Goal: Task Accomplishment & Management: Manage account settings

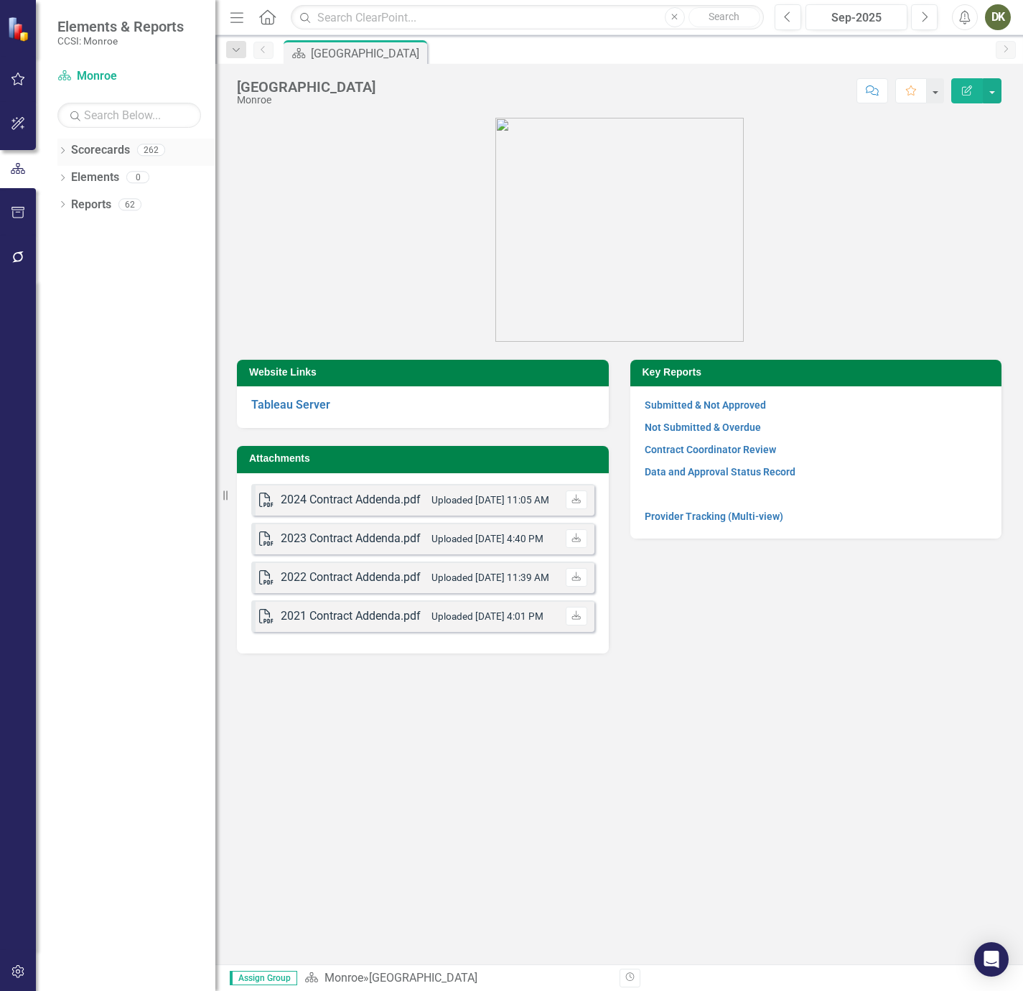
click at [68, 155] on div "Dropdown Scorecards 262" at bounding box center [136, 152] width 158 height 27
click at [62, 152] on icon "Dropdown" at bounding box center [62, 152] width 10 height 8
click at [72, 181] on icon "Dropdown" at bounding box center [70, 176] width 11 height 9
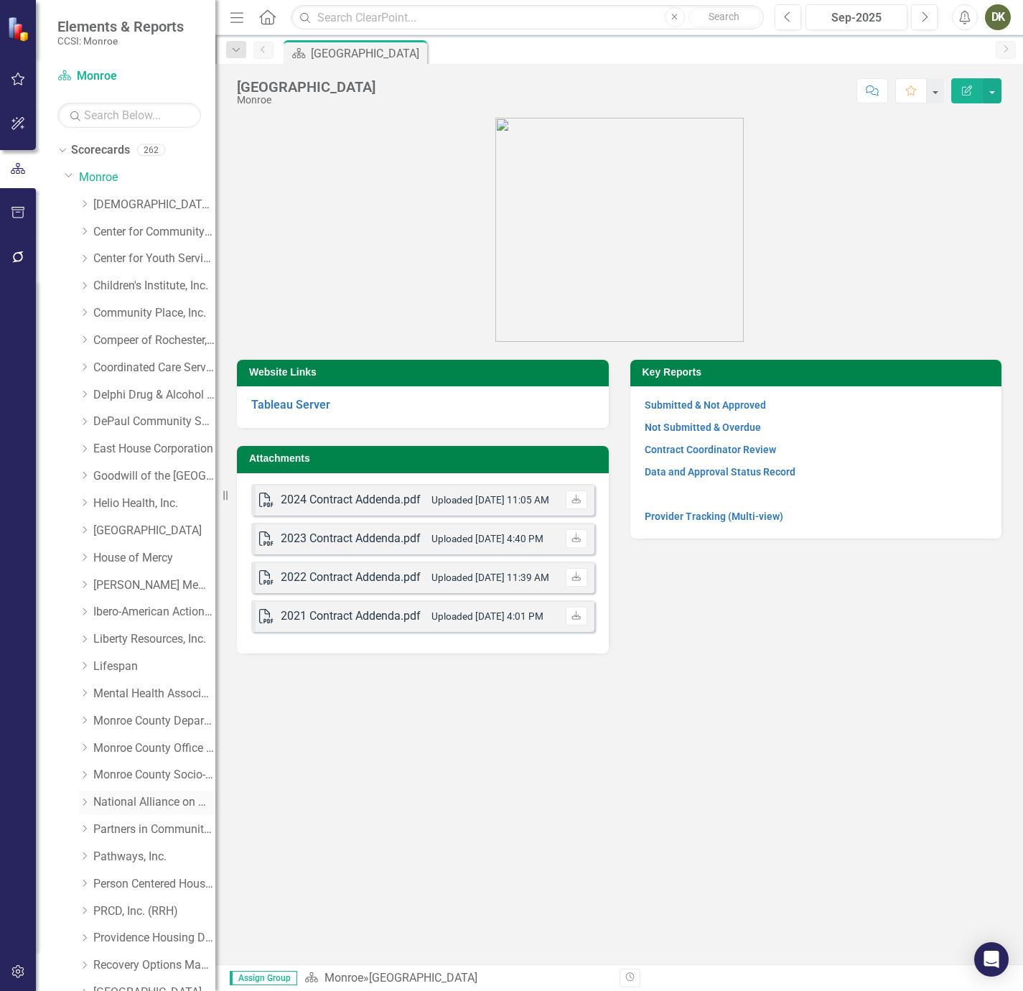
click at [84, 801] on icon "Dropdown" at bounding box center [84, 802] width 11 height 9
click at [121, 829] on link "National Alliance on Mental Illness (MCOMH Internal)" at bounding box center [162, 830] width 108 height 17
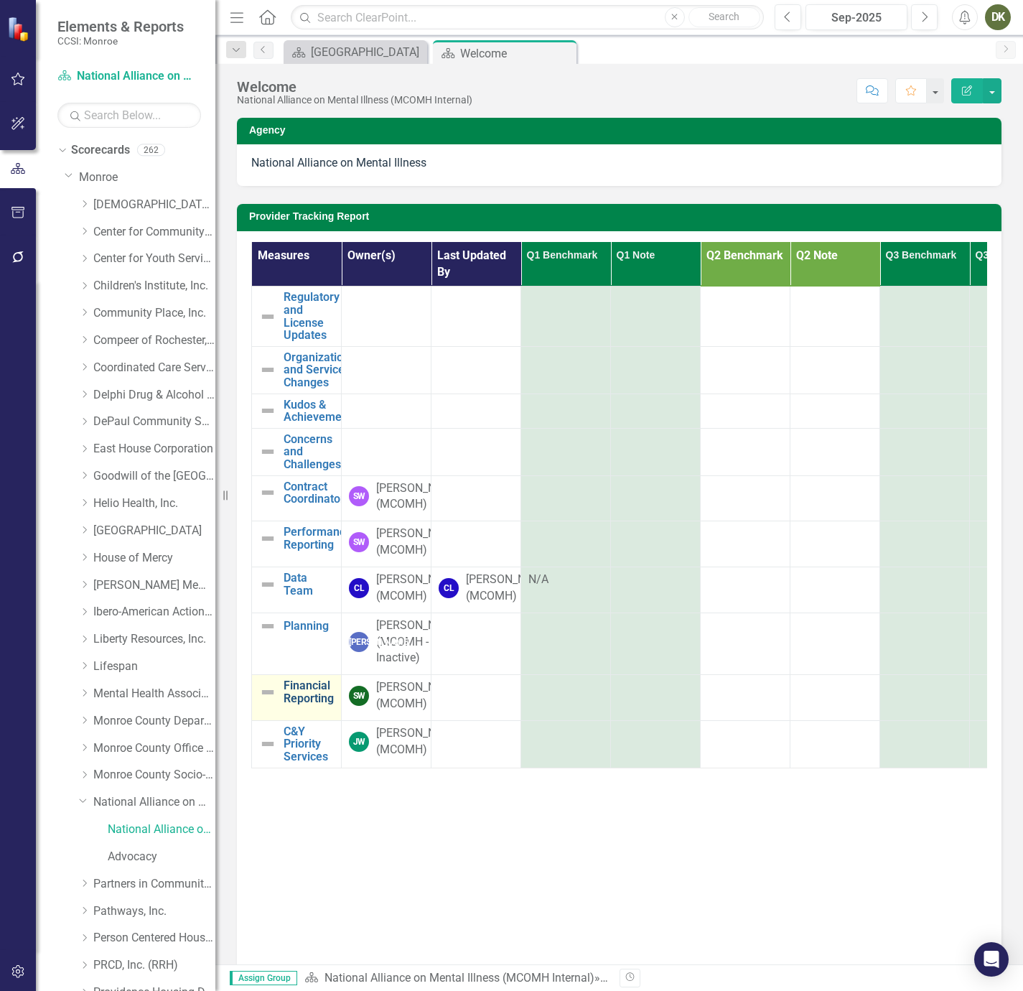
click at [300, 704] on link "Financial Reporting" at bounding box center [309, 691] width 50 height 25
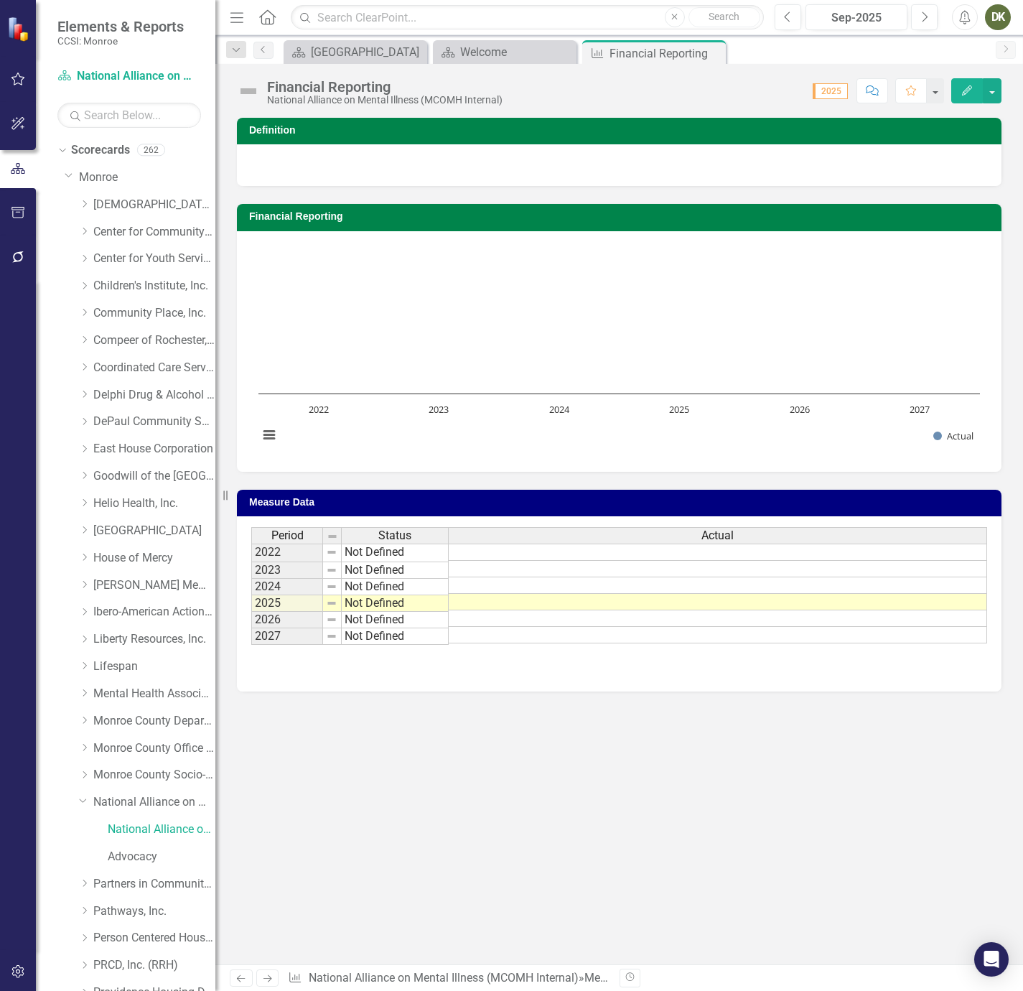
click at [396, 811] on div "Definition Financial Reporting Chart Bar chart with 6 bars. Financial Reporting…" at bounding box center [619, 541] width 808 height 847
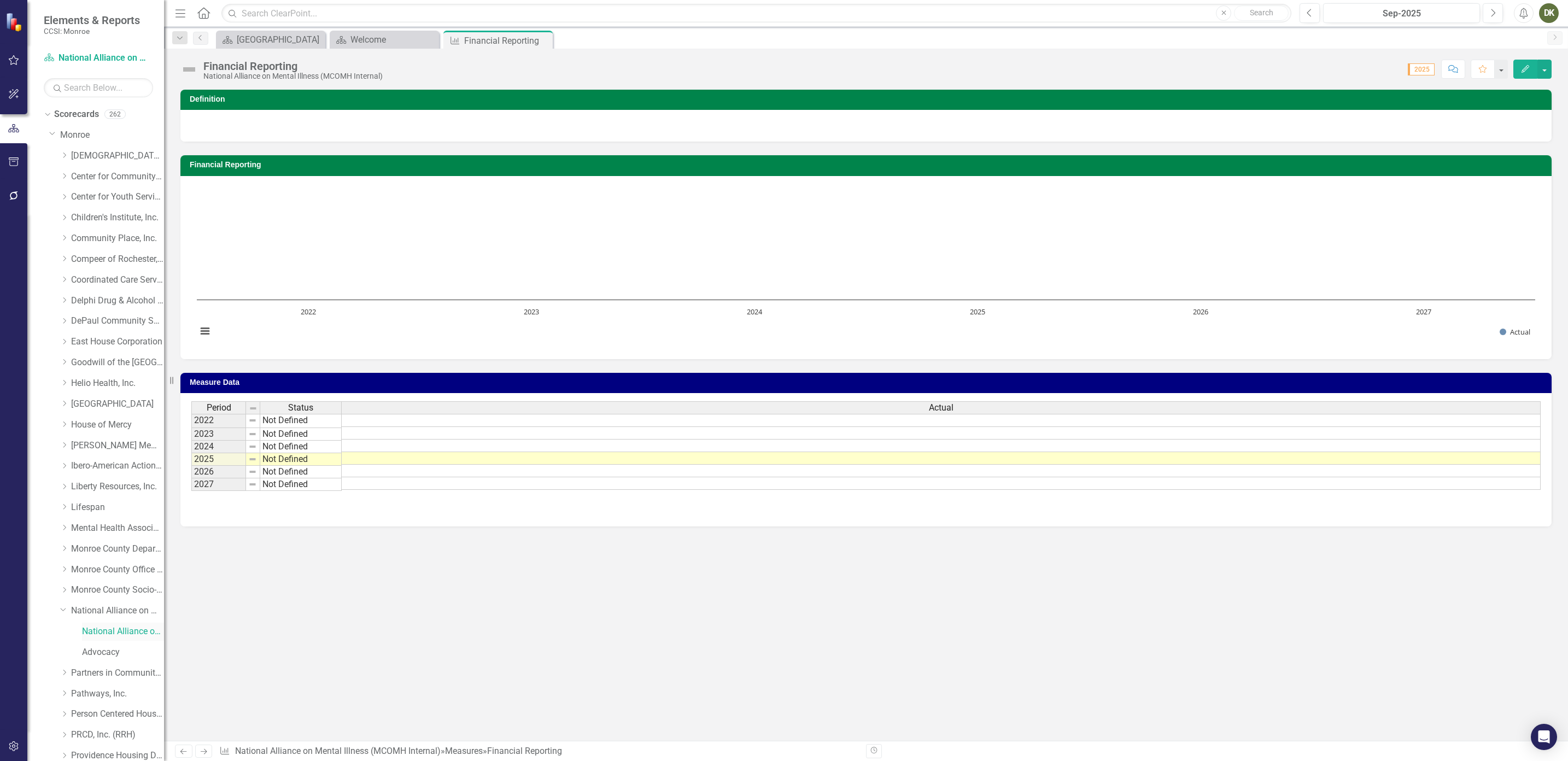
click at [123, 626] on link "National Alliance on Mental Illness (MCOMH Internal)" at bounding box center [123, 632] width 82 height 13
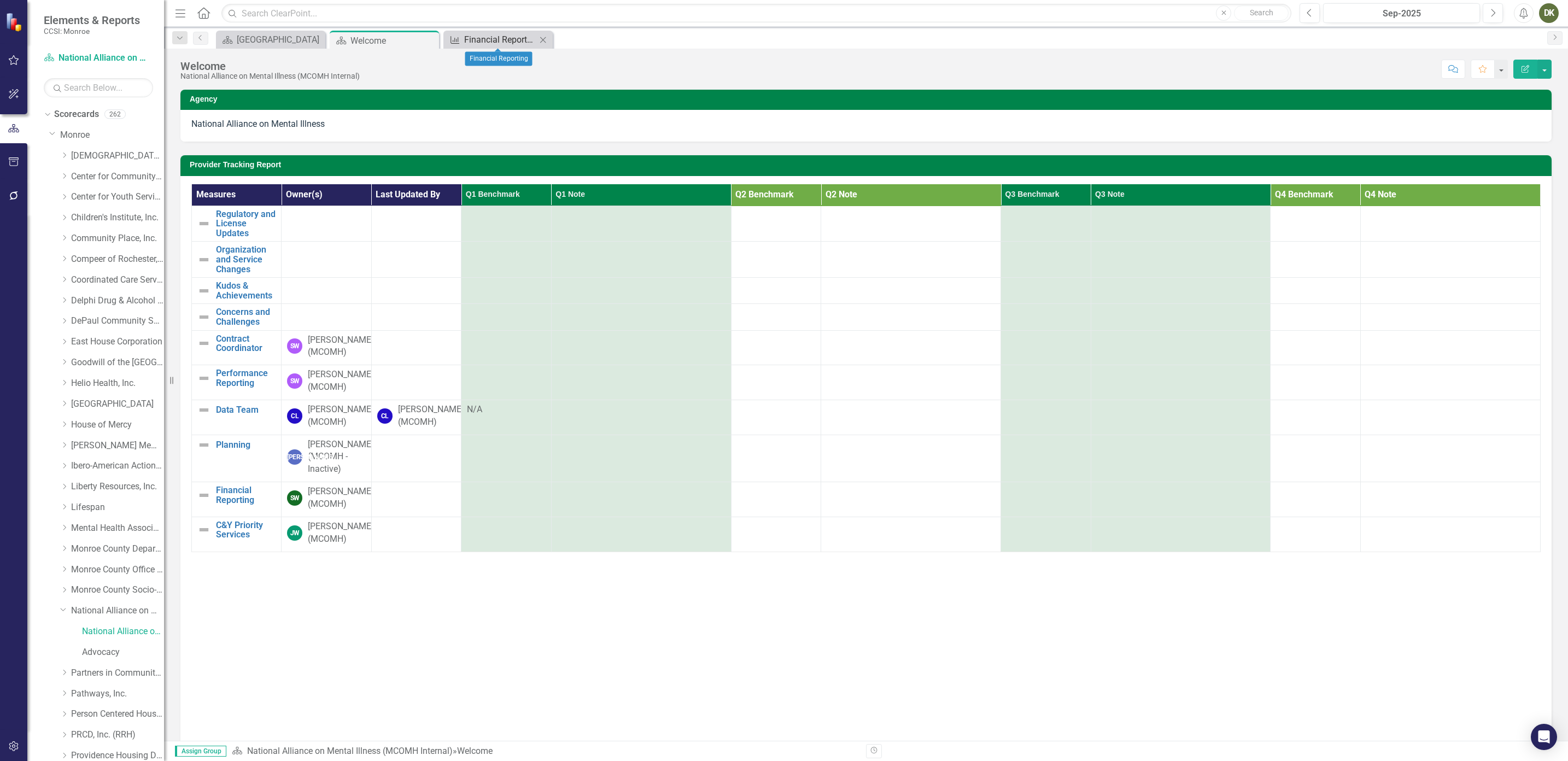
click at [515, 35] on div "Financial Reporting" at bounding box center [500, 40] width 72 height 14
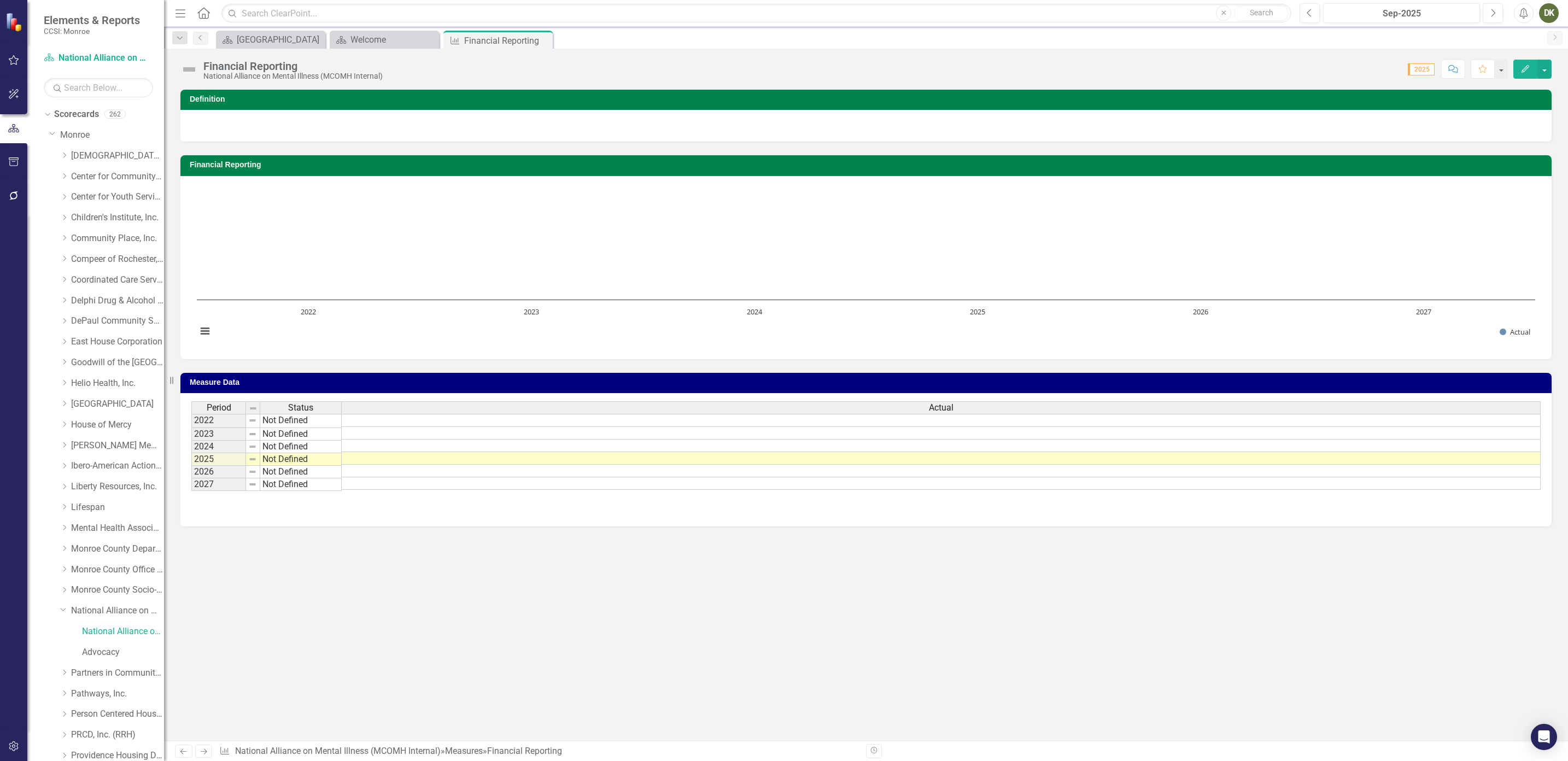
click at [210, 459] on td "2025" at bounding box center [218, 459] width 55 height 13
click at [233, 463] on td "2025" at bounding box center [218, 459] width 55 height 13
click at [543, 38] on icon "Close" at bounding box center [542, 40] width 11 height 8
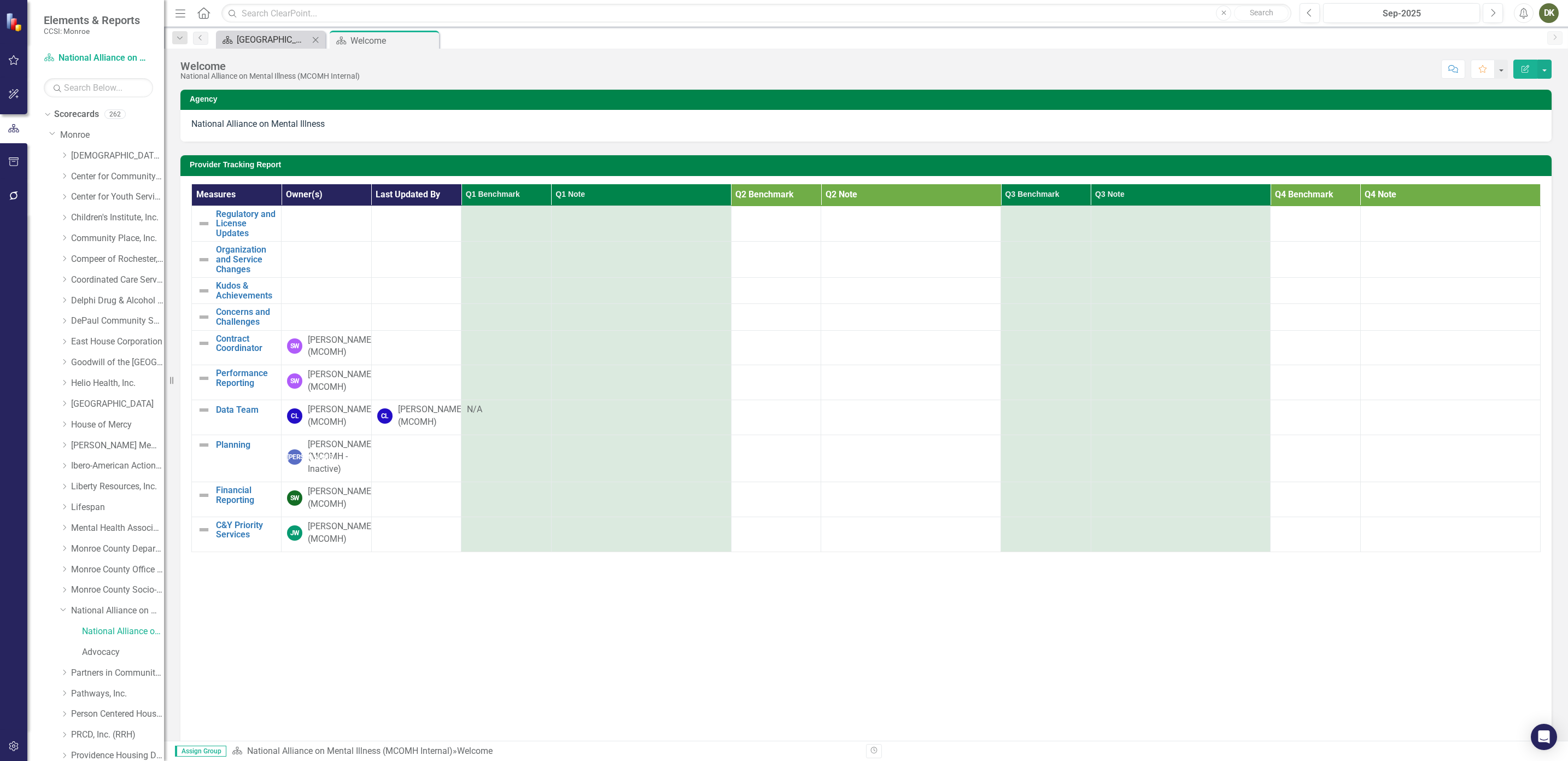
click at [270, 34] on div "[GEOGRAPHIC_DATA]" at bounding box center [272, 40] width 72 height 14
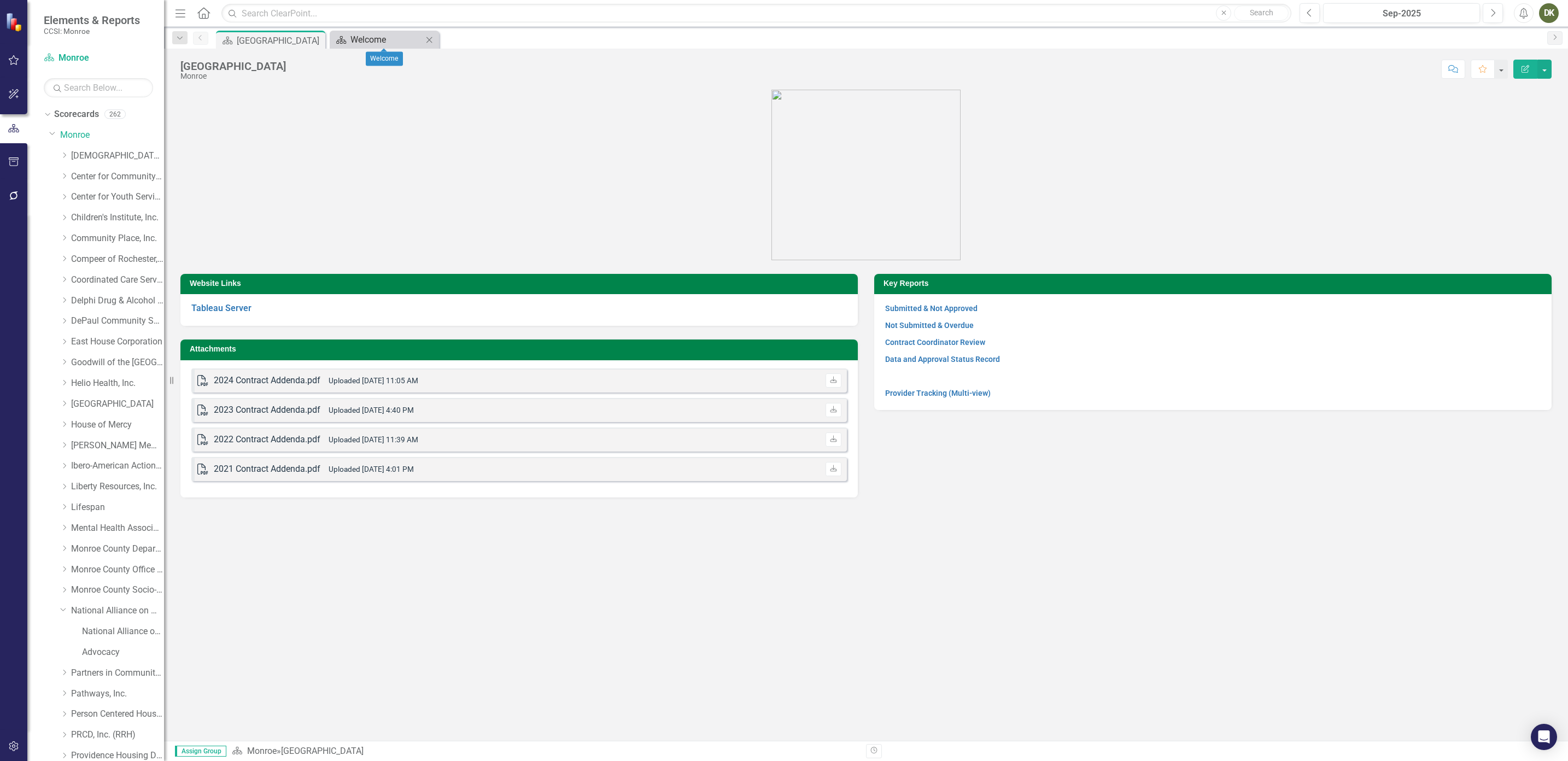
click at [369, 38] on div "Welcome" at bounding box center [386, 40] width 72 height 14
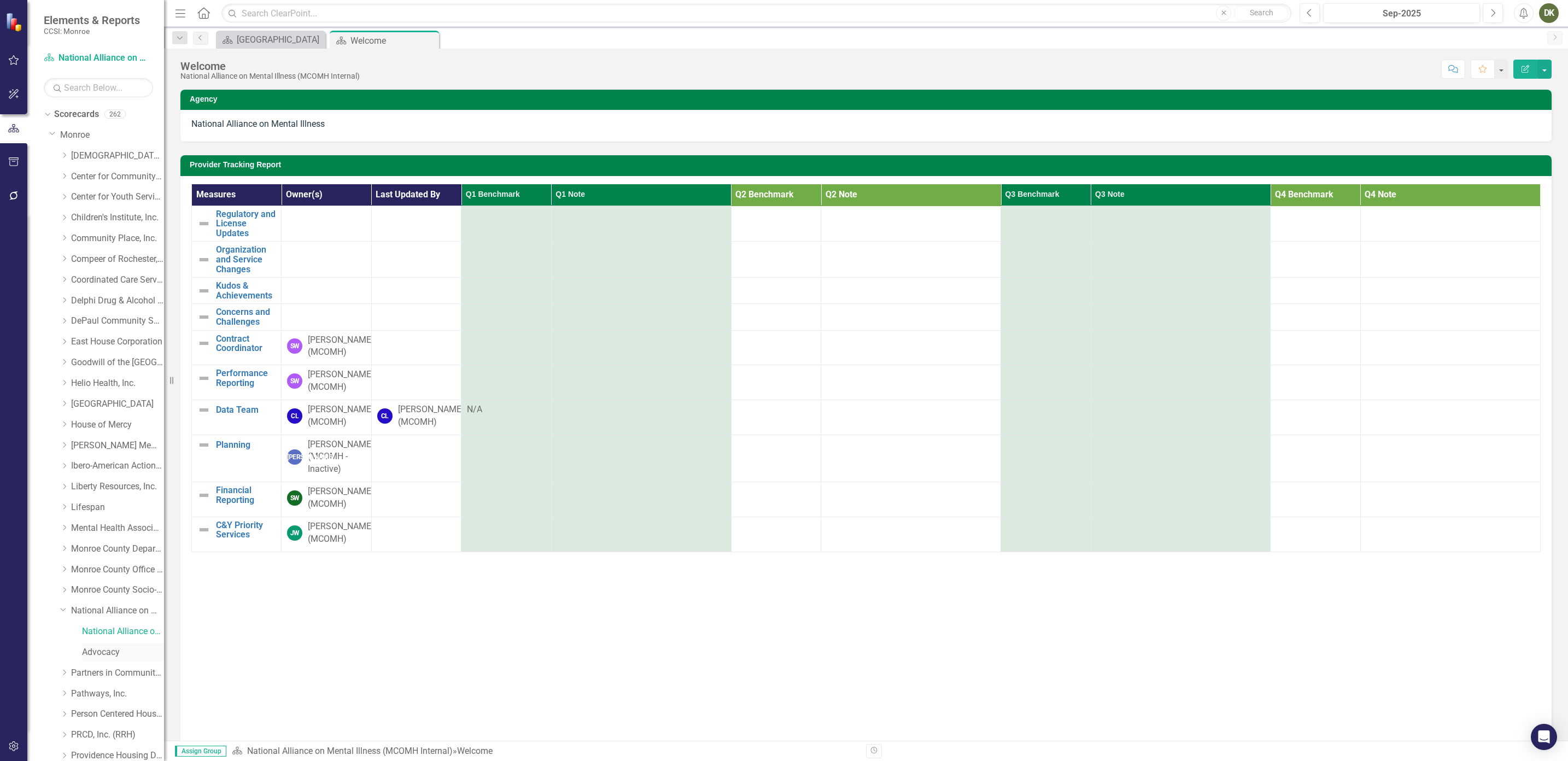
click at [116, 650] on link "Advocacy" at bounding box center [123, 652] width 82 height 13
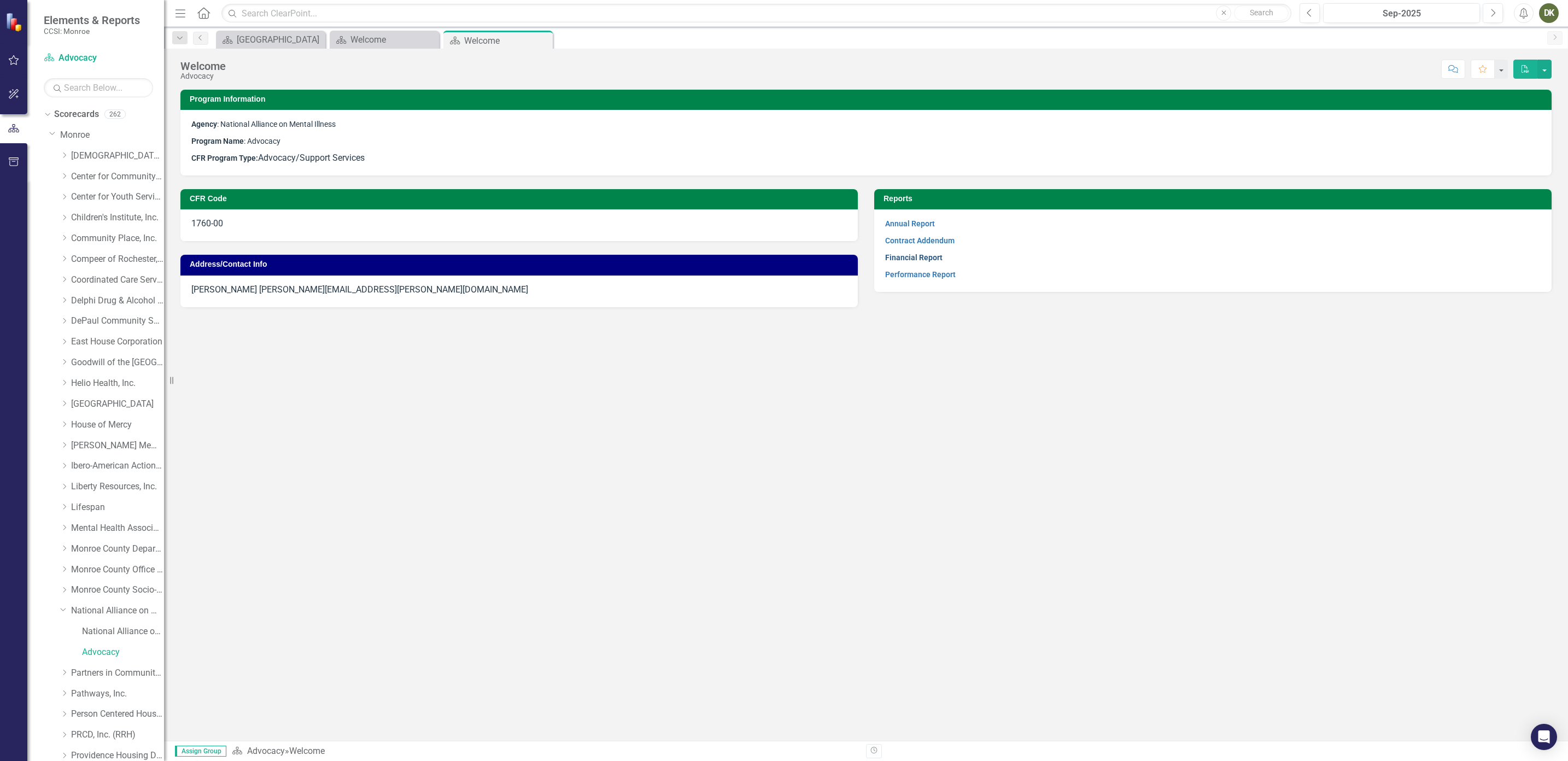
click at [779, 256] on link "Financial Report" at bounding box center [913, 256] width 57 height 8
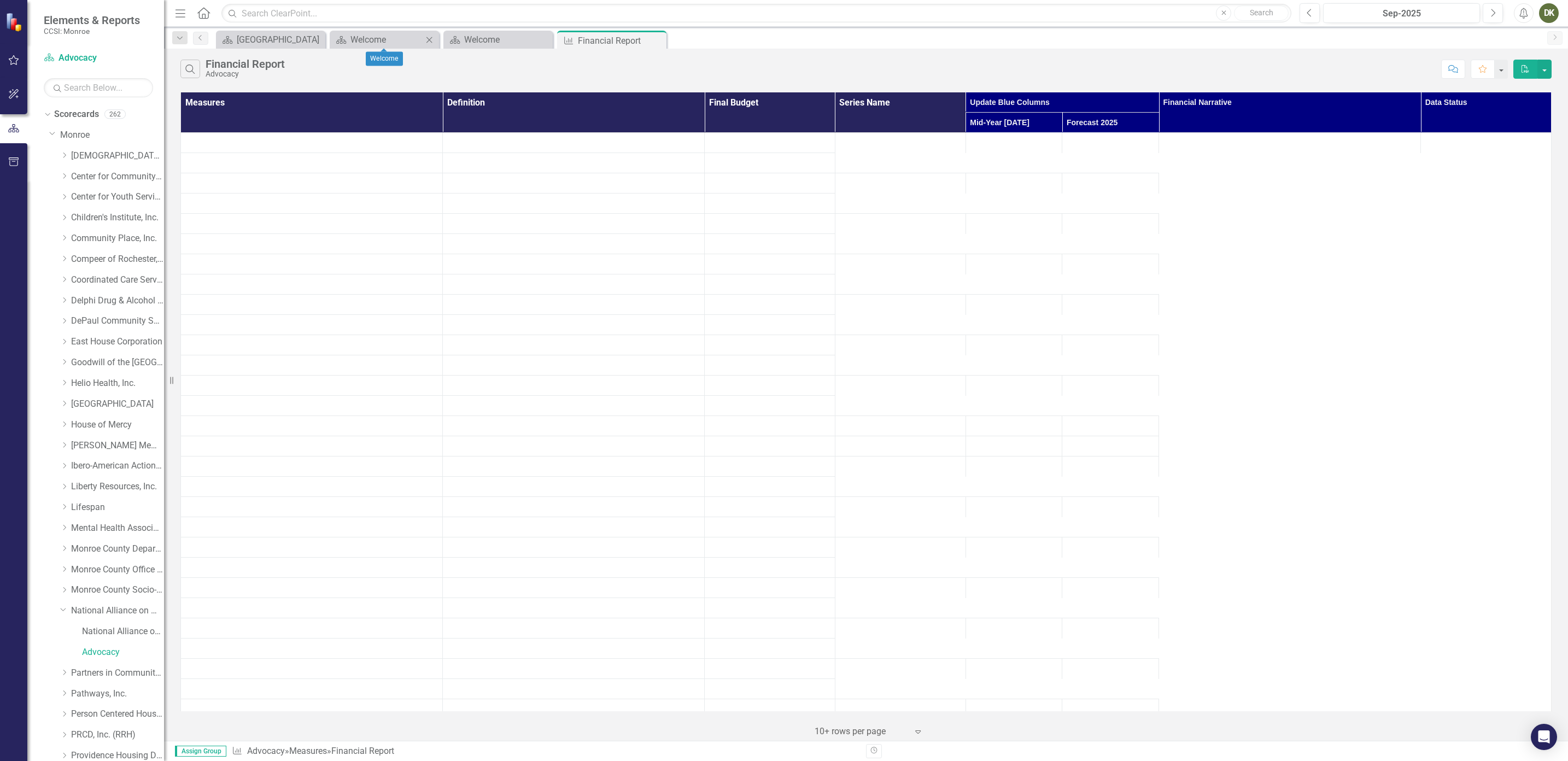
click at [429, 40] on icon at bounding box center [429, 40] width 6 height 6
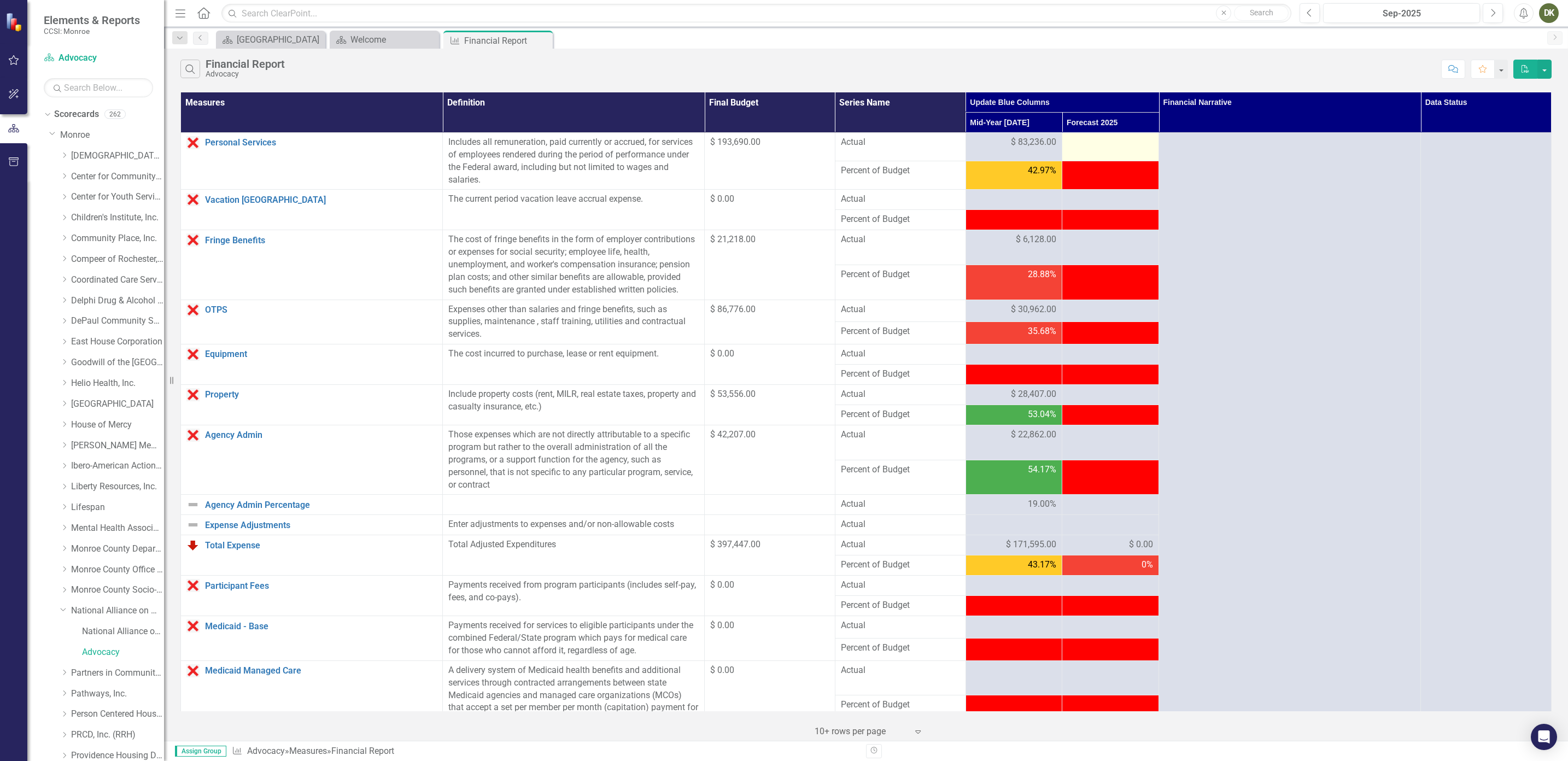
click at [779, 154] on td at bounding box center [1110, 147] width 97 height 28
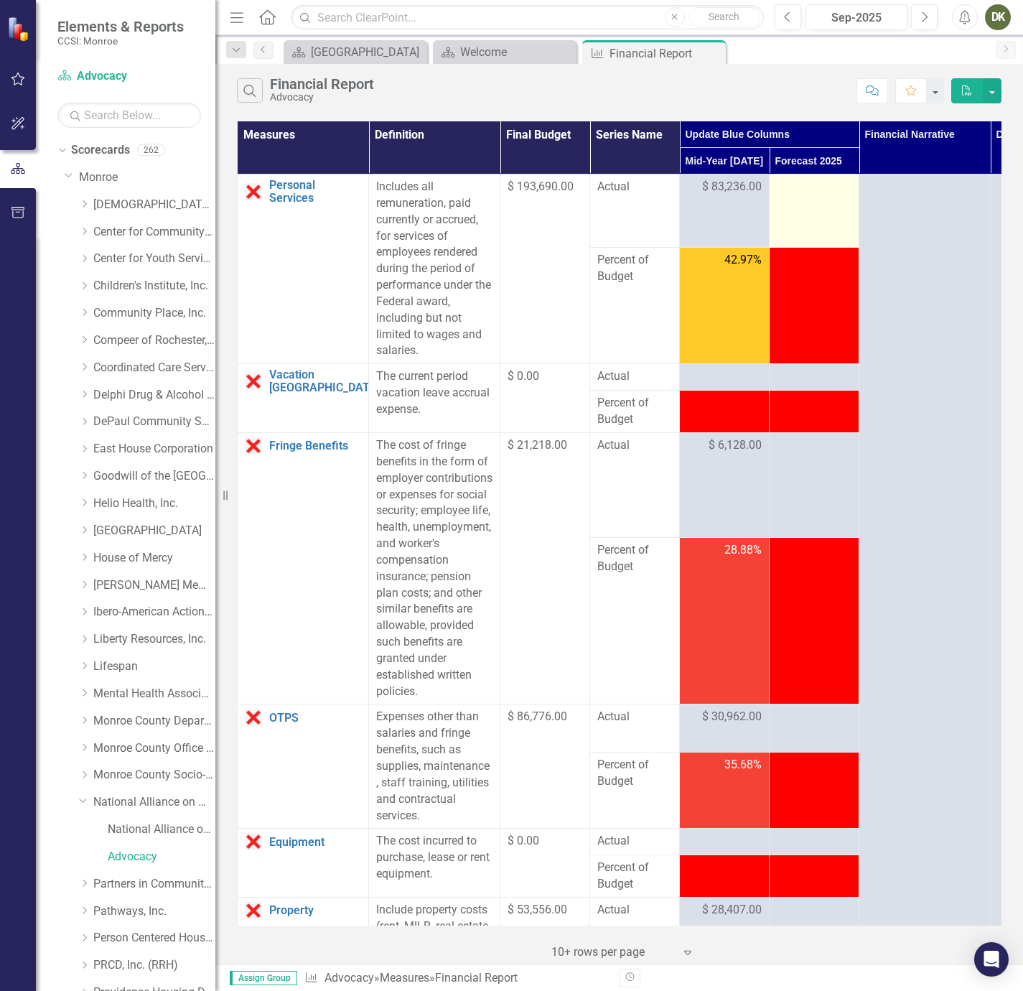
click at [823, 212] on td at bounding box center [815, 211] width 90 height 73
click at [800, 198] on td at bounding box center [815, 211] width 90 height 73
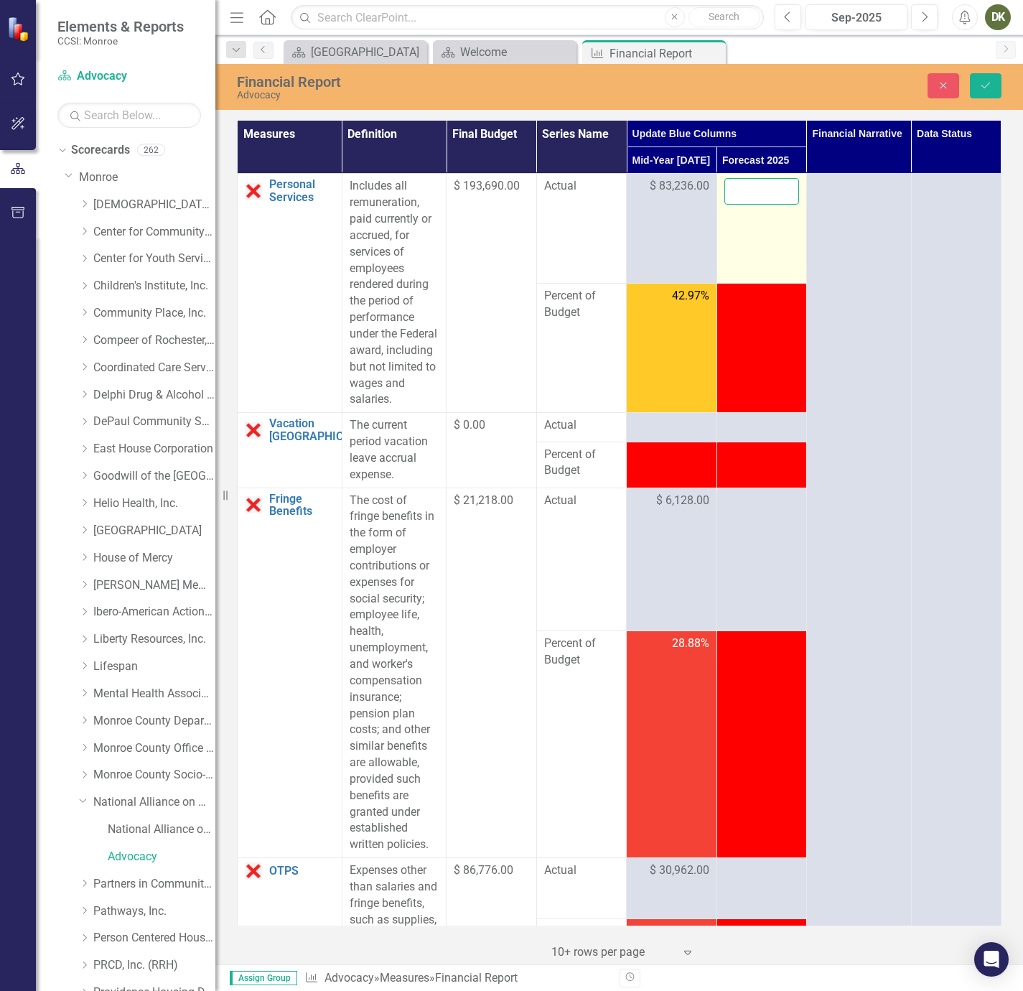
click at [766, 192] on input "number" at bounding box center [762, 191] width 75 height 27
type input "154549"
click at [743, 375] on td at bounding box center [762, 348] width 90 height 129
click at [761, 187] on input "154549" at bounding box center [761, 191] width 75 height 27
click at [776, 256] on td "154549" at bounding box center [762, 229] width 90 height 110
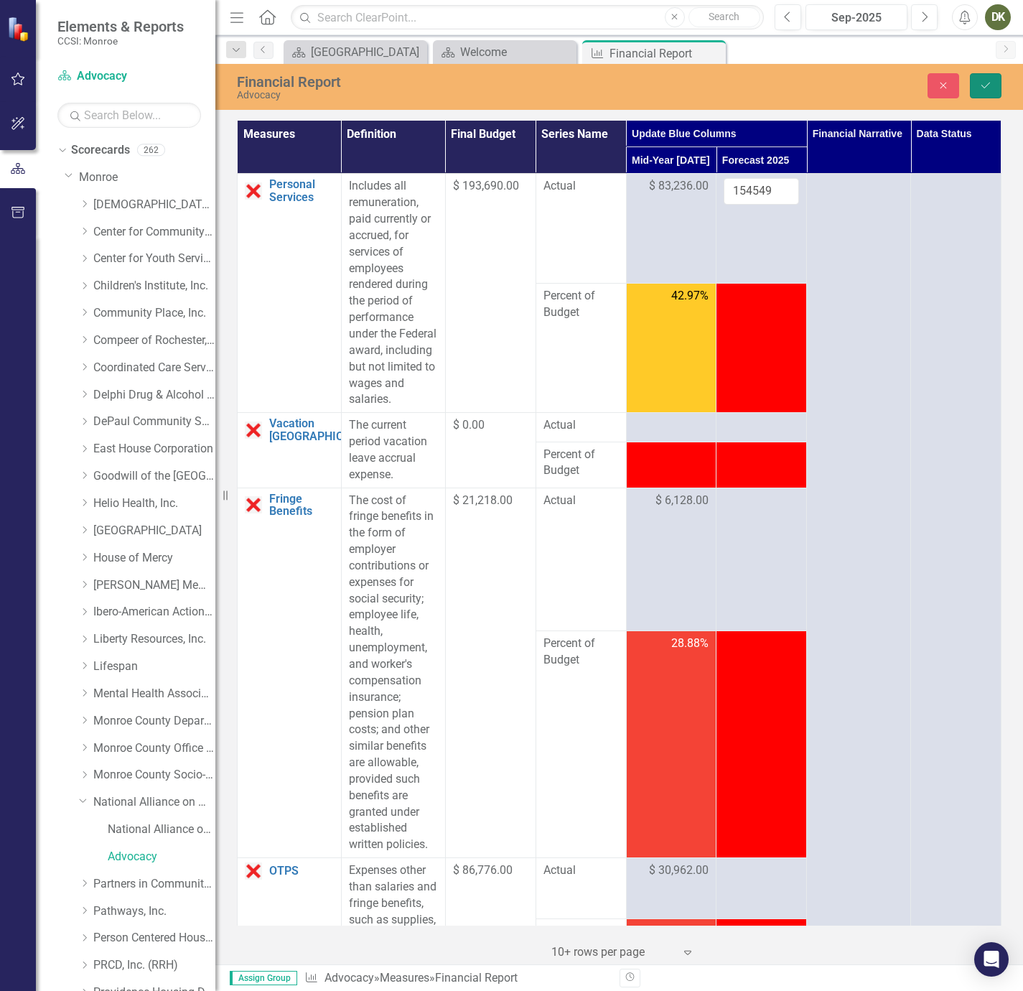
click at [974, 93] on button "Save" at bounding box center [986, 85] width 32 height 25
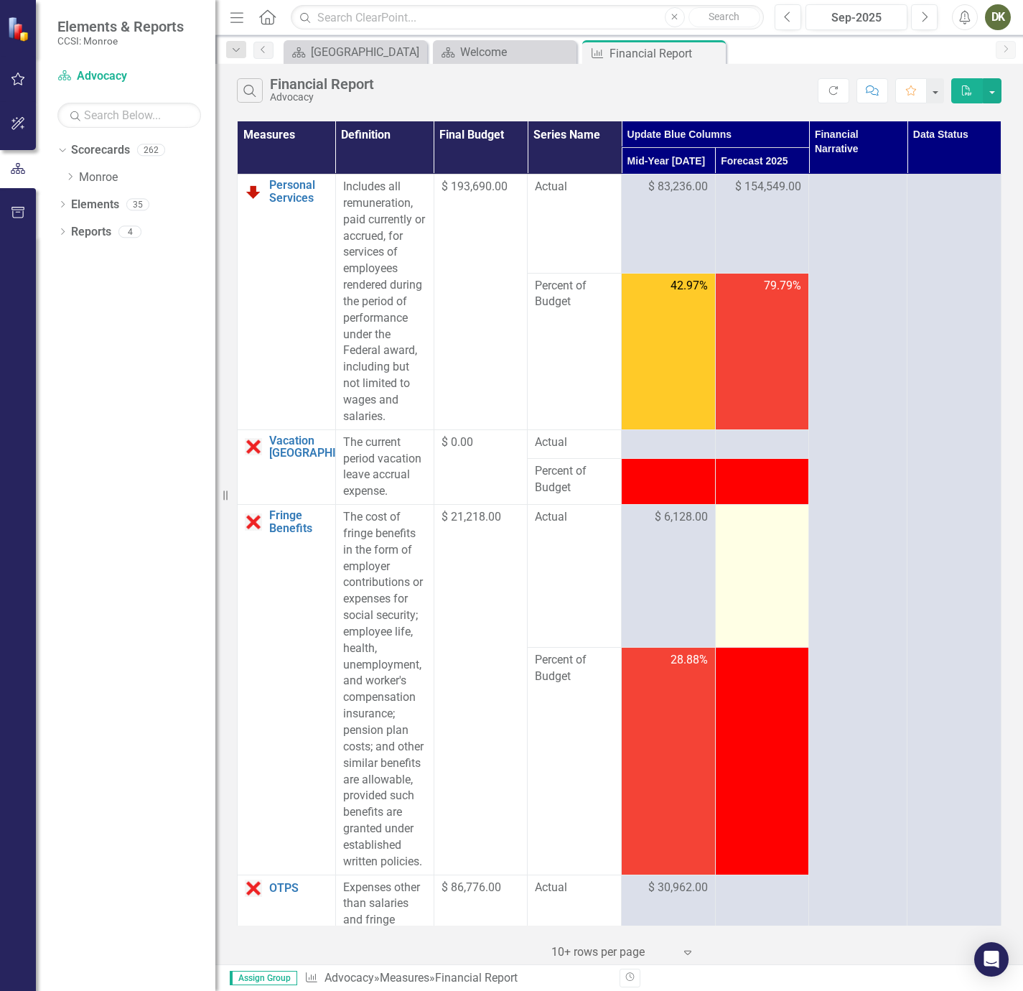
click at [756, 567] on td at bounding box center [762, 576] width 94 height 143
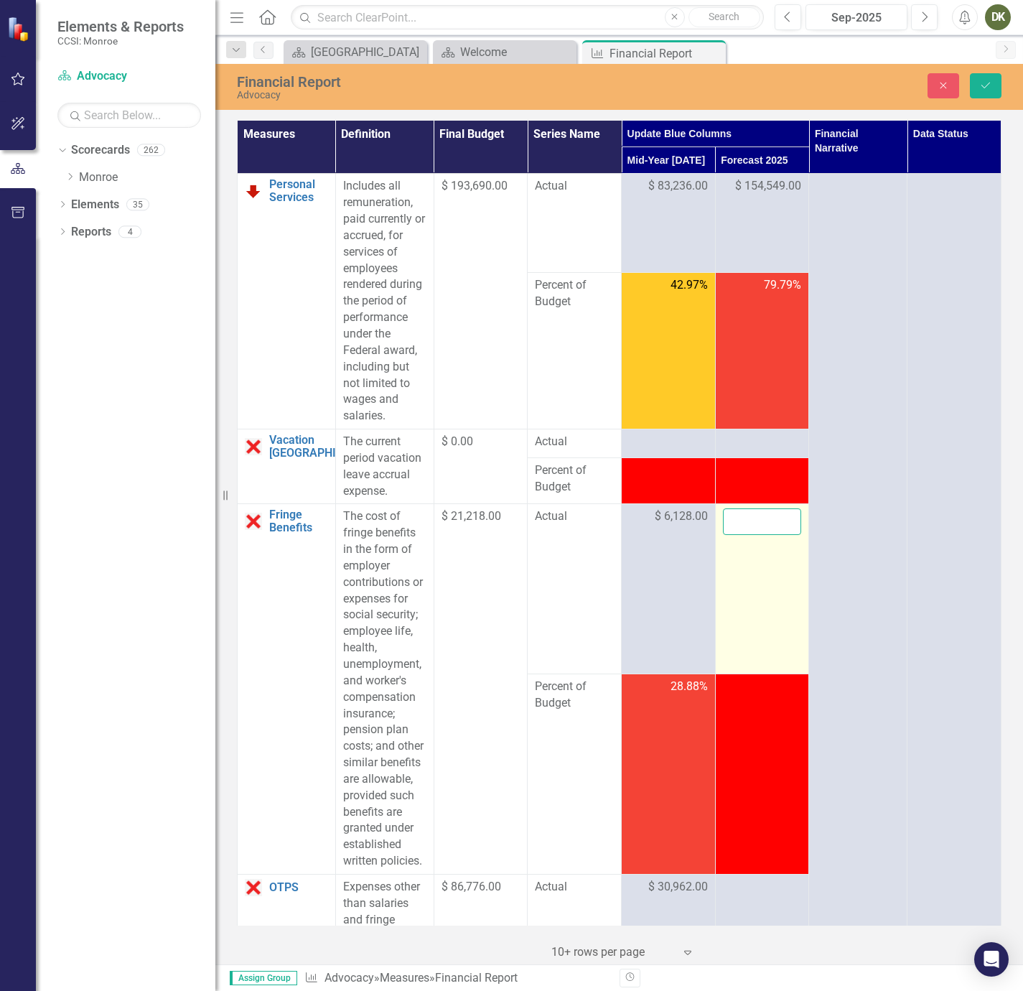
drag, startPoint x: 756, startPoint y: 567, endPoint x: 752, endPoint y: 521, distance: 45.4
click at [752, 521] on input "number" at bounding box center [762, 521] width 79 height 27
type input "13531"
click at [758, 573] on td "13531" at bounding box center [762, 589] width 94 height 170
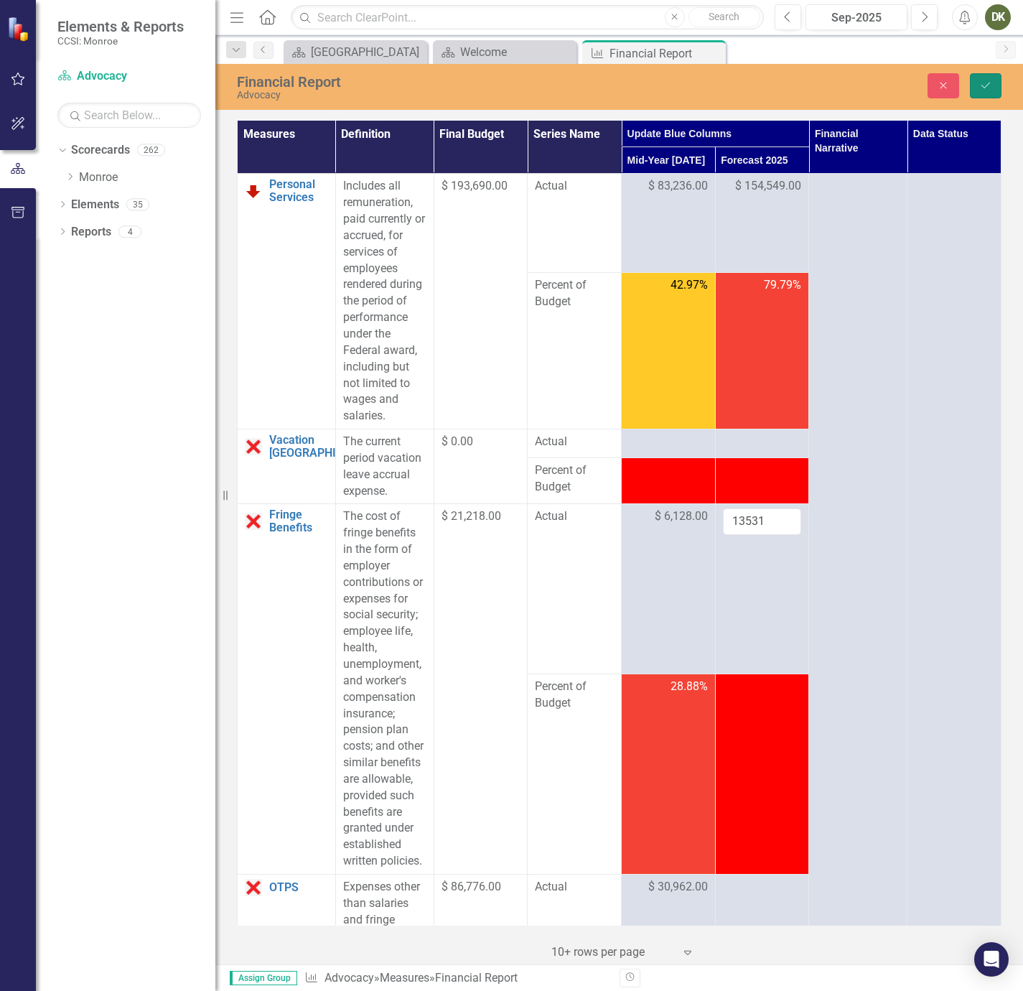
click at [990, 93] on button "Save" at bounding box center [986, 85] width 32 height 25
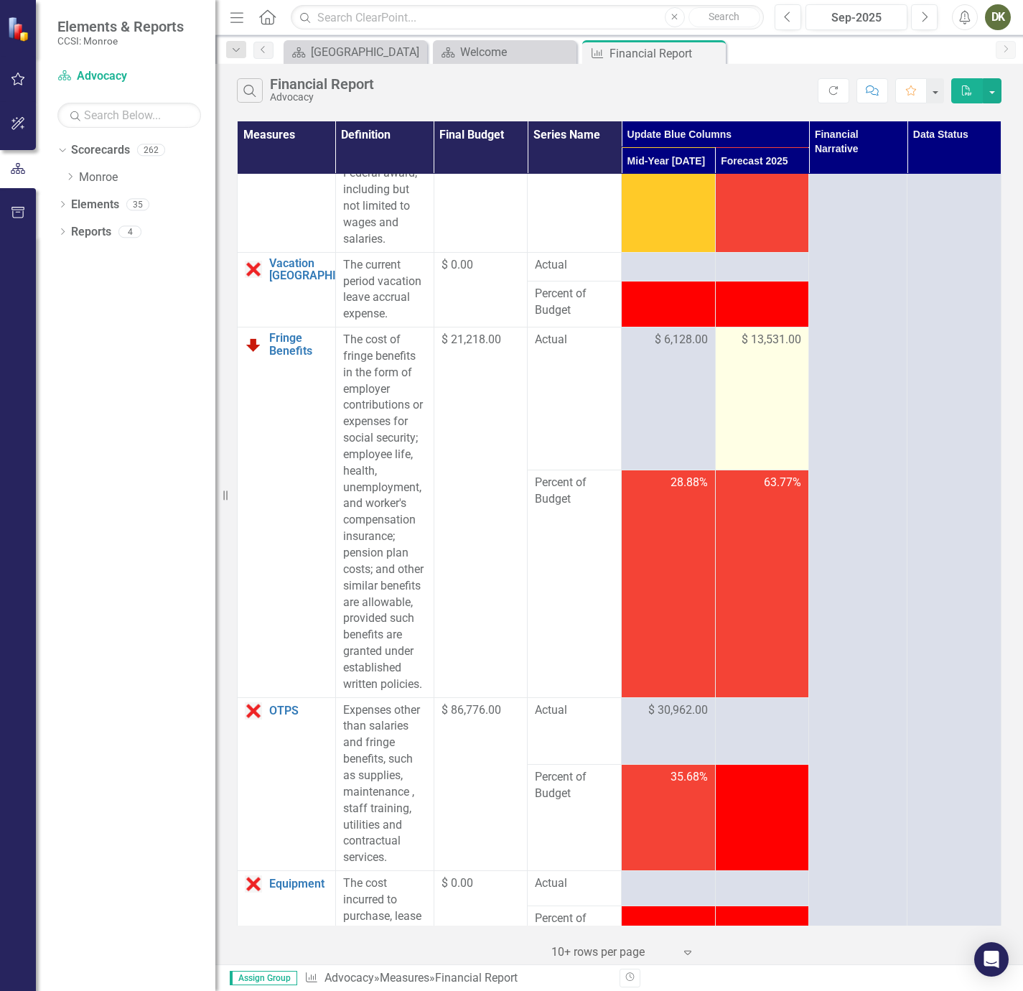
scroll to position [215, 0]
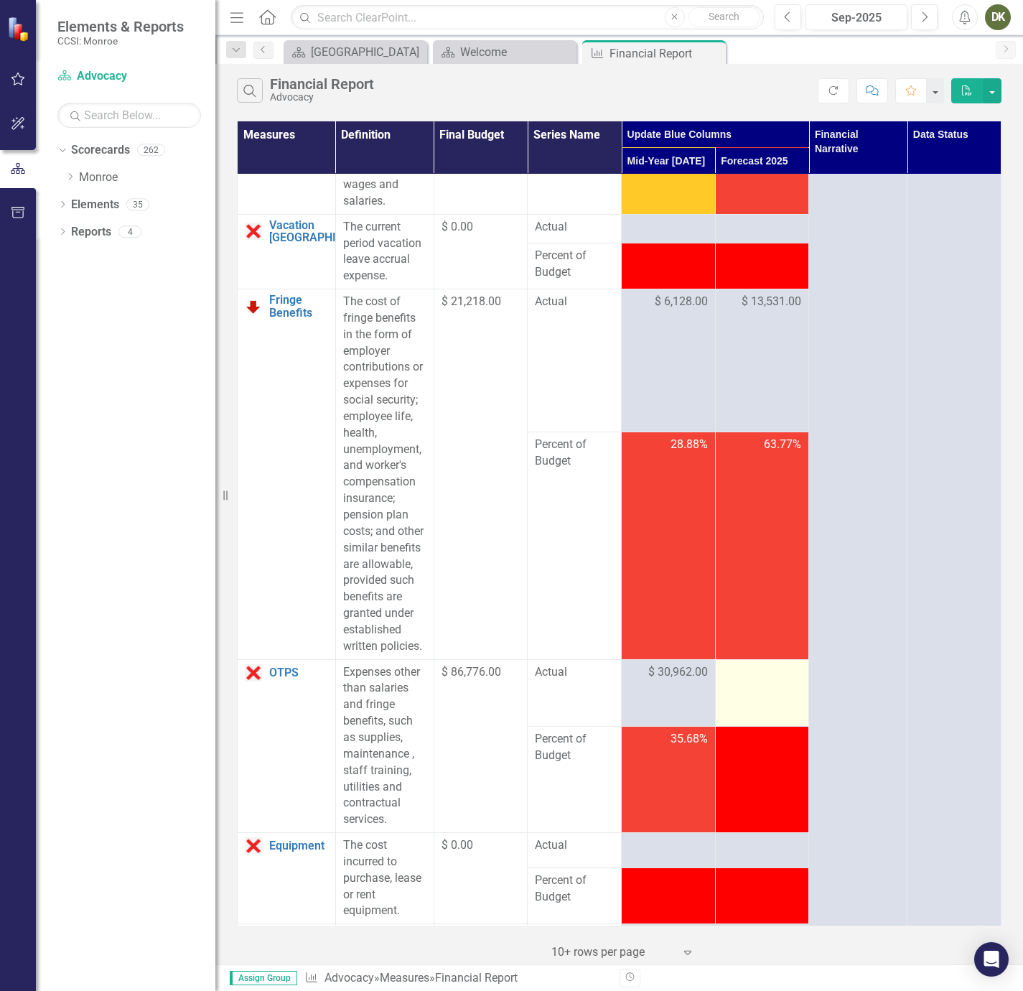
click at [748, 703] on td at bounding box center [762, 692] width 94 height 67
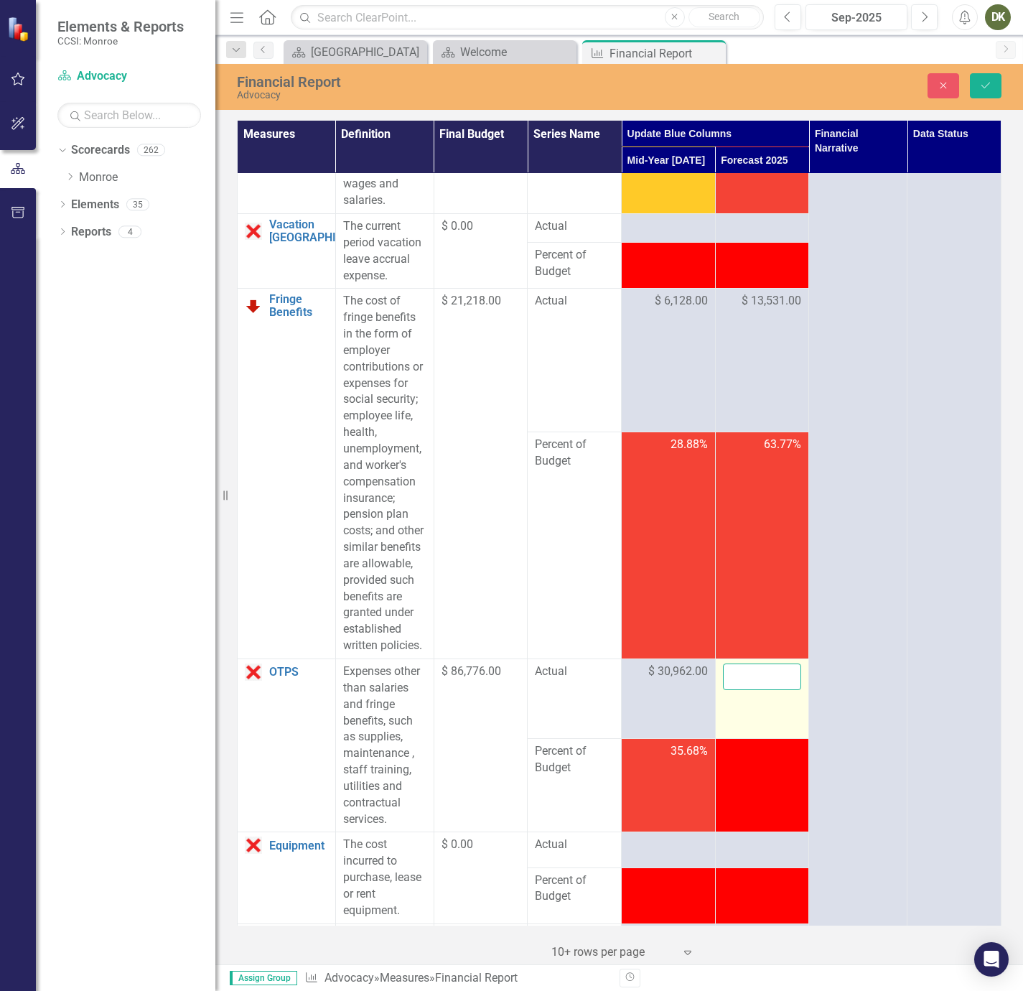
drag, startPoint x: 748, startPoint y: 703, endPoint x: 755, endPoint y: 690, distance: 14.8
click at [755, 690] on input "number" at bounding box center [762, 677] width 79 height 27
type input "83331"
click at [765, 738] on td "83331" at bounding box center [762, 699] width 94 height 80
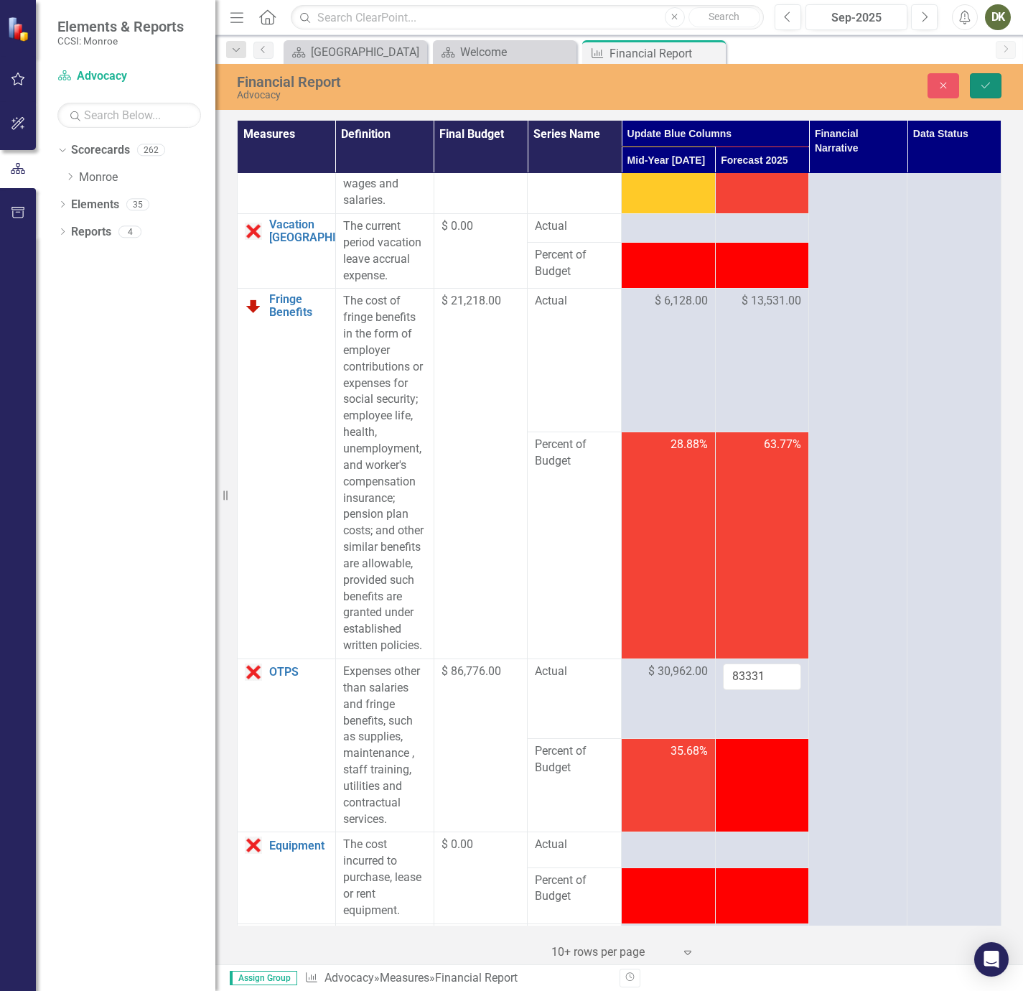
click at [998, 93] on button "Save" at bounding box center [986, 85] width 32 height 25
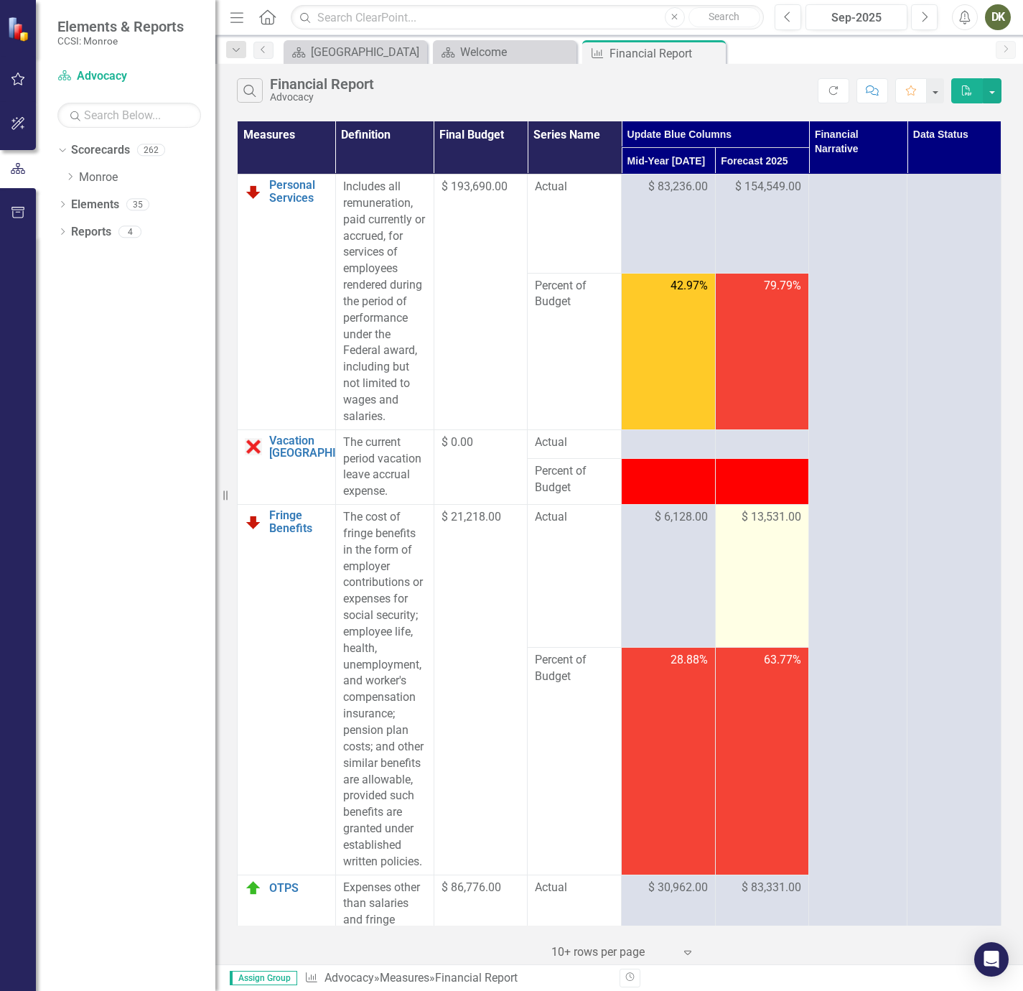
click at [748, 544] on td "$ 13,531.00" at bounding box center [762, 576] width 94 height 143
click at [748, 543] on td "$ 13,531.00" at bounding box center [762, 576] width 94 height 143
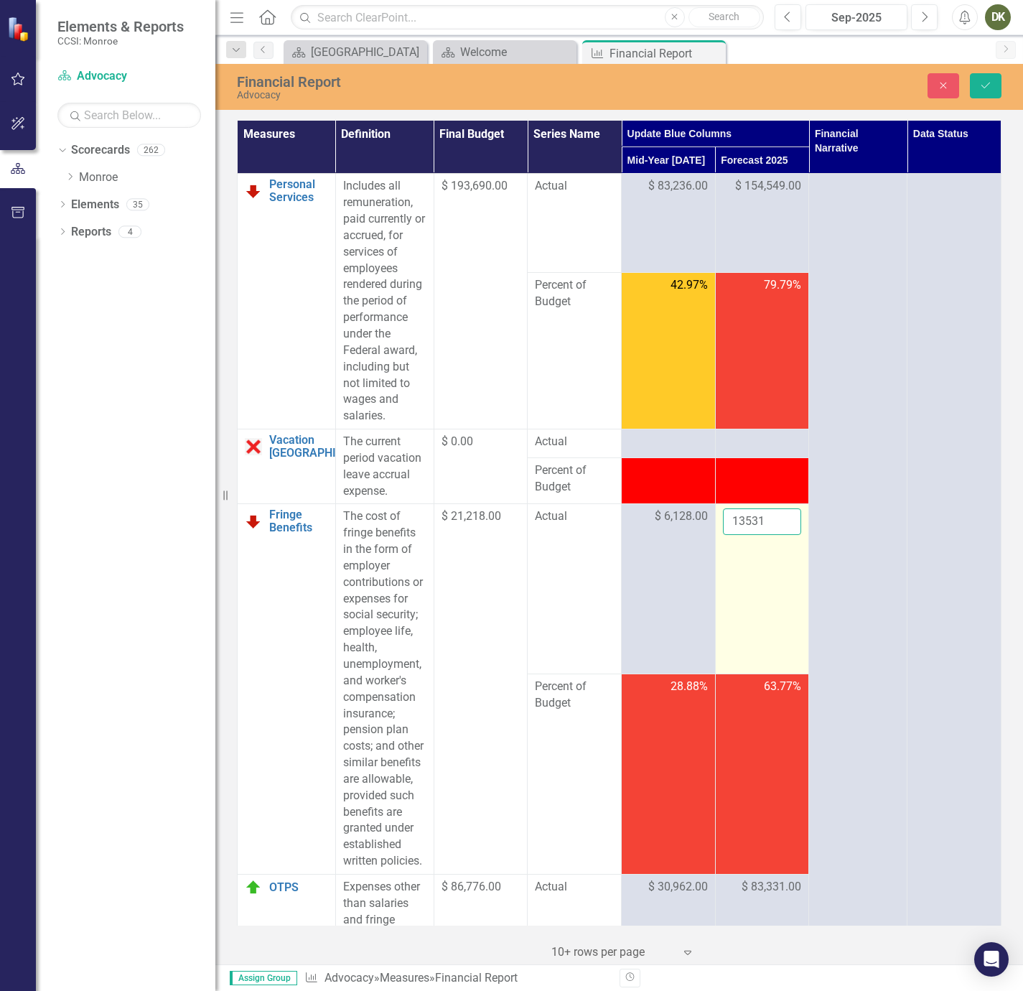
drag, startPoint x: 748, startPoint y: 541, endPoint x: 744, endPoint y: 521, distance: 20.6
click at [744, 521] on input "13531" at bounding box center [762, 521] width 79 height 27
click at [744, 522] on input "13531" at bounding box center [762, 521] width 79 height 27
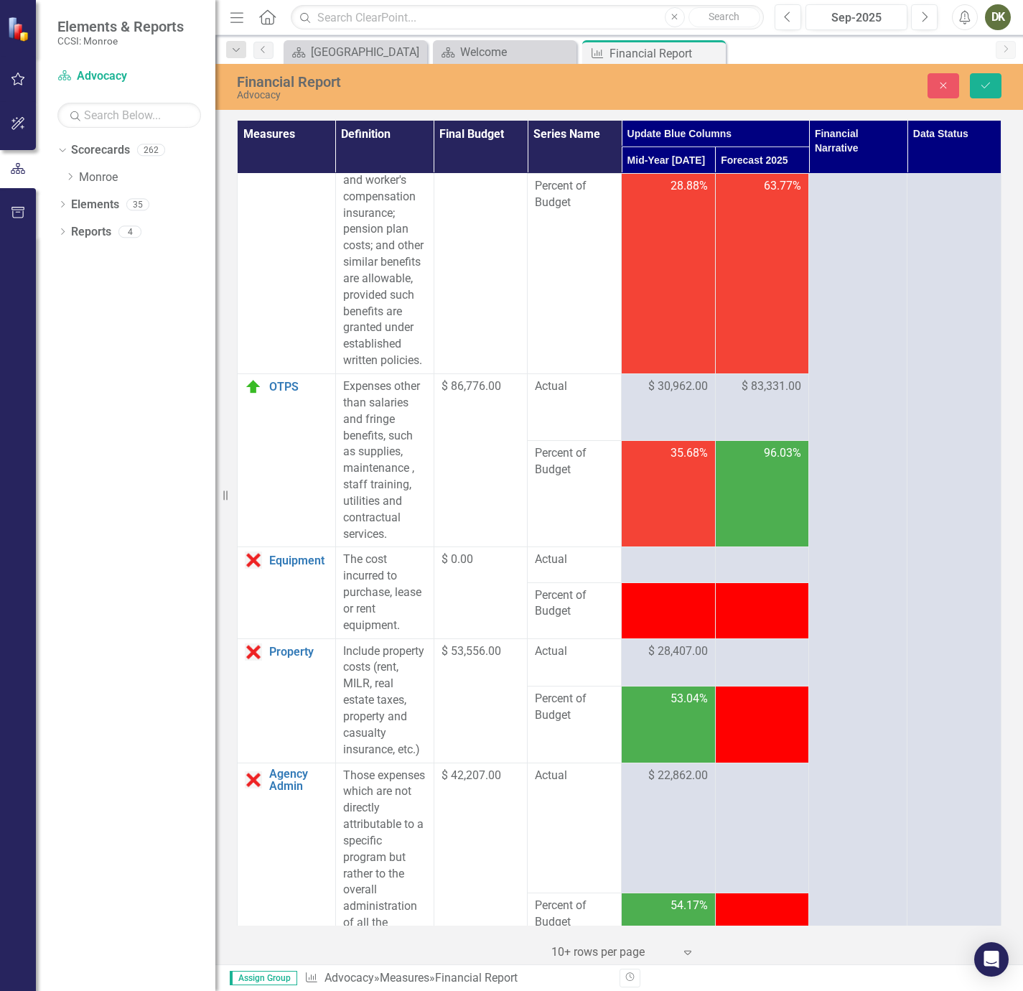
scroll to position [539, 0]
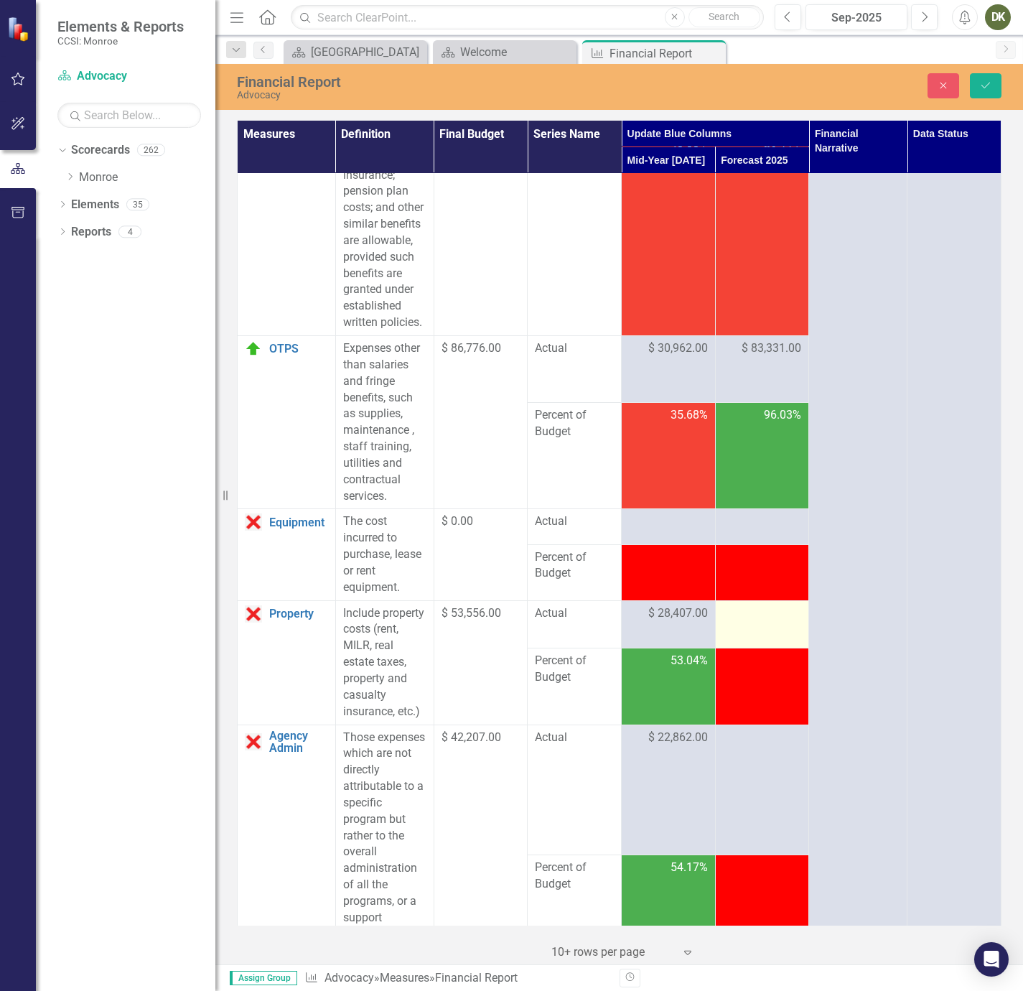
click at [750, 623] on div at bounding box center [762, 613] width 79 height 17
click at [750, 632] on input "number" at bounding box center [762, 618] width 79 height 27
type input "60282"
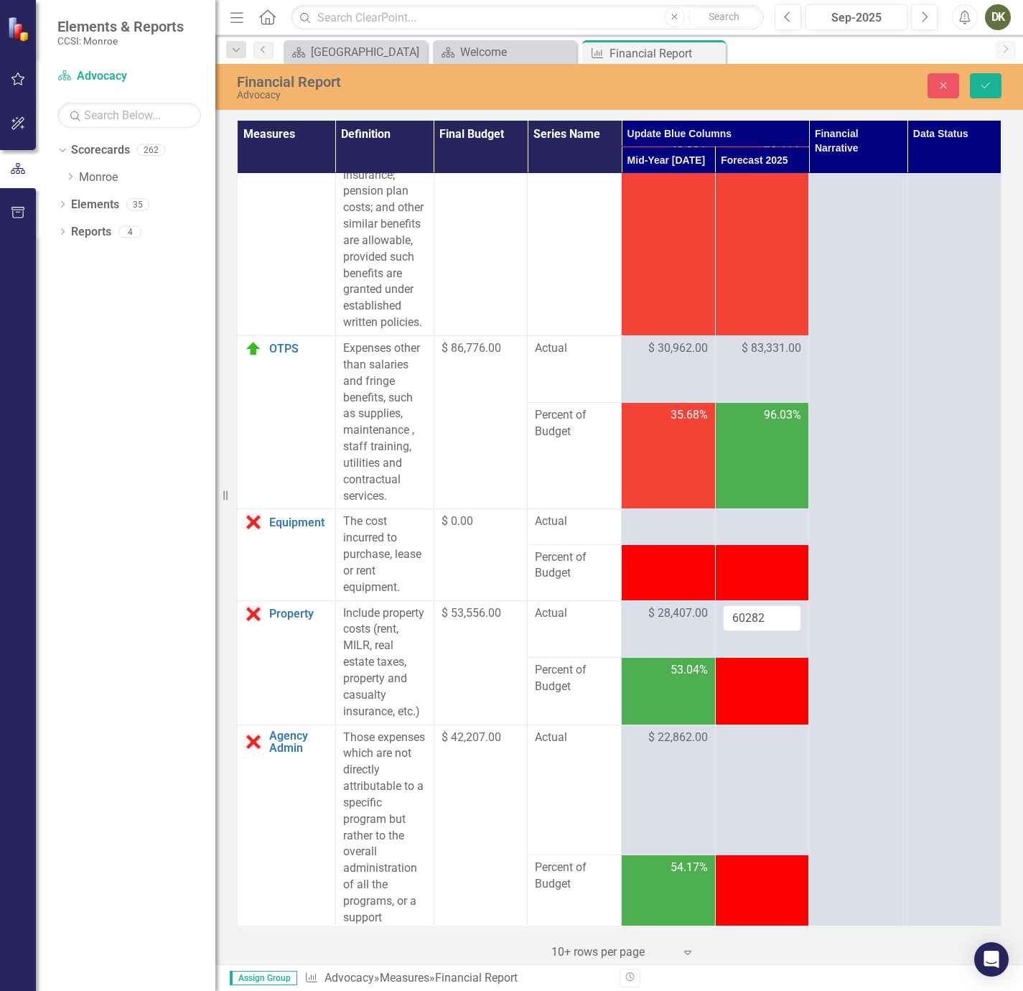
click at [763, 677] on td at bounding box center [762, 692] width 94 height 68
click at [977, 87] on button "Save" at bounding box center [986, 85] width 32 height 25
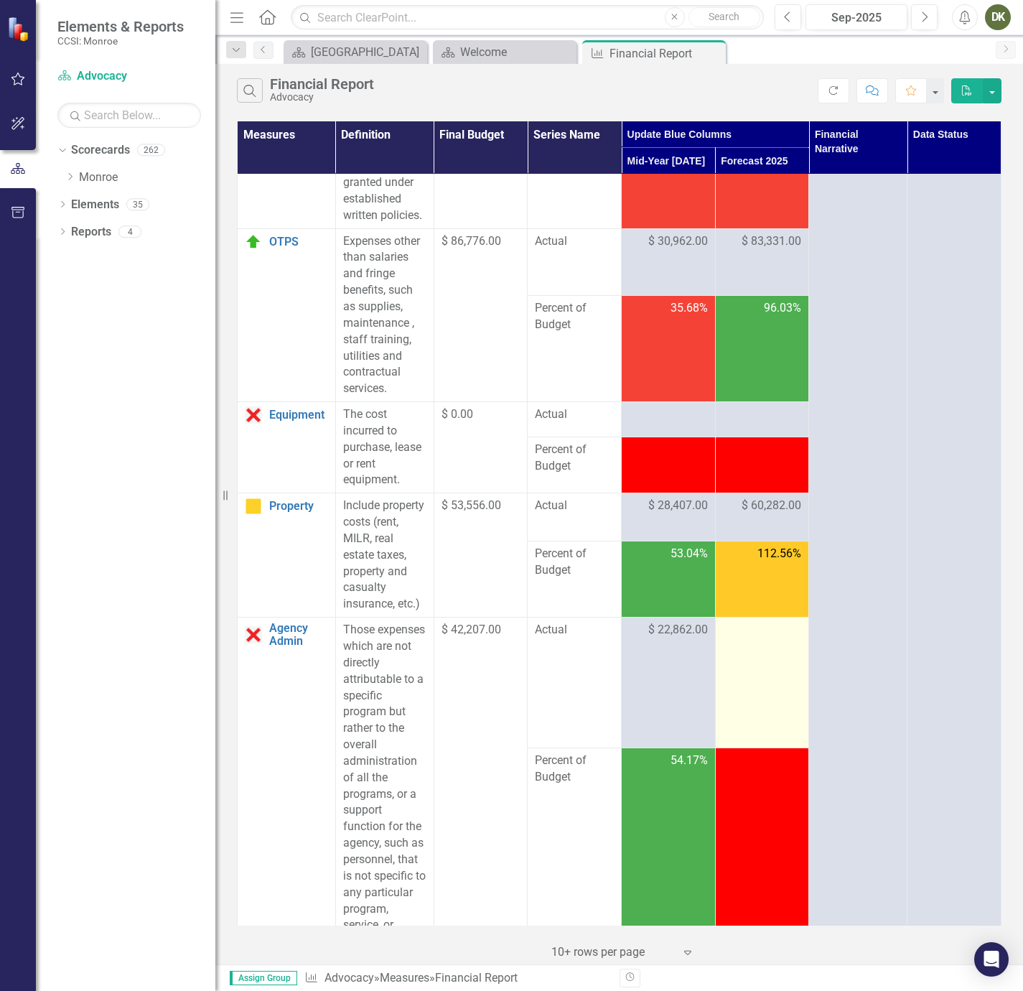
scroll to position [754, 0]
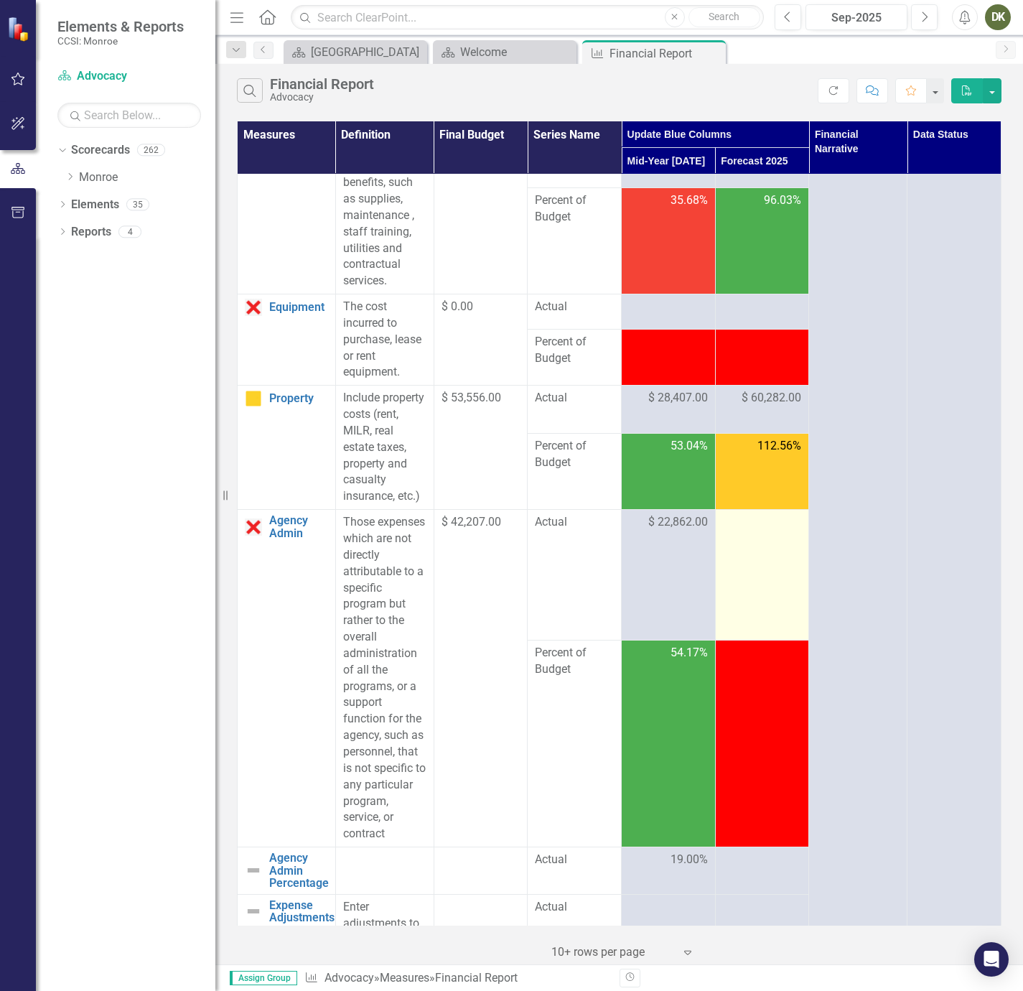
click at [757, 552] on td at bounding box center [762, 575] width 94 height 131
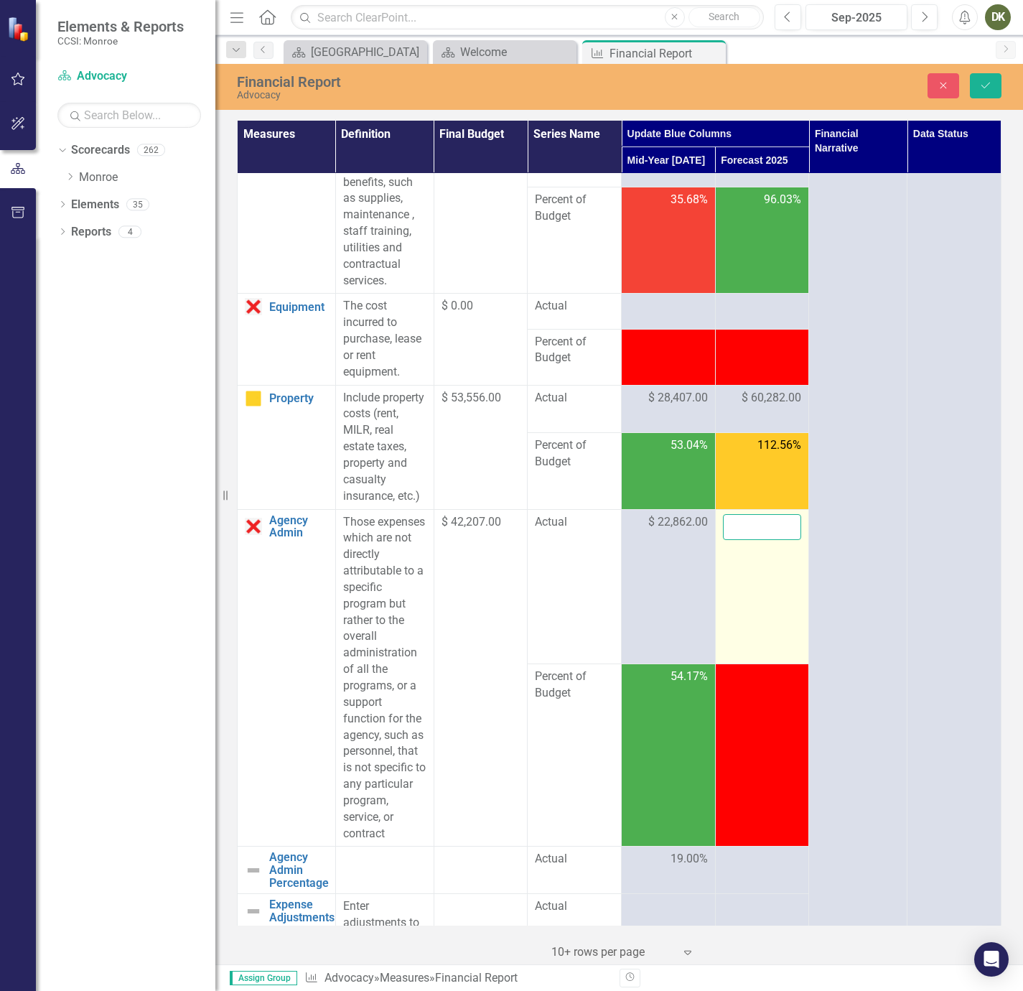
drag, startPoint x: 757, startPoint y: 552, endPoint x: 756, endPoint y: 545, distance: 7.2
click at [756, 541] on input "number" at bounding box center [762, 527] width 79 height 27
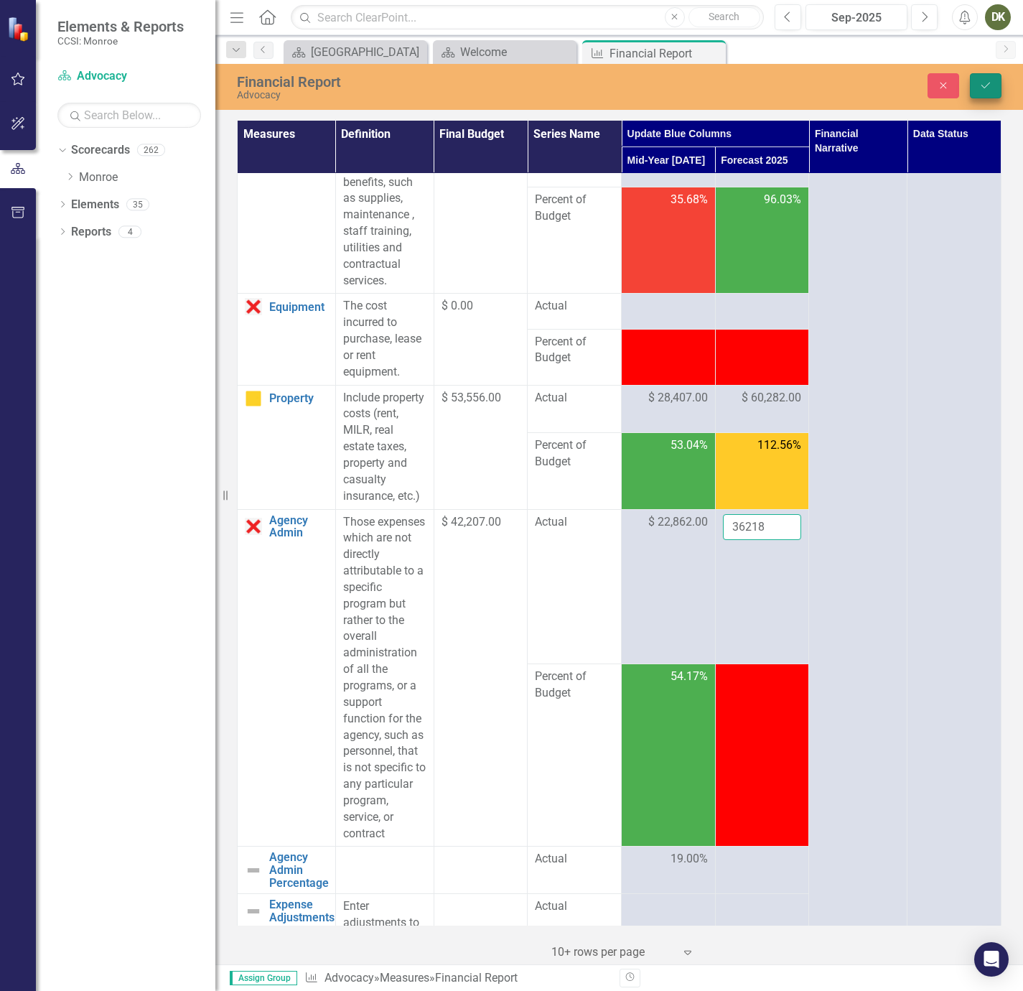
type input "36218"
click at [981, 88] on icon "Save" at bounding box center [986, 85] width 13 height 10
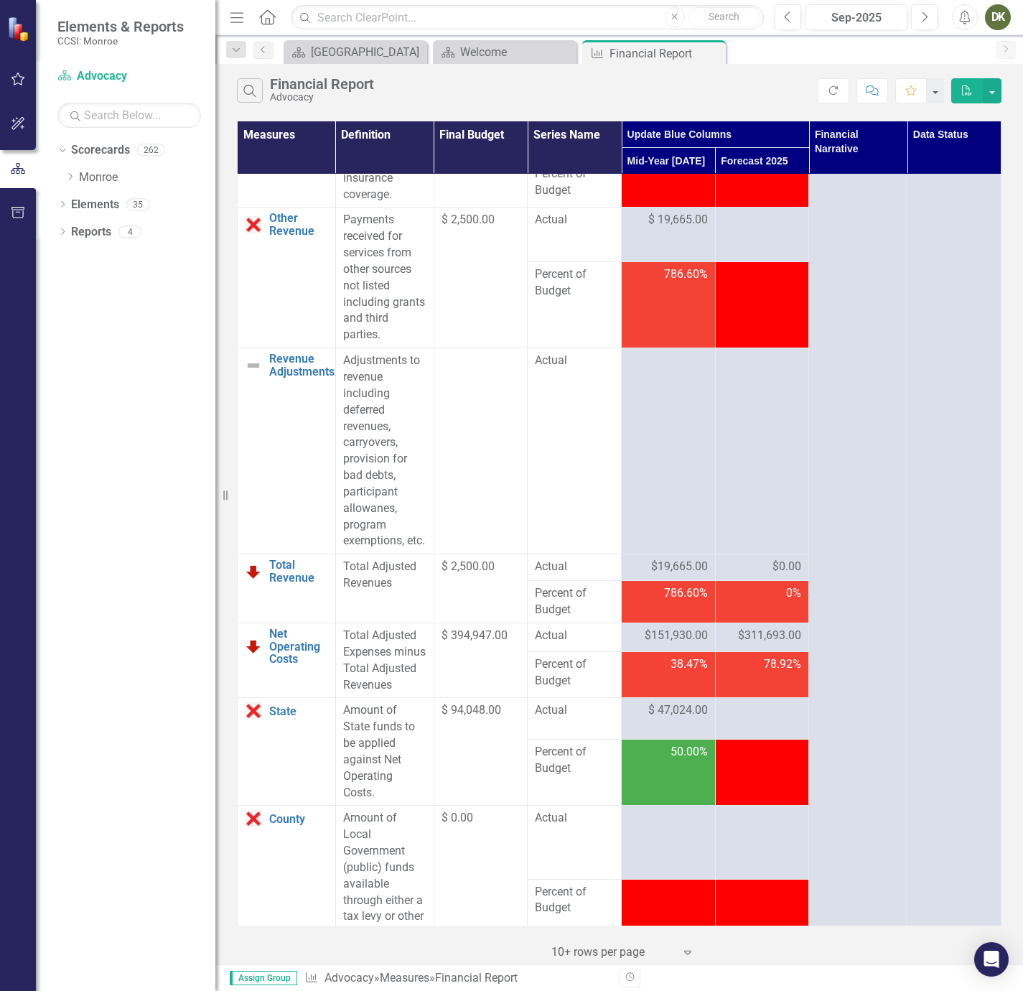
scroll to position [2693, 0]
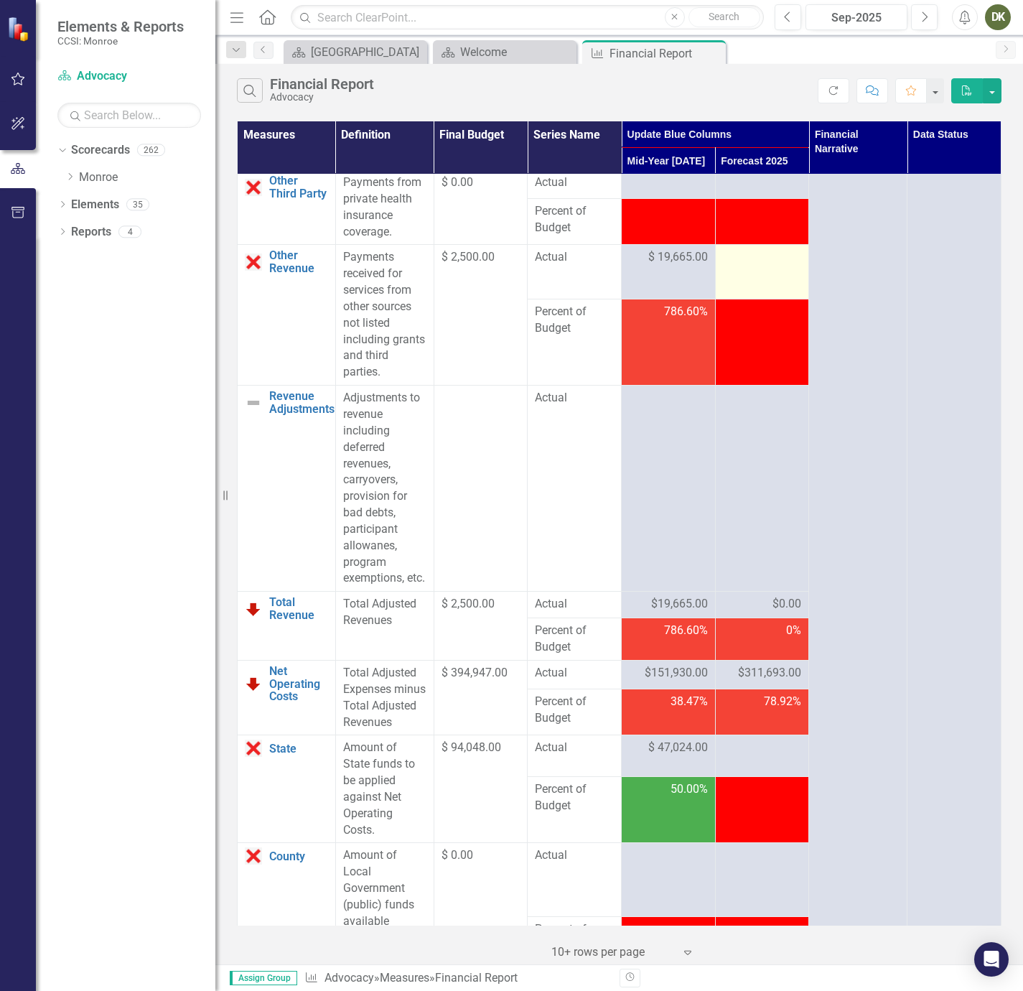
click at [742, 266] on div at bounding box center [762, 257] width 79 height 17
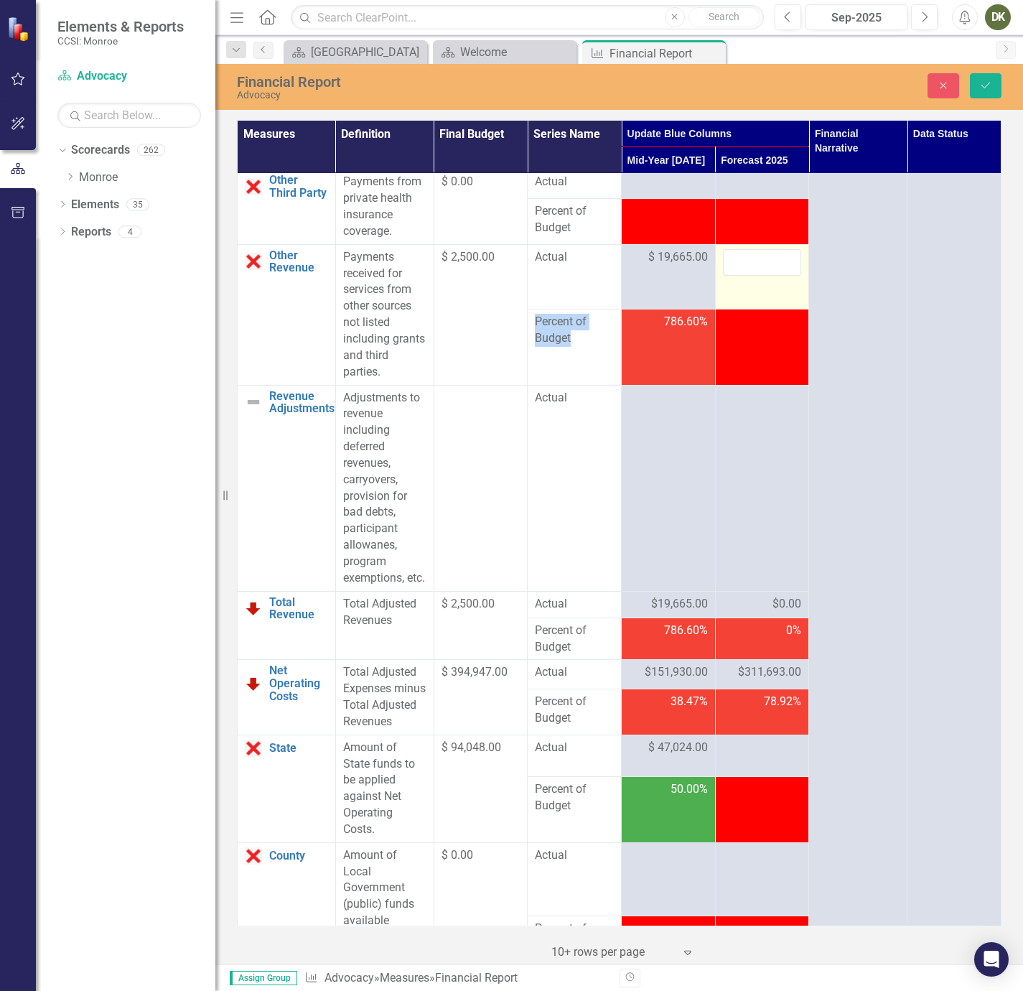
click at [742, 276] on div at bounding box center [762, 262] width 79 height 27
click at [742, 276] on input "number" at bounding box center [762, 262] width 79 height 27
type input "20332"
click at [992, 80] on button "Save" at bounding box center [986, 85] width 32 height 25
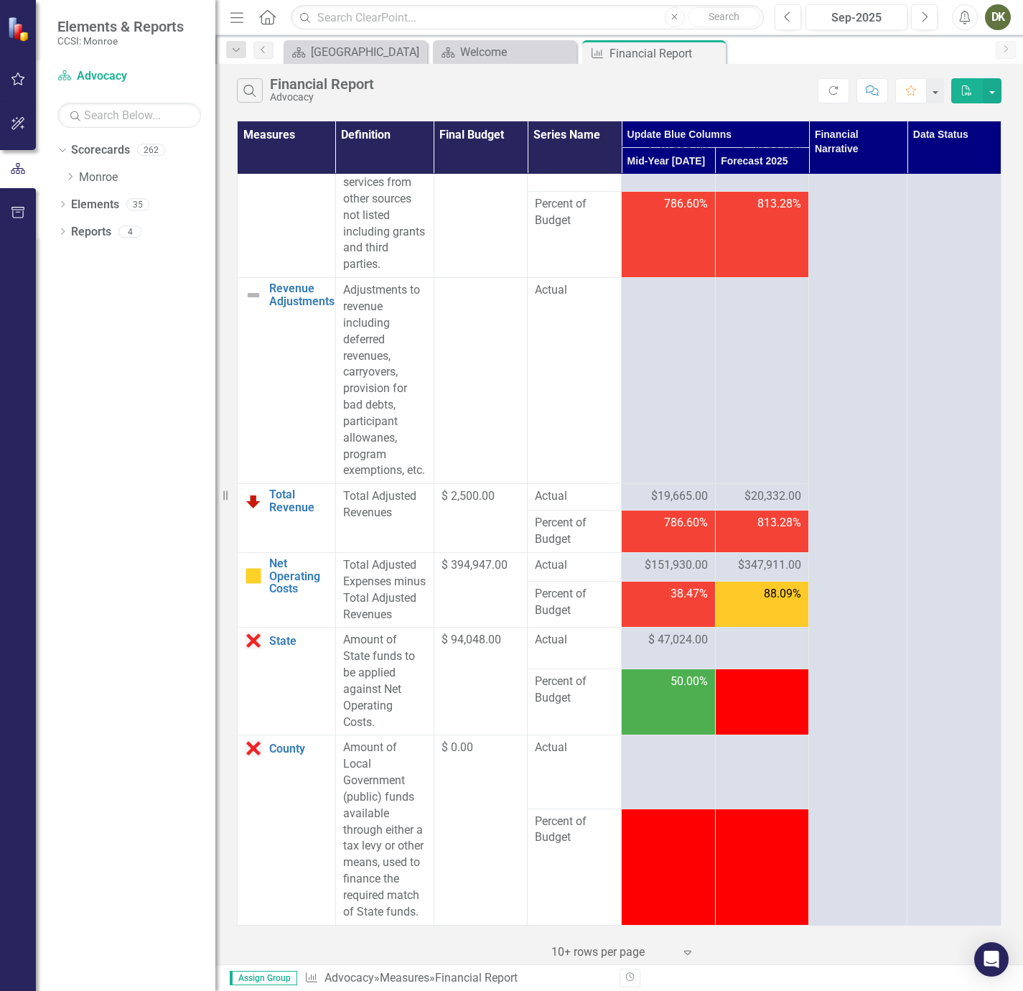
scroll to position [2908, 0]
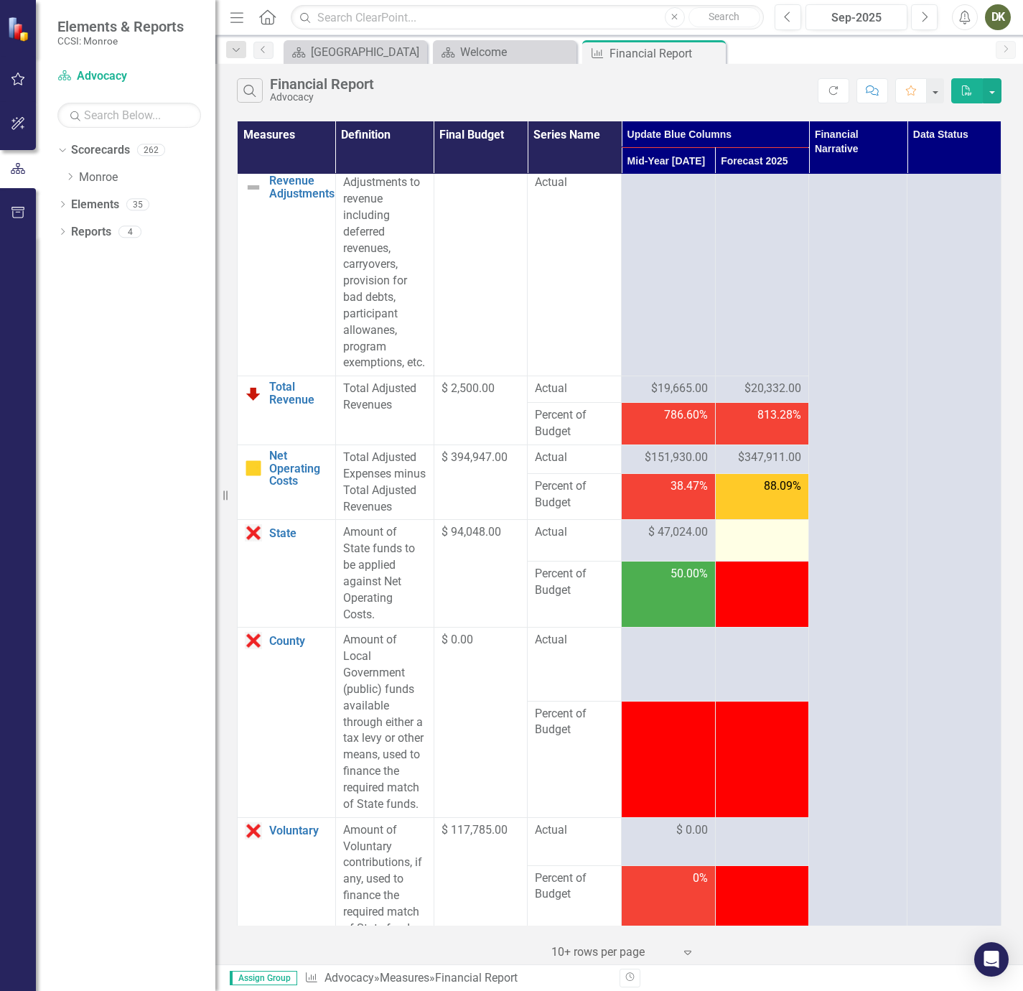
click at [761, 562] on td at bounding box center [762, 541] width 94 height 42
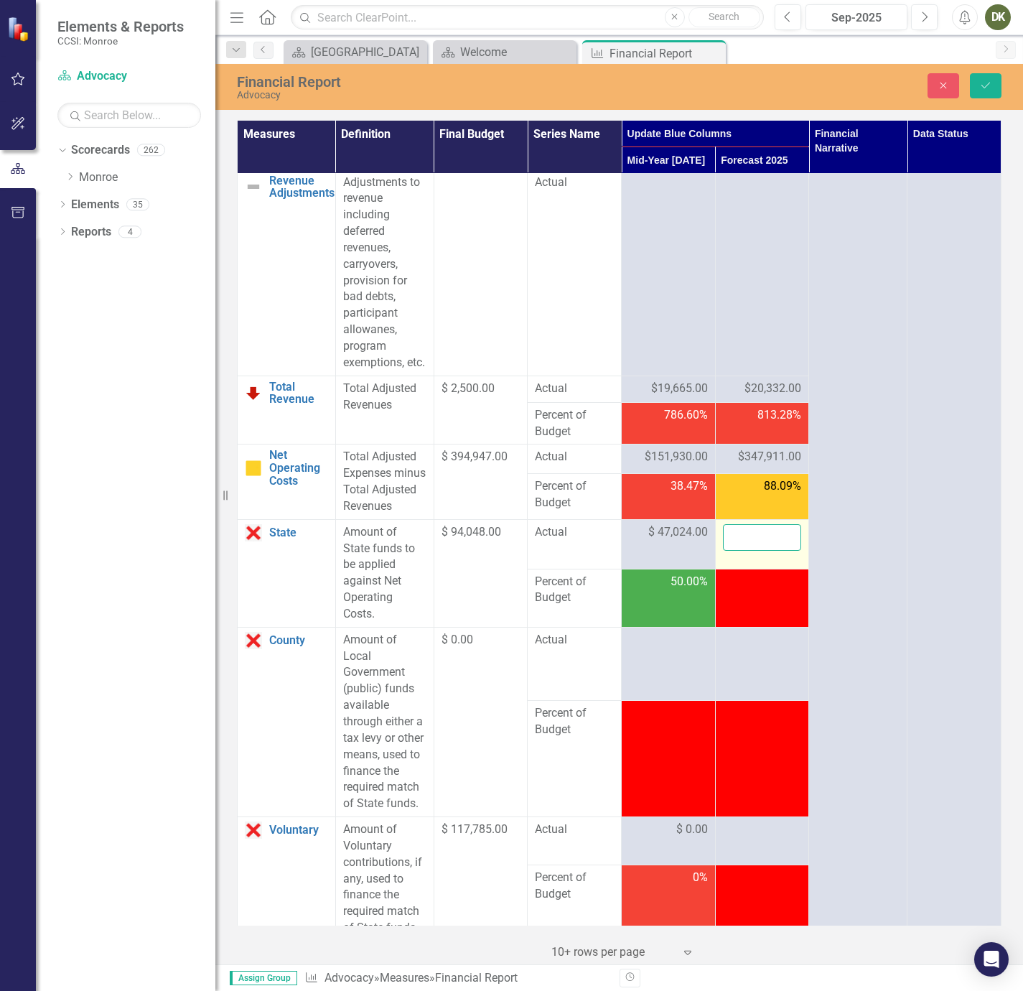
drag, startPoint x: 761, startPoint y: 653, endPoint x: 760, endPoint y: 642, distance: 10.8
click at [760, 551] on input "number" at bounding box center [762, 537] width 79 height 27
type input "98928"
click at [974, 84] on button "Save" at bounding box center [986, 85] width 32 height 25
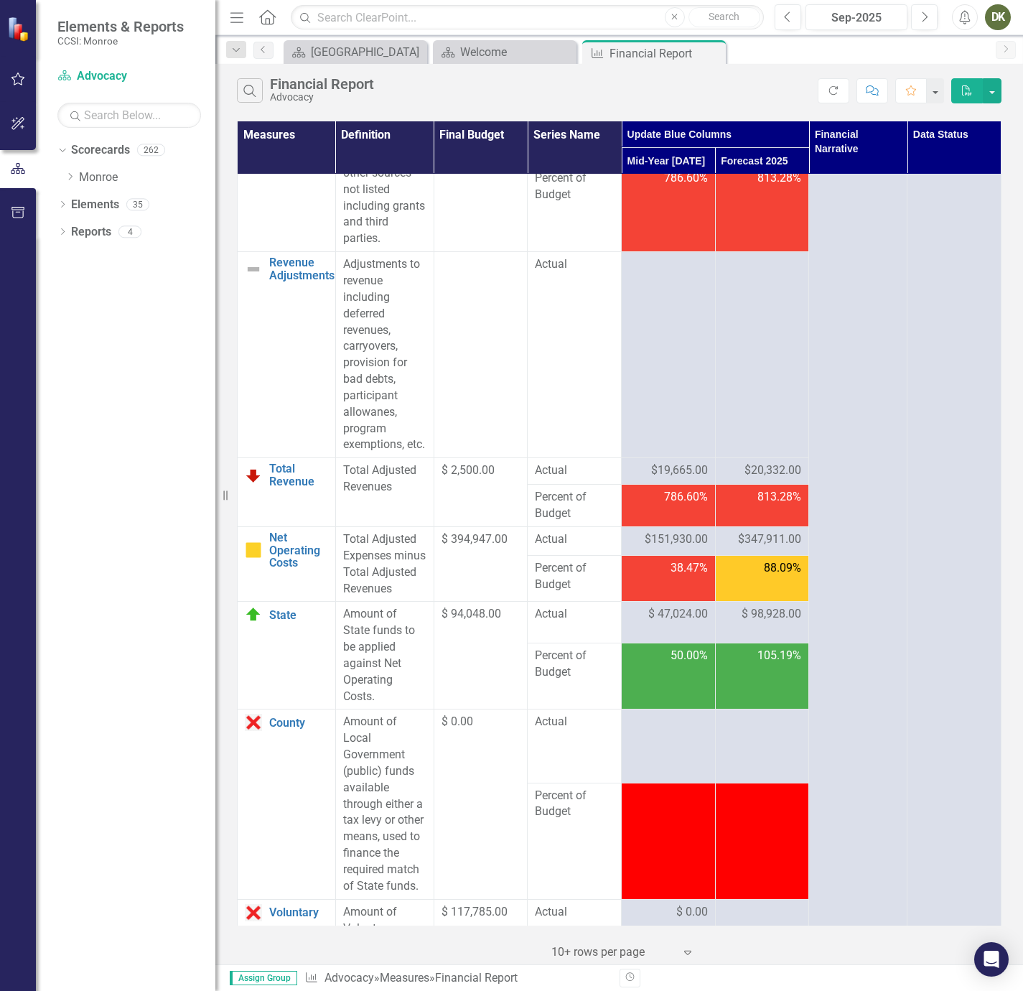
scroll to position [2934, 0]
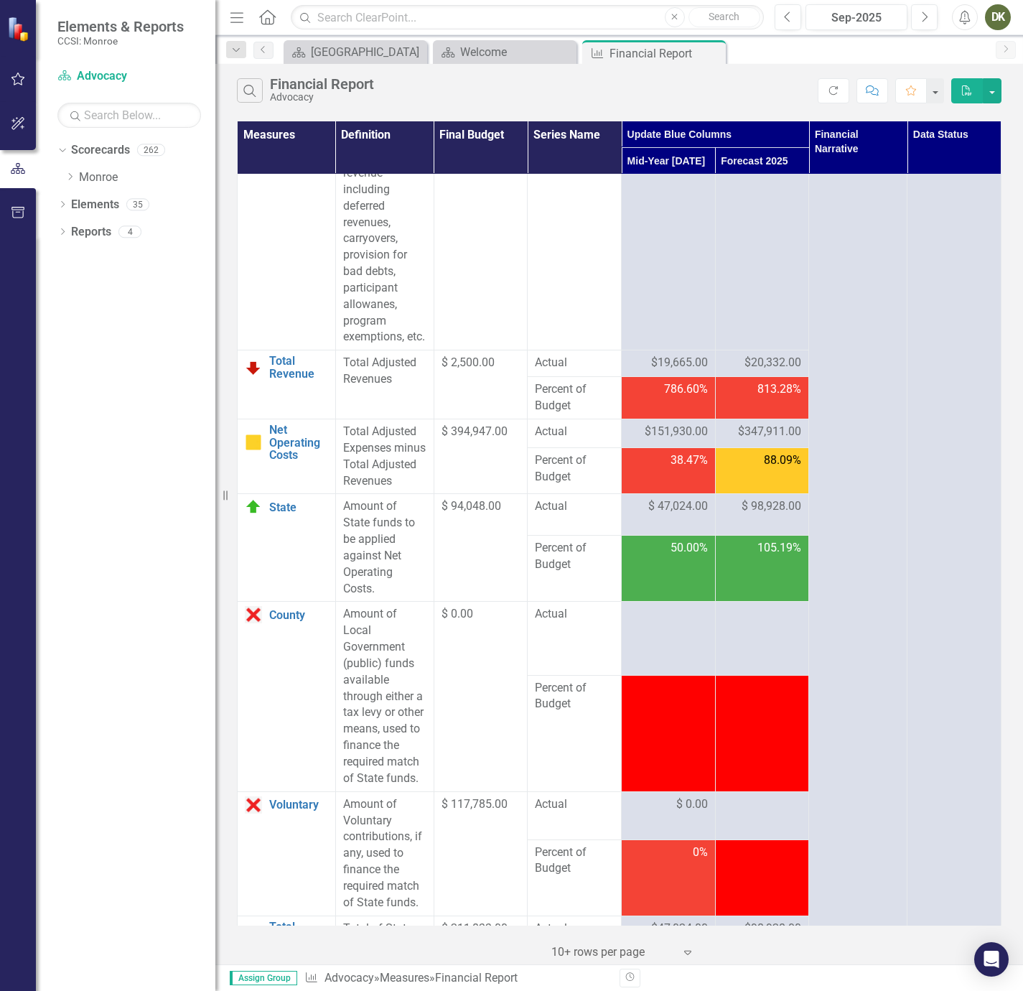
click at [757, 441] on div "$347,911.00" at bounding box center [762, 432] width 79 height 17
click at [761, 440] on span "$347,911.00" at bounding box center [769, 432] width 63 height 17
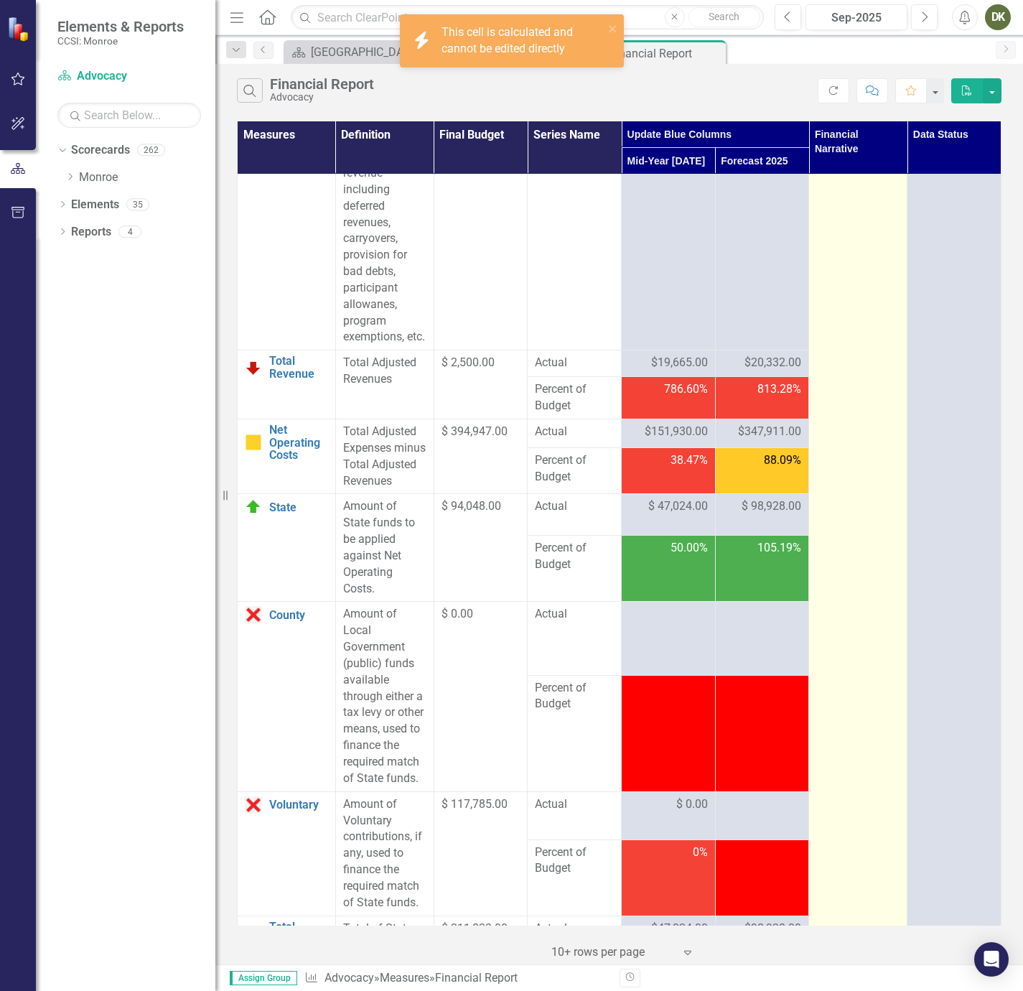
drag, startPoint x: 761, startPoint y: 526, endPoint x: 873, endPoint y: 552, distance: 114.4
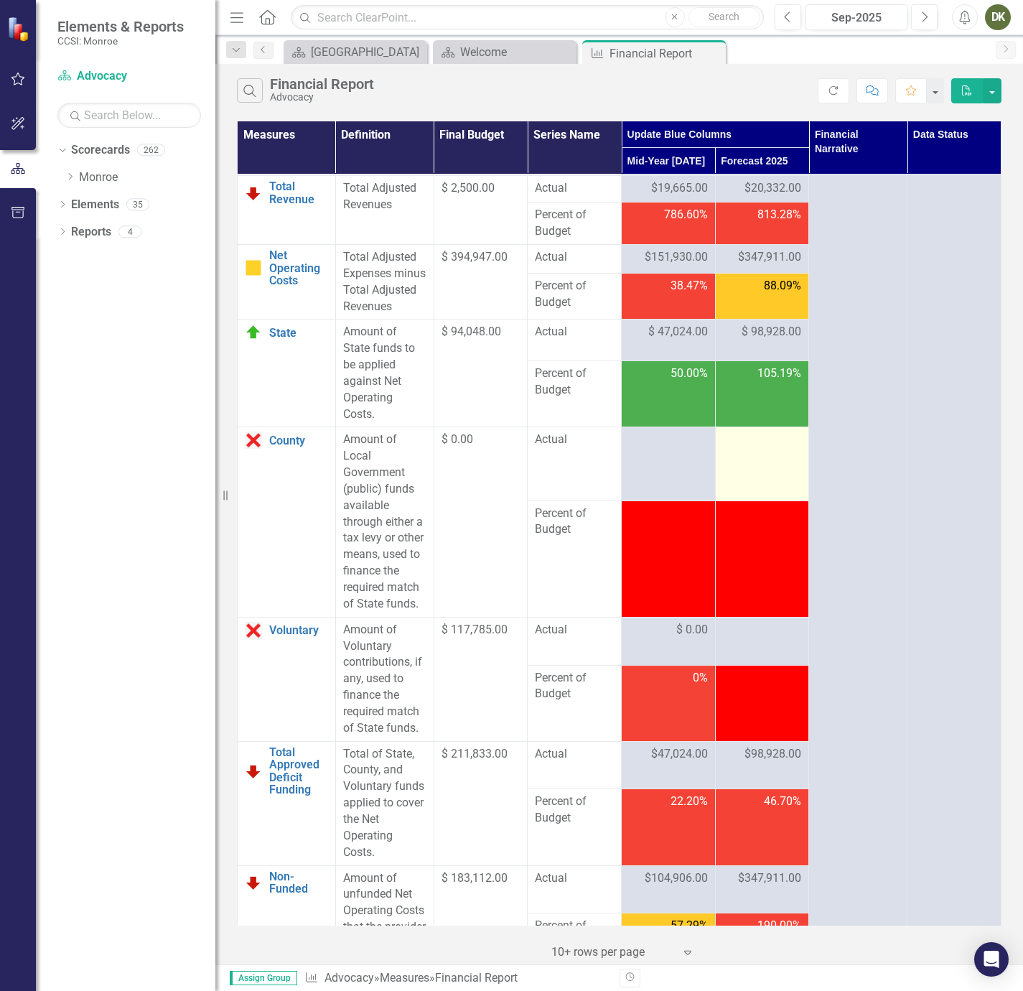
scroll to position [3150, 0]
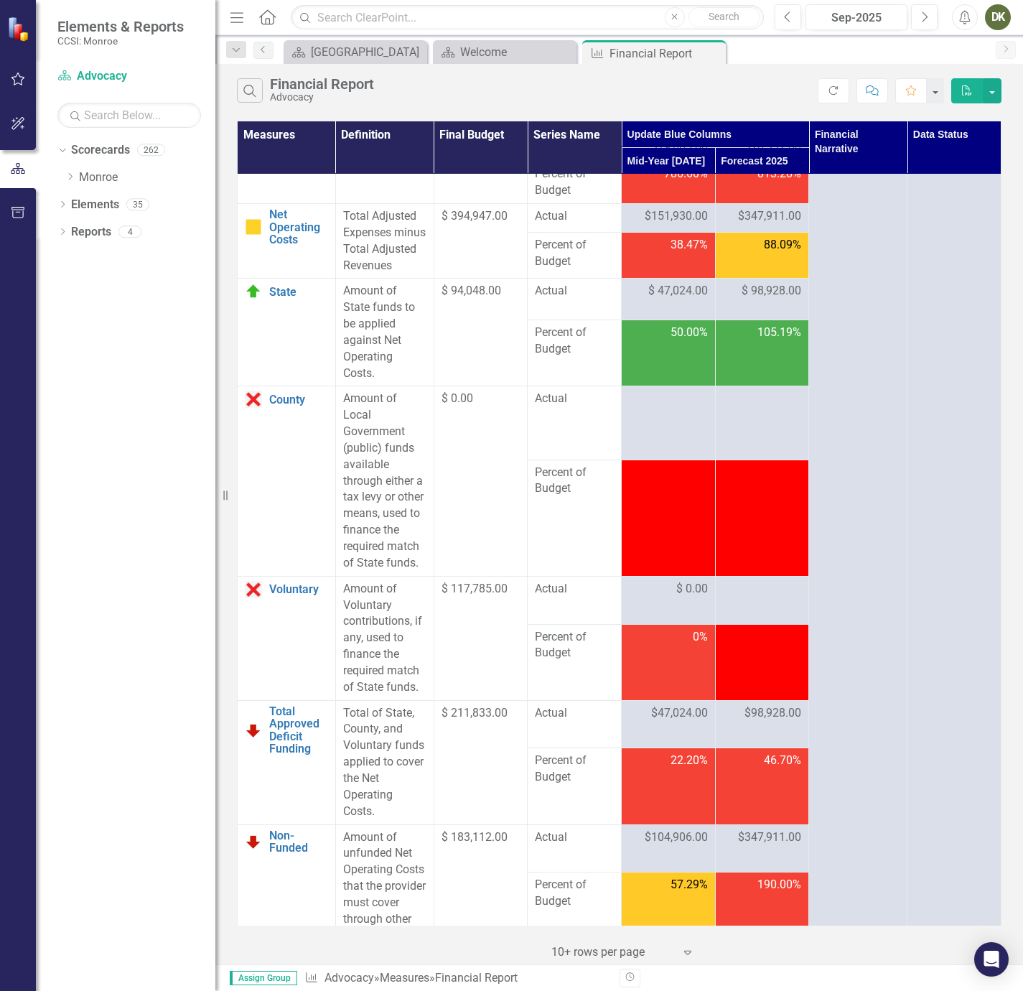
click at [748, 722] on span "$98,928.00" at bounding box center [773, 713] width 57 height 17
click at [132, 676] on div "Dropdown Scorecards 262 Dropdown [GEOGRAPHIC_DATA] Dropdown [DEMOGRAPHIC_DATA] …" at bounding box center [126, 565] width 180 height 852
click at [766, 598] on div at bounding box center [762, 589] width 79 height 17
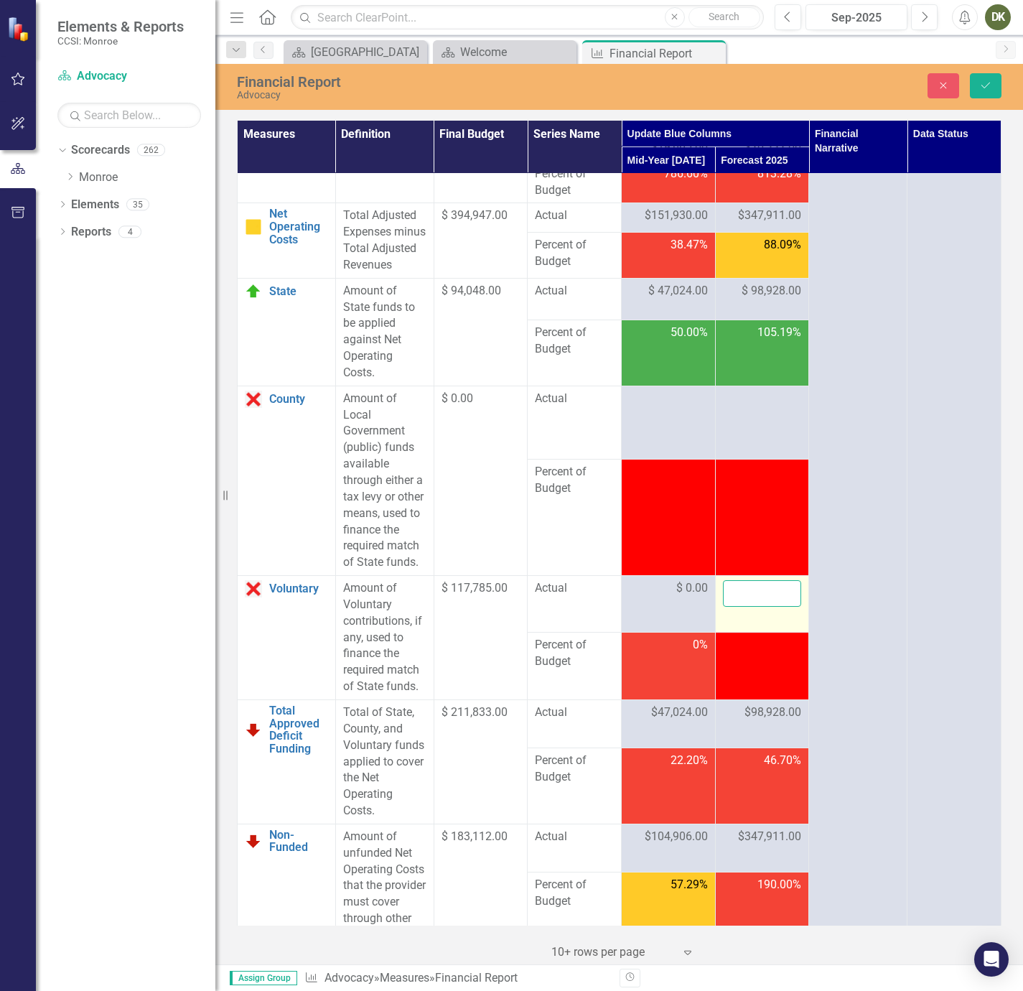
click at [766, 607] on input "number" at bounding box center [762, 593] width 79 height 27
type input "0"
click at [985, 83] on icon "Save" at bounding box center [986, 85] width 13 height 10
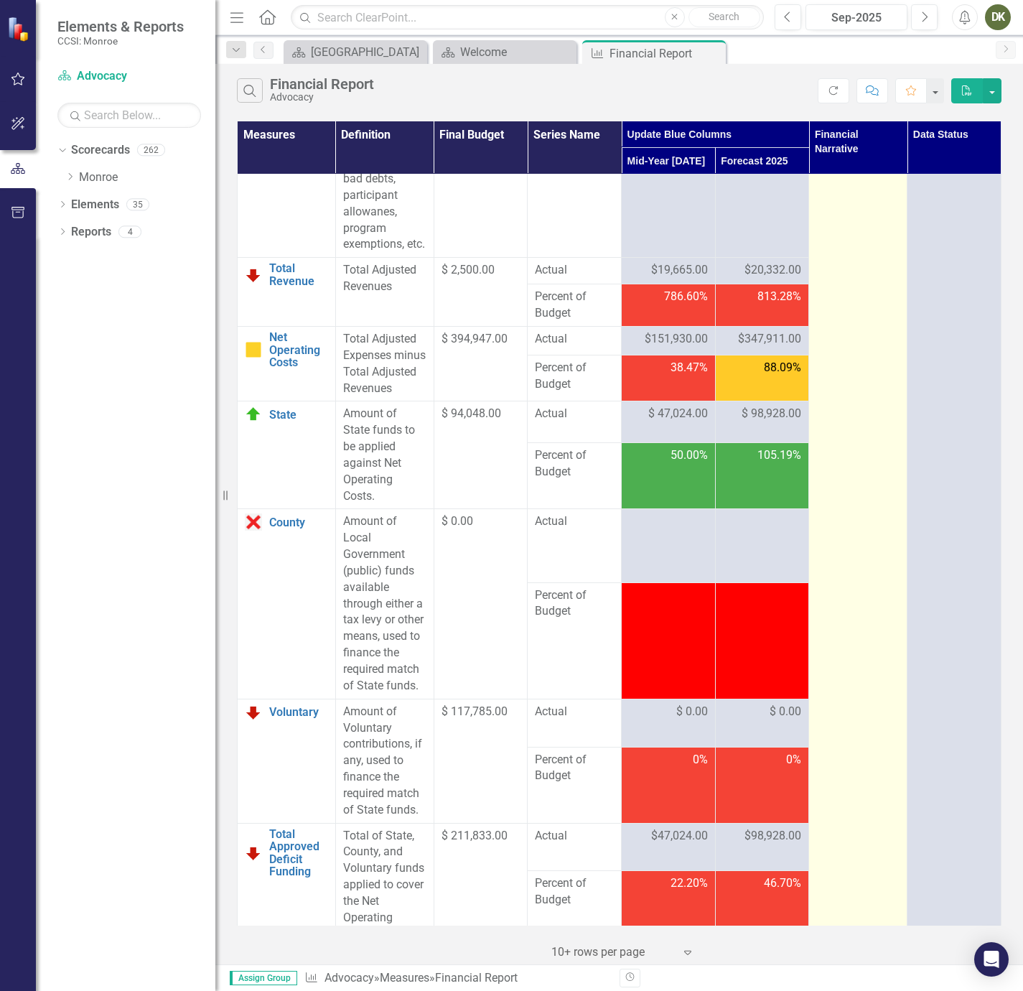
scroll to position [3016, 0]
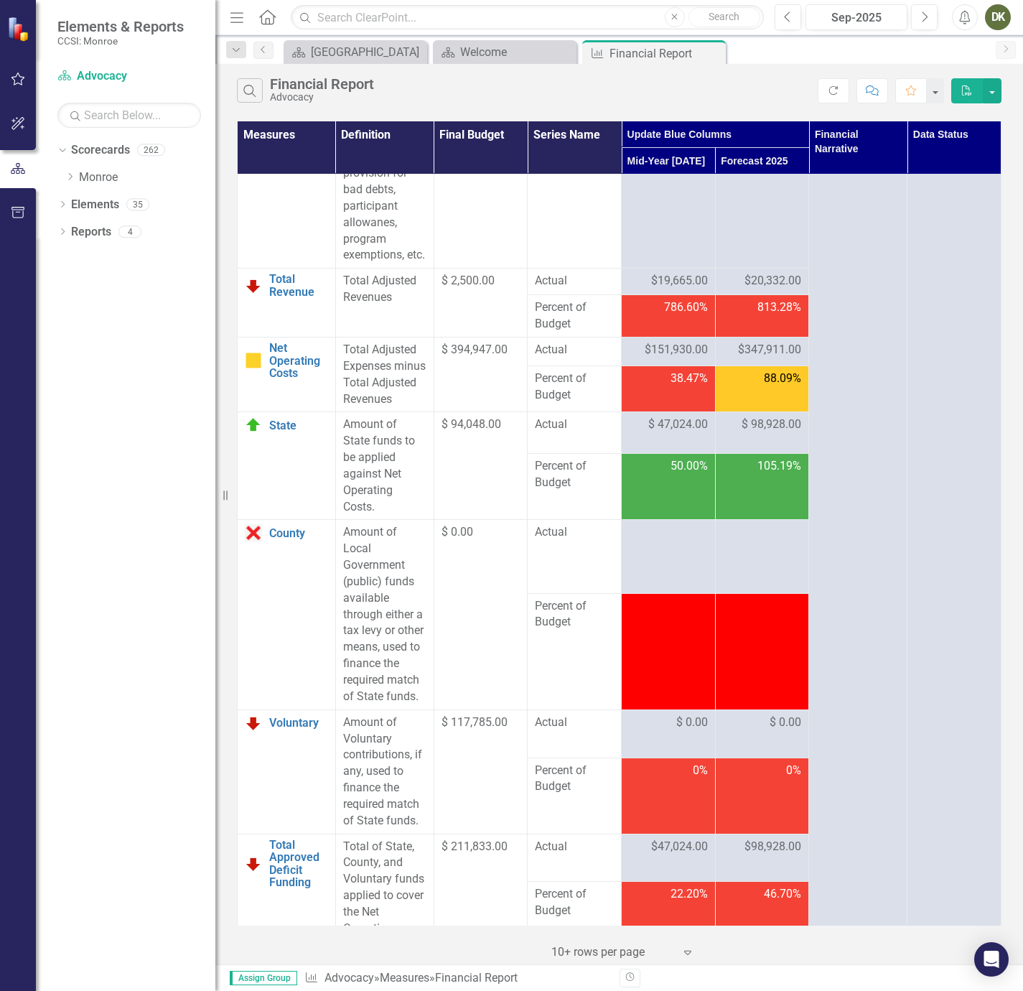
click at [748, 289] on span "$20,332.00" at bounding box center [773, 281] width 57 height 17
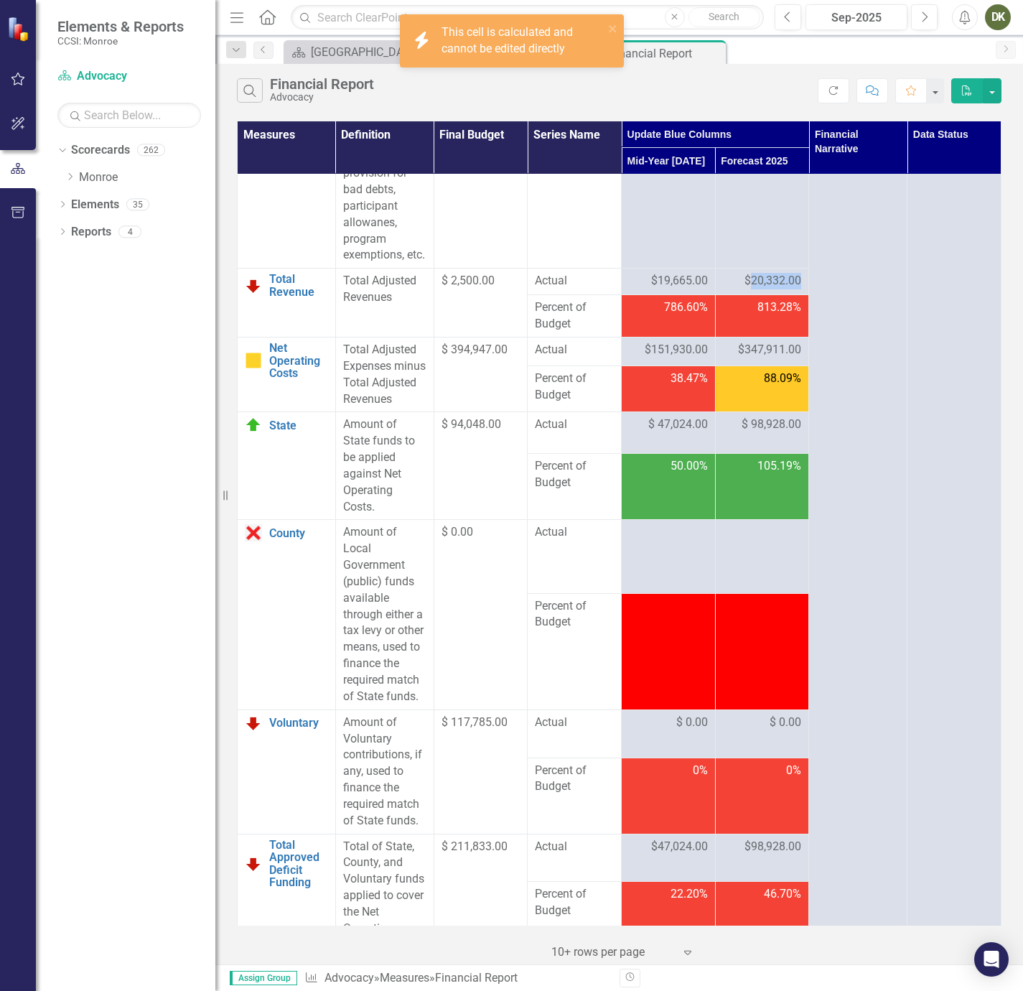
click at [746, 289] on span "$20,332.00" at bounding box center [773, 281] width 57 height 17
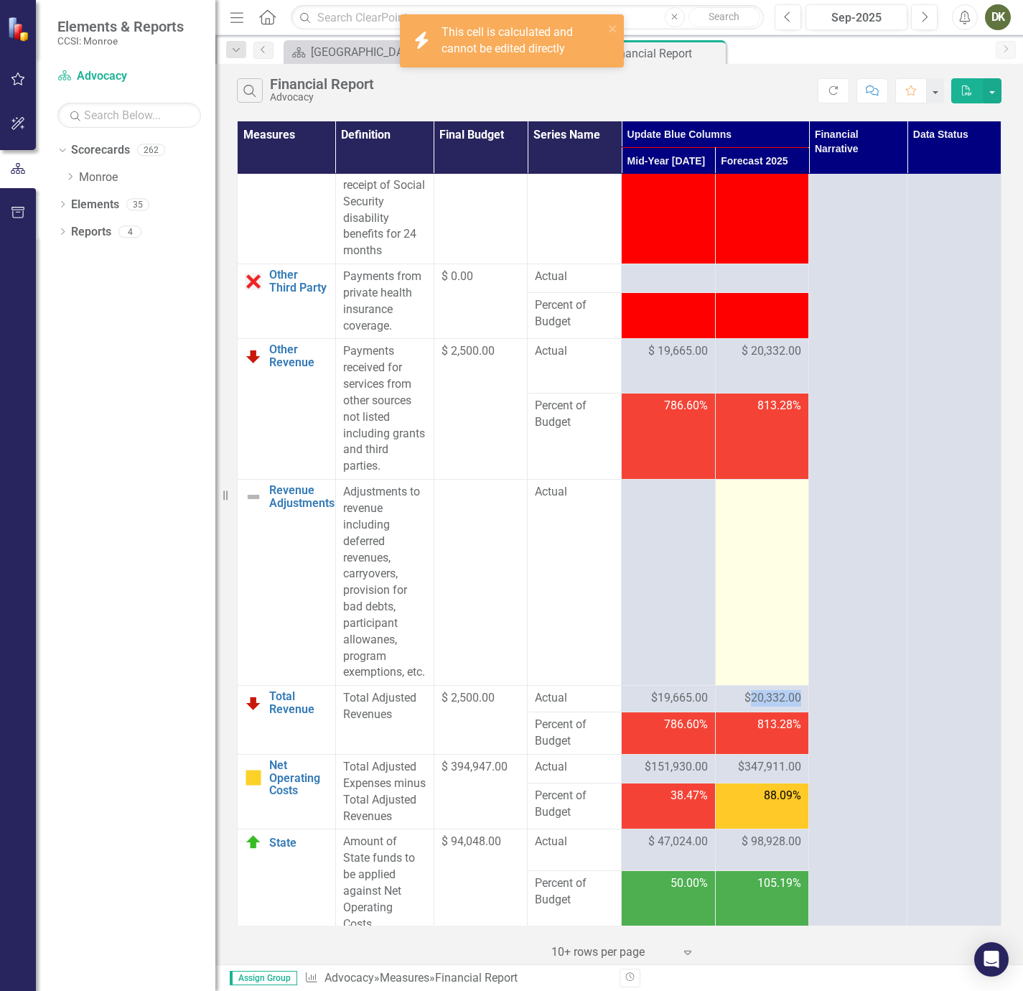
scroll to position [2585, 0]
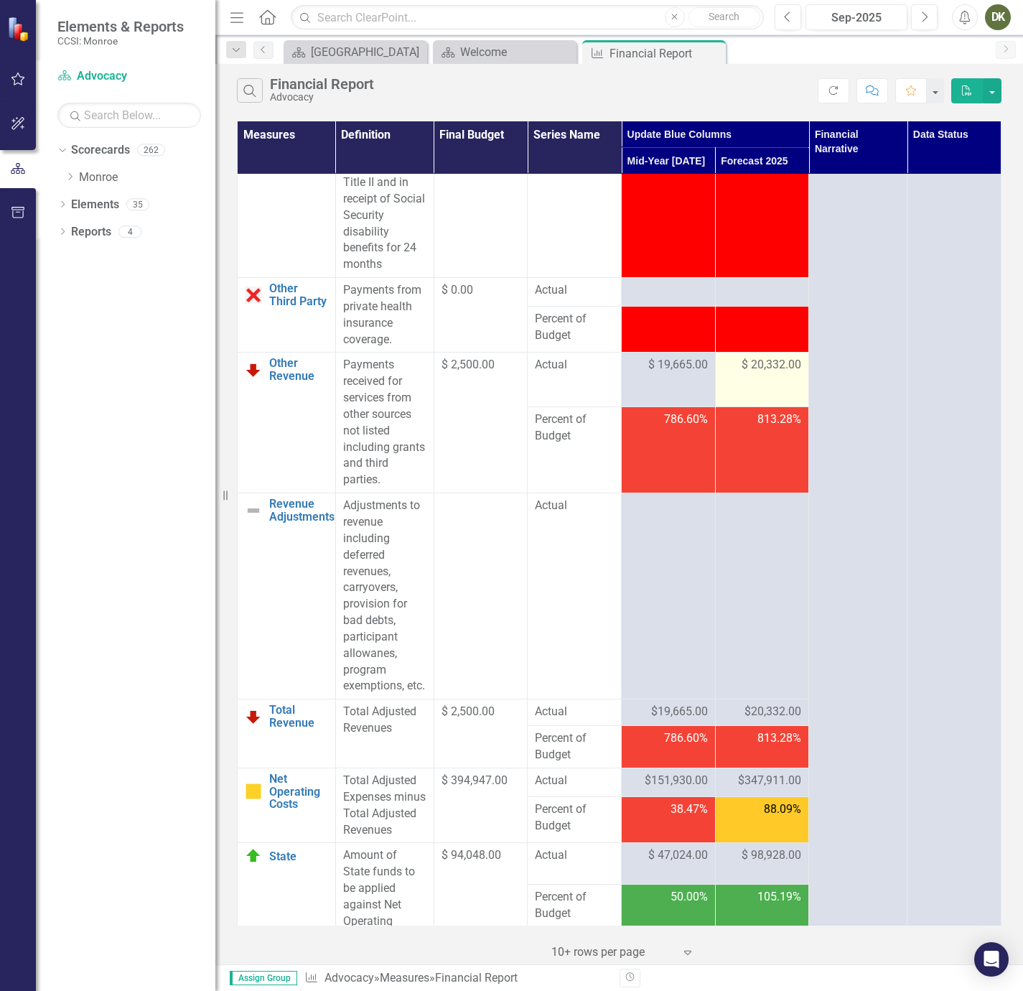
click at [757, 373] on span "$ 20,332.00" at bounding box center [772, 365] width 60 height 17
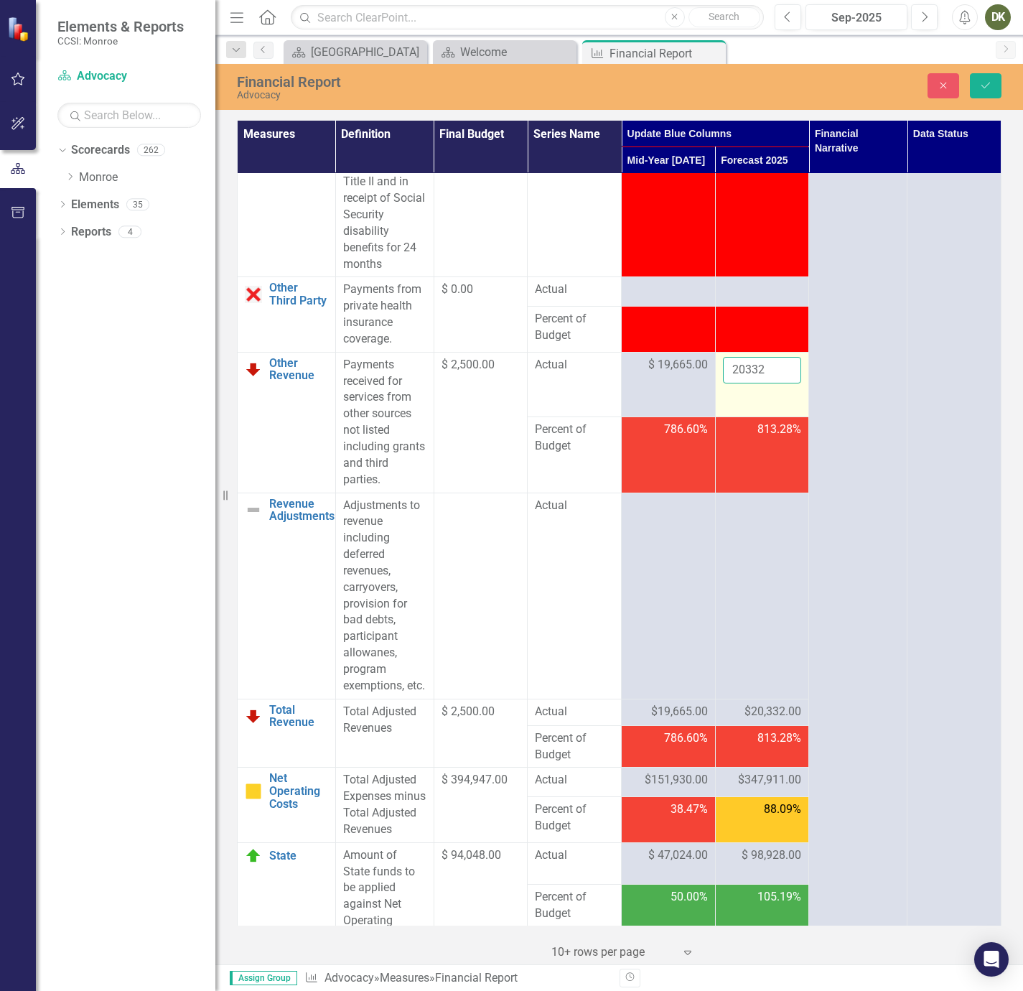
click at [757, 383] on input "20332" at bounding box center [762, 370] width 79 height 27
drag, startPoint x: 765, startPoint y: 442, endPoint x: 726, endPoint y: 447, distance: 39.0
click at [726, 383] on input "20332" at bounding box center [762, 370] width 79 height 27
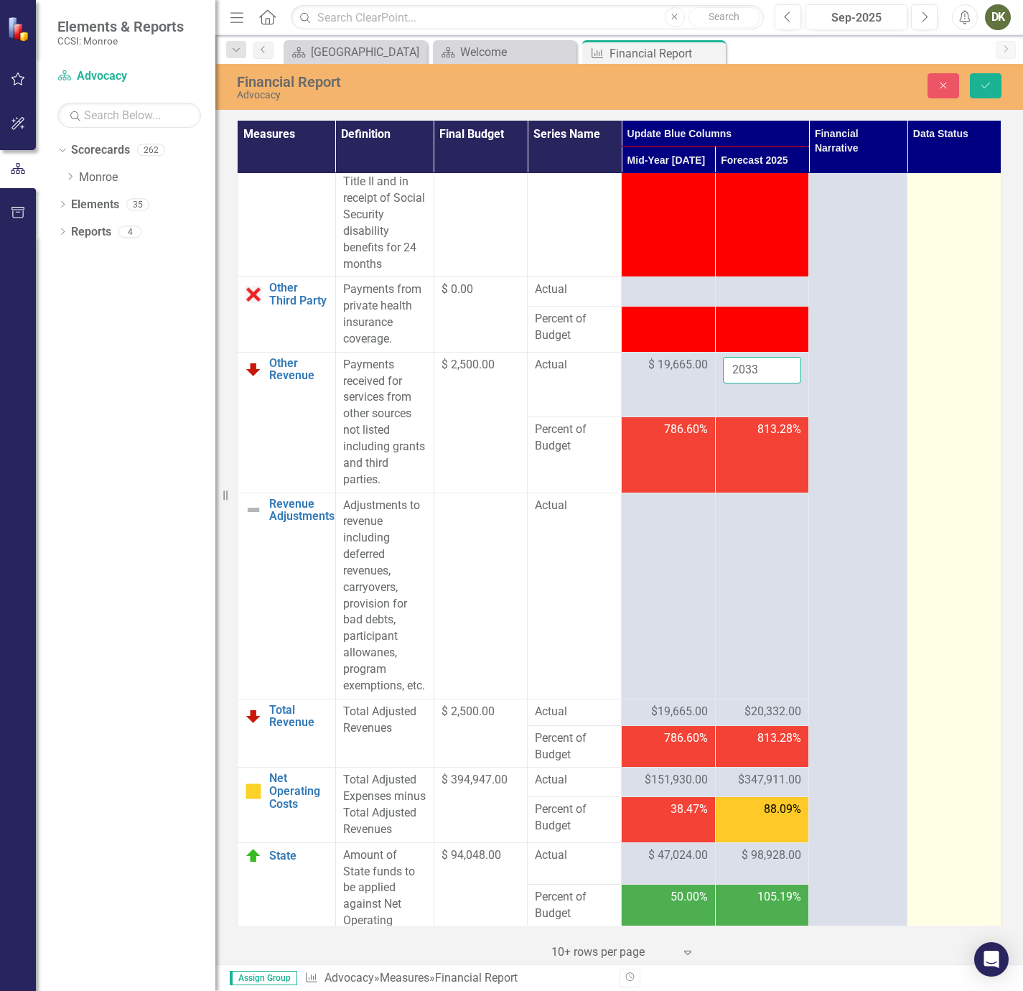
type input "20332"
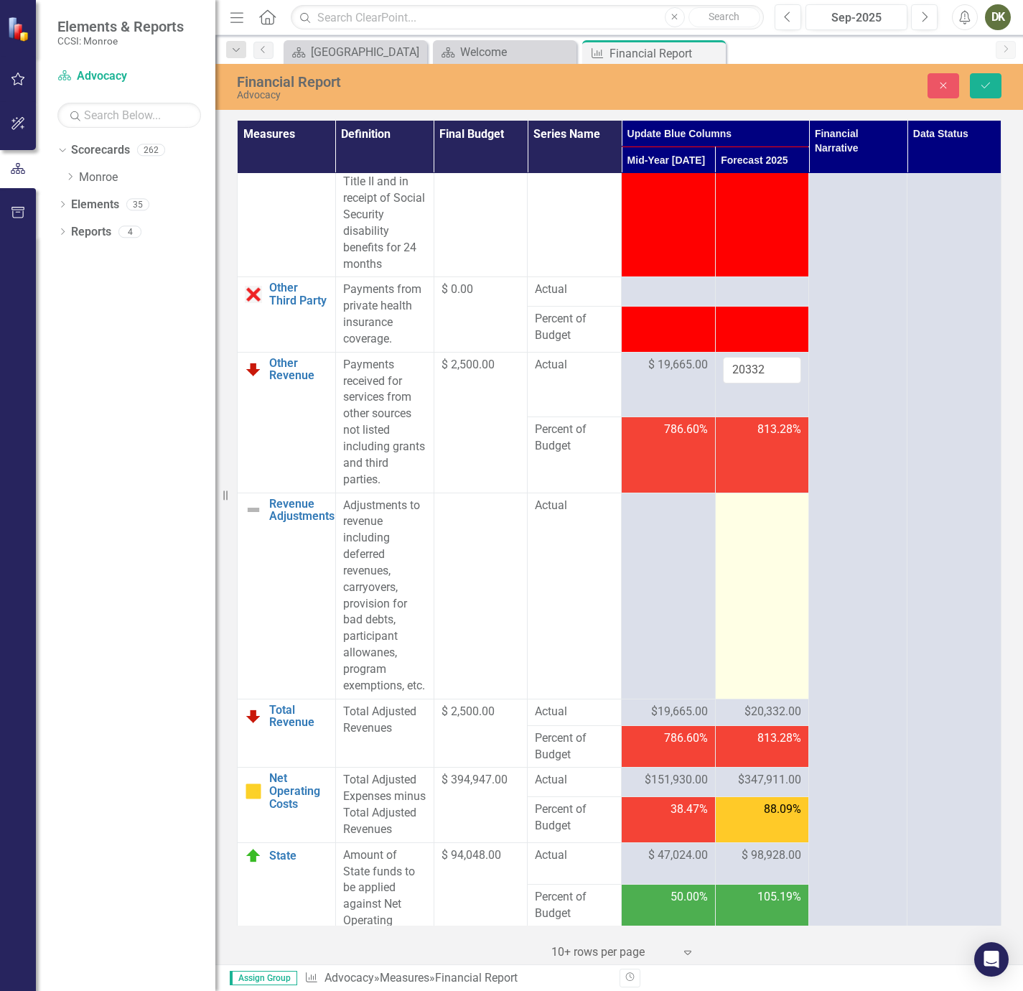
click at [755, 618] on td at bounding box center [762, 596] width 94 height 206
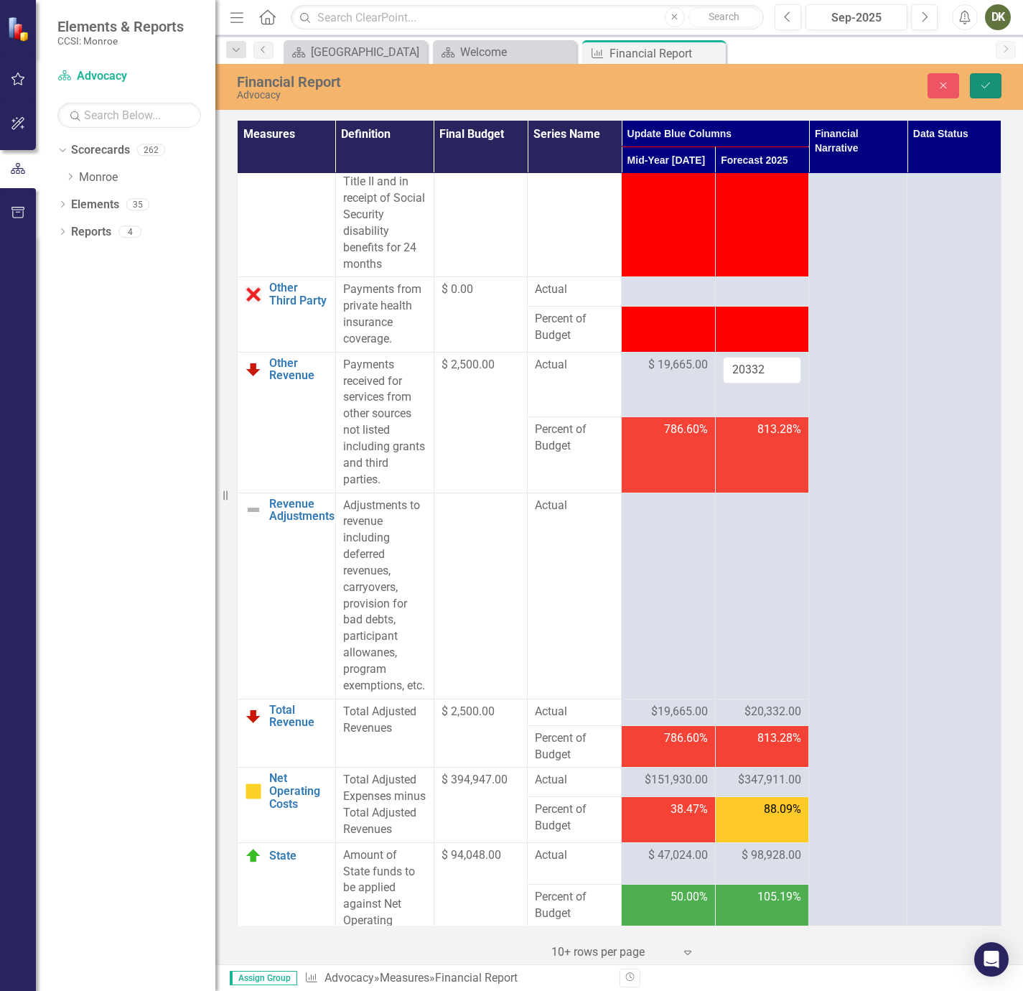
click at [996, 88] on button "Save" at bounding box center [986, 85] width 32 height 25
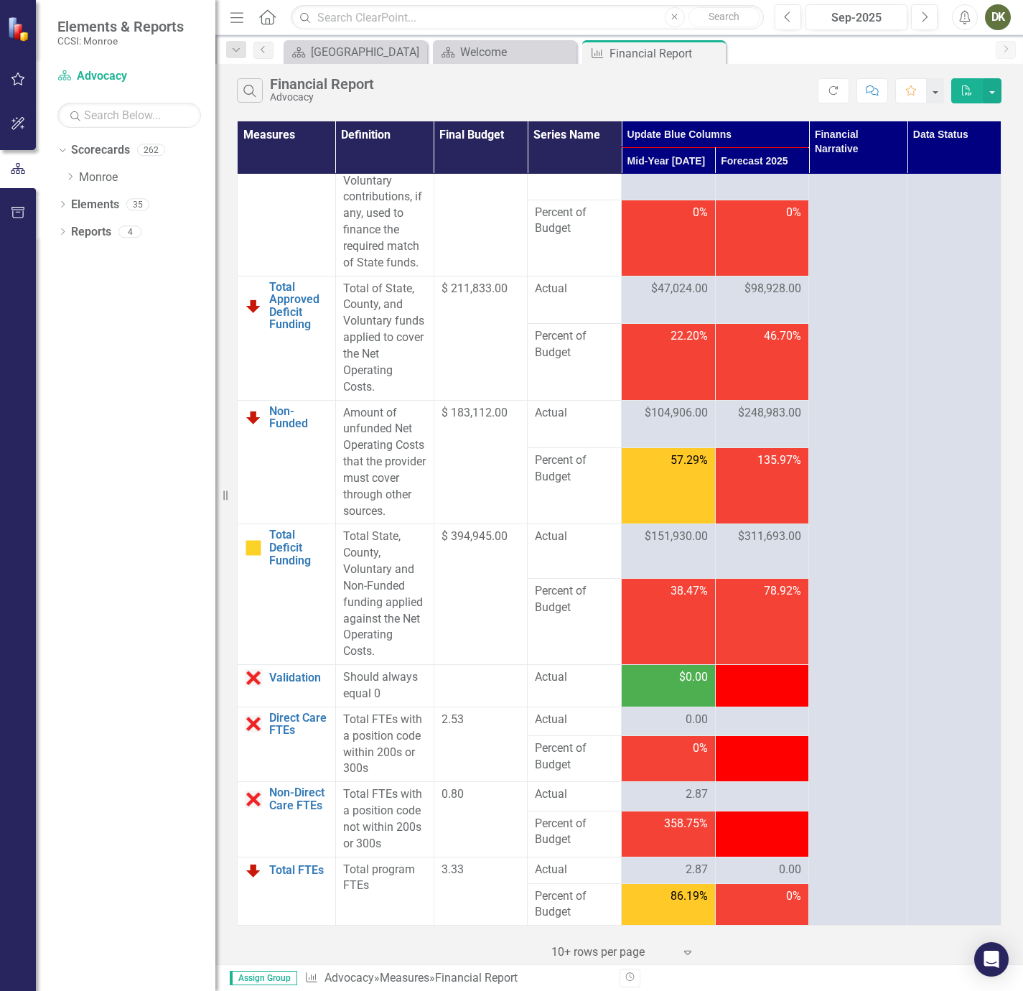
scroll to position [3688, 0]
click at [754, 683] on div "-$98,928.00" at bounding box center [762, 677] width 79 height 17
click at [750, 873] on div "0.00" at bounding box center [762, 870] width 79 height 17
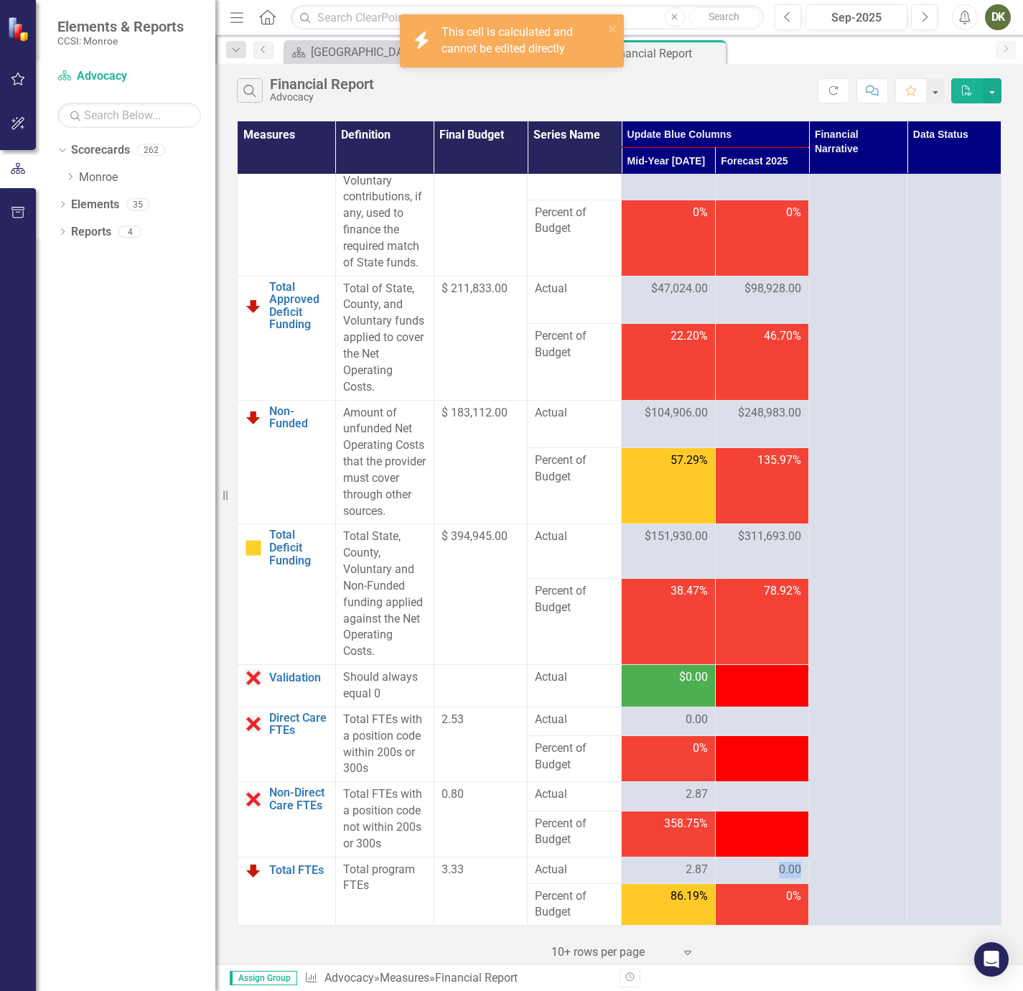
click at [750, 873] on div "0.00" at bounding box center [762, 870] width 79 height 17
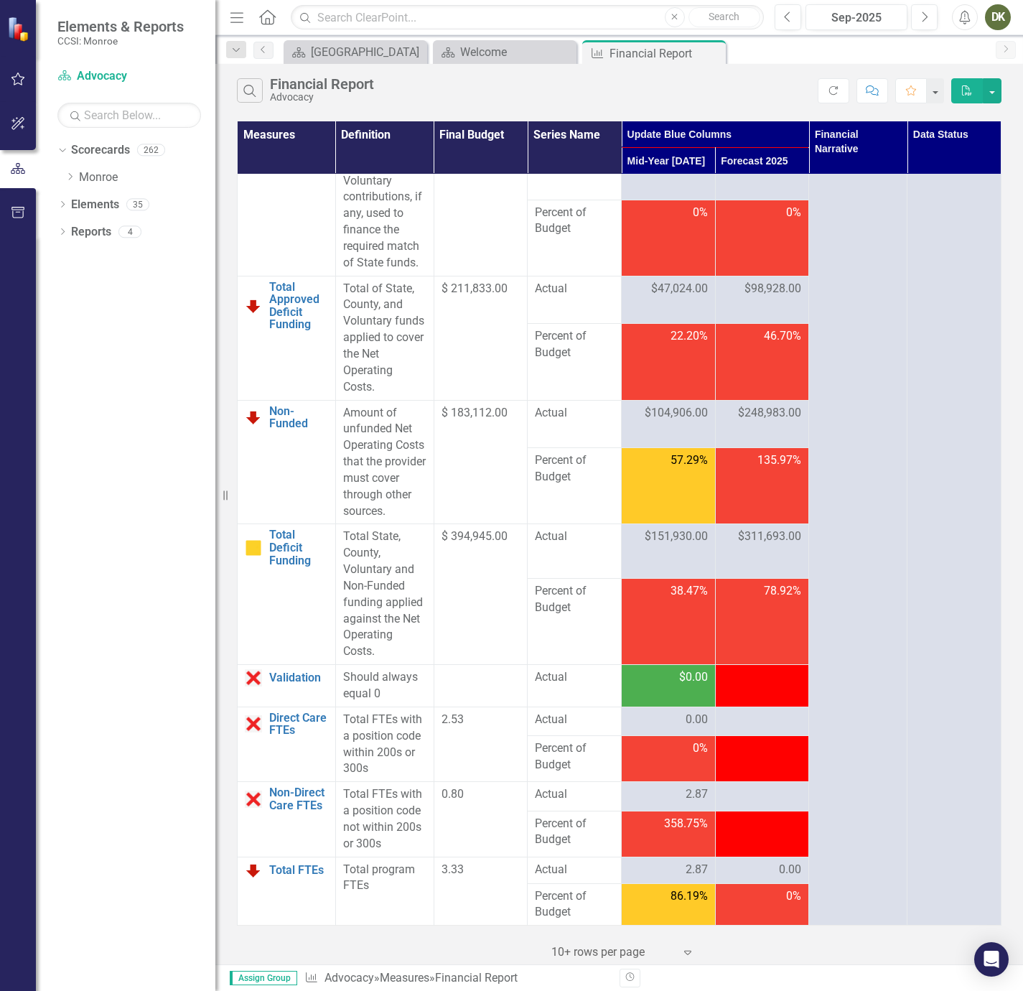
drag, startPoint x: 750, startPoint y: 873, endPoint x: 738, endPoint y: 686, distance: 187.9
click at [738, 686] on td "-$98,928.00" at bounding box center [762, 686] width 94 height 42
click at [748, 726] on div at bounding box center [762, 720] width 79 height 17
click at [756, 798] on div at bounding box center [762, 794] width 79 height 17
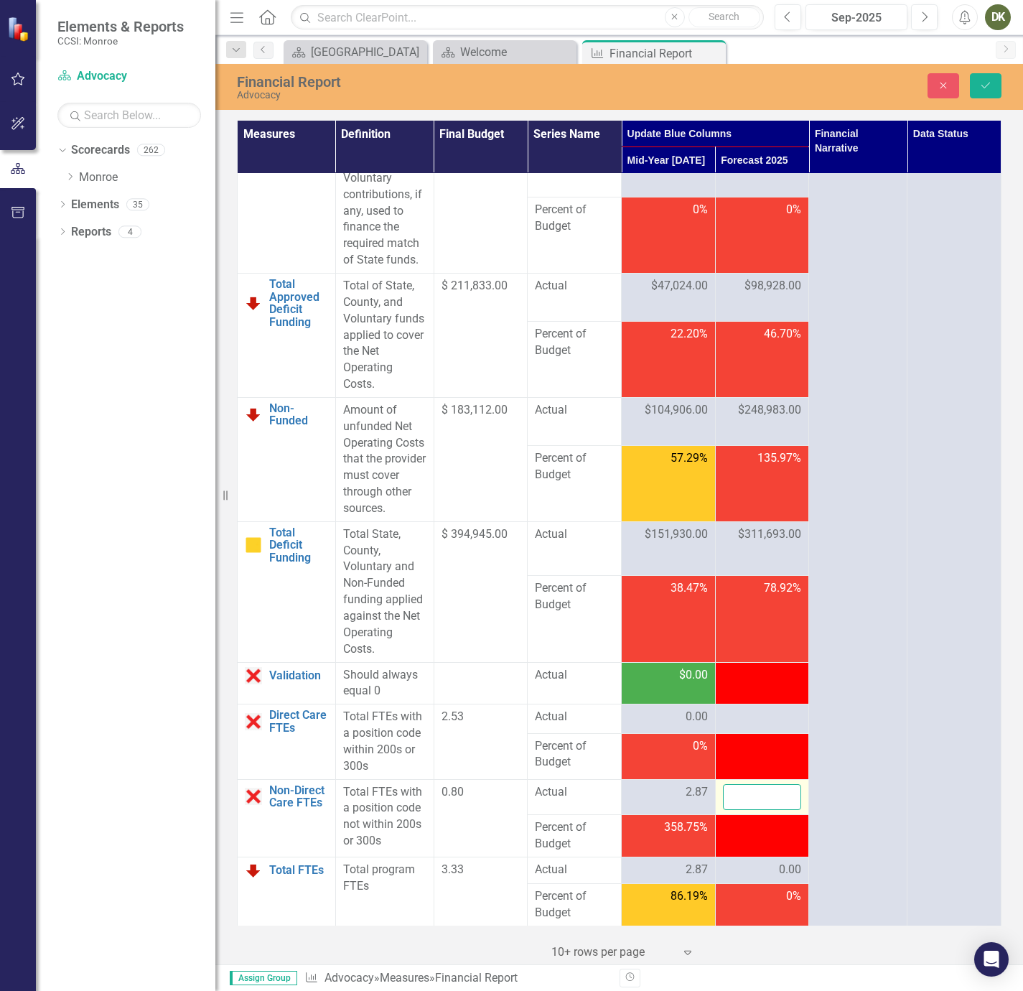
click at [756, 798] on input "number" at bounding box center [762, 797] width 79 height 27
type input "2.87"
click at [745, 830] on div at bounding box center [762, 827] width 79 height 17
click at [985, 83] on icon "Save" at bounding box center [986, 85] width 13 height 10
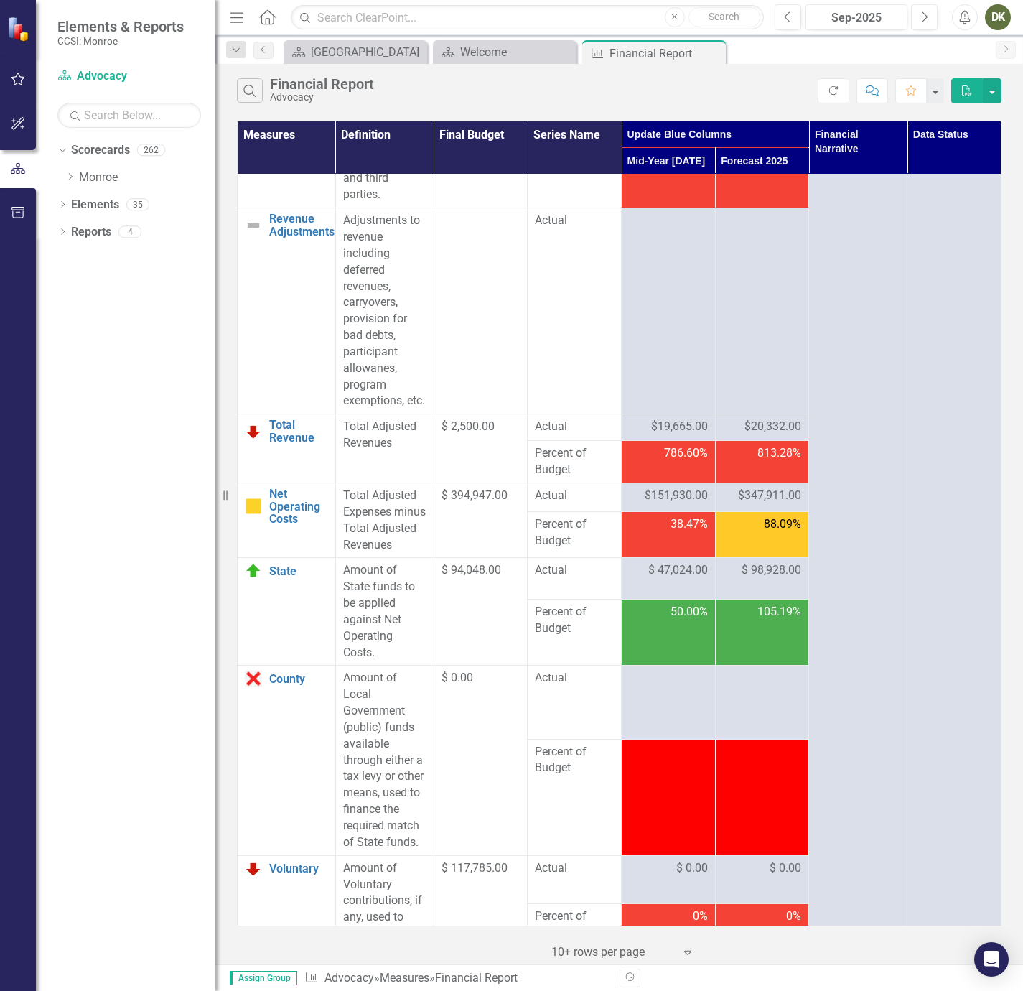
scroll to position [2908, 0]
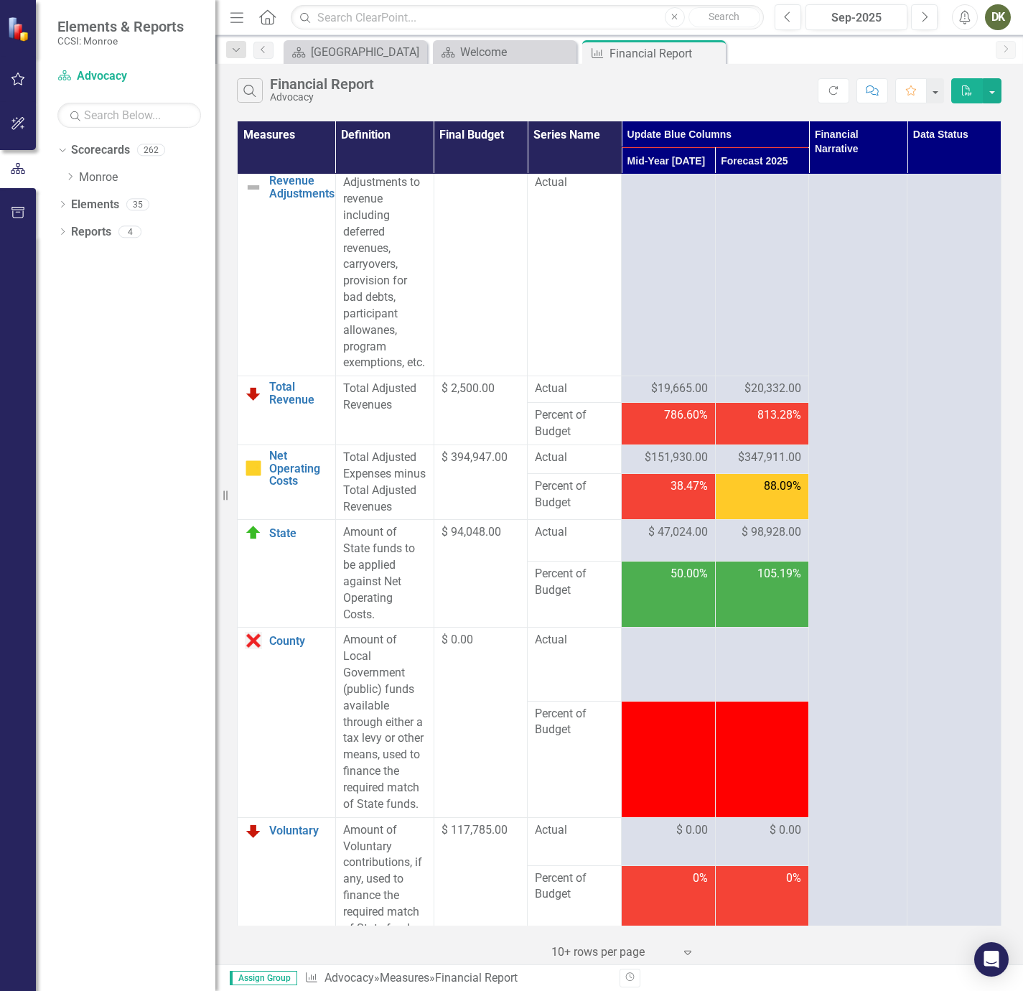
click at [743, 466] on span "$347,911.00" at bounding box center [769, 458] width 63 height 17
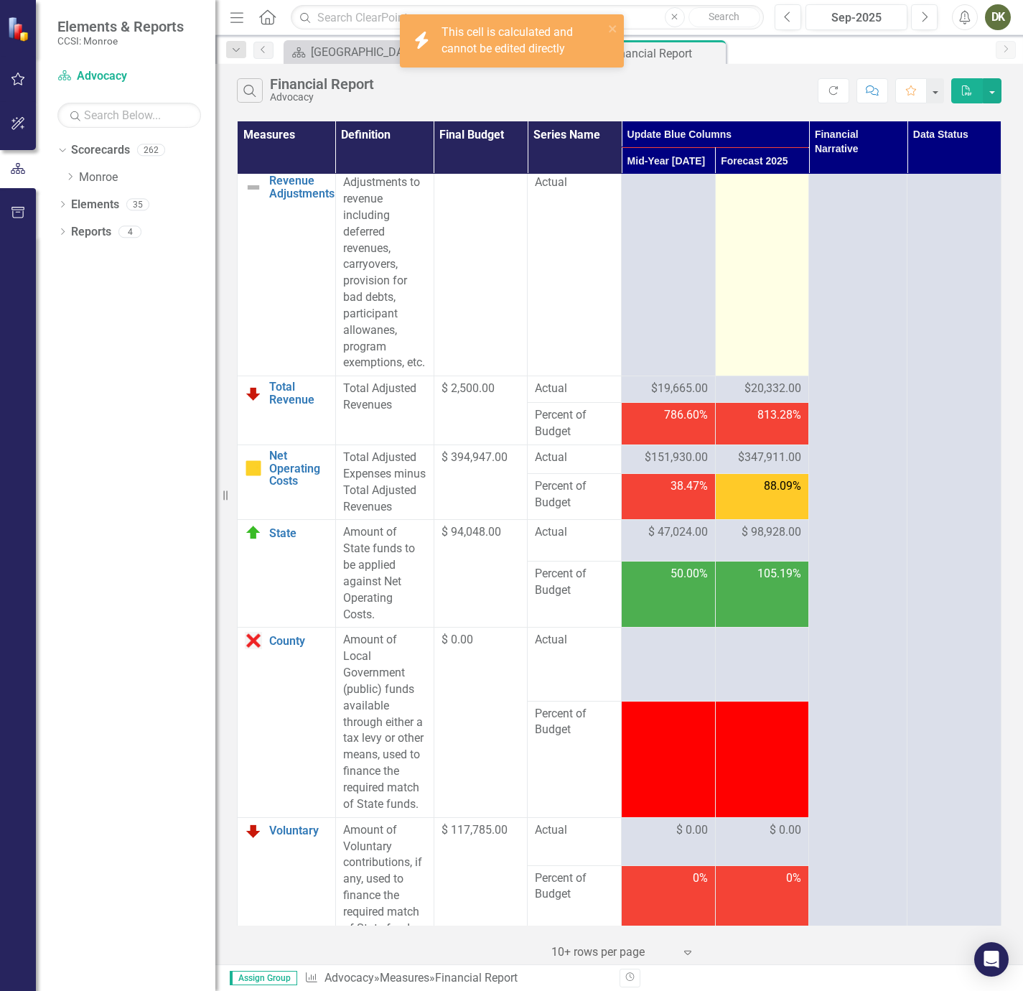
drag, startPoint x: 743, startPoint y: 557, endPoint x: 755, endPoint y: 299, distance: 257.3
click at [755, 299] on td at bounding box center [762, 273] width 94 height 206
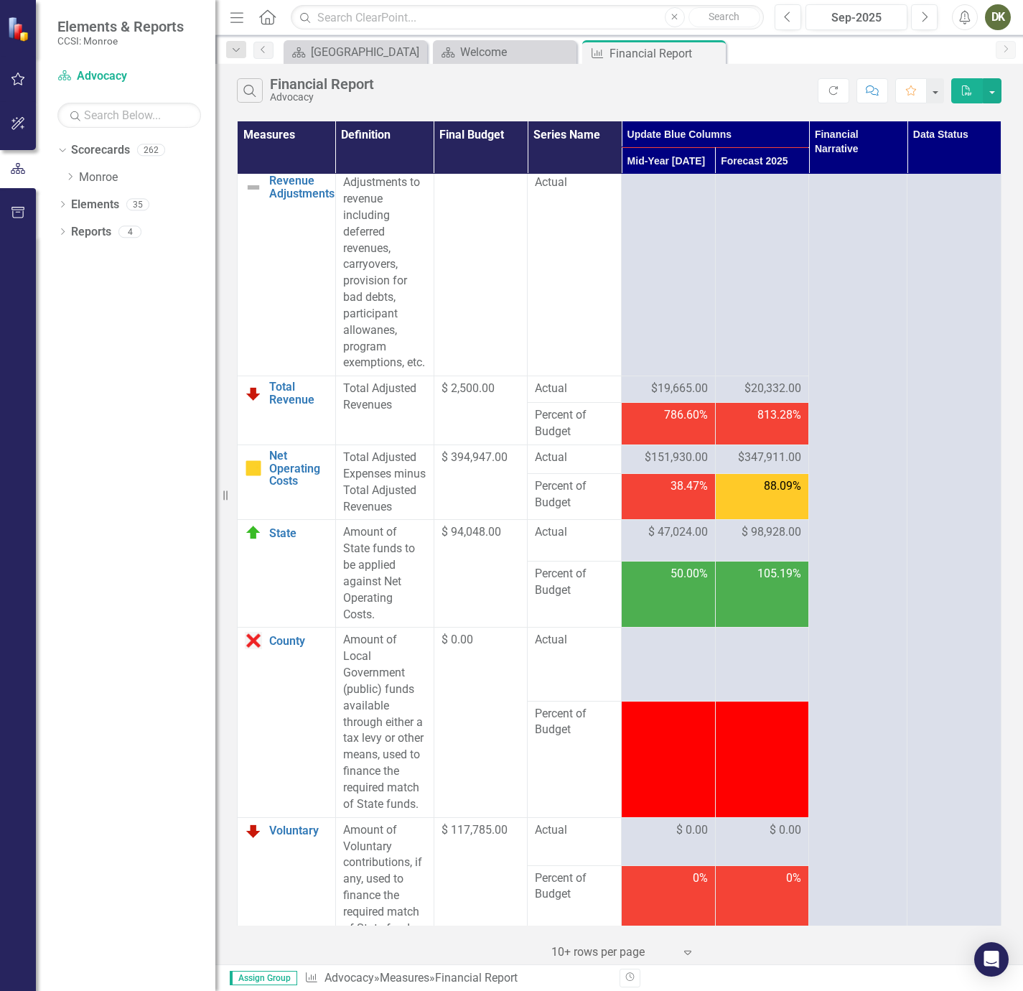
click at [763, 397] on span "$20,332.00" at bounding box center [773, 389] width 57 height 17
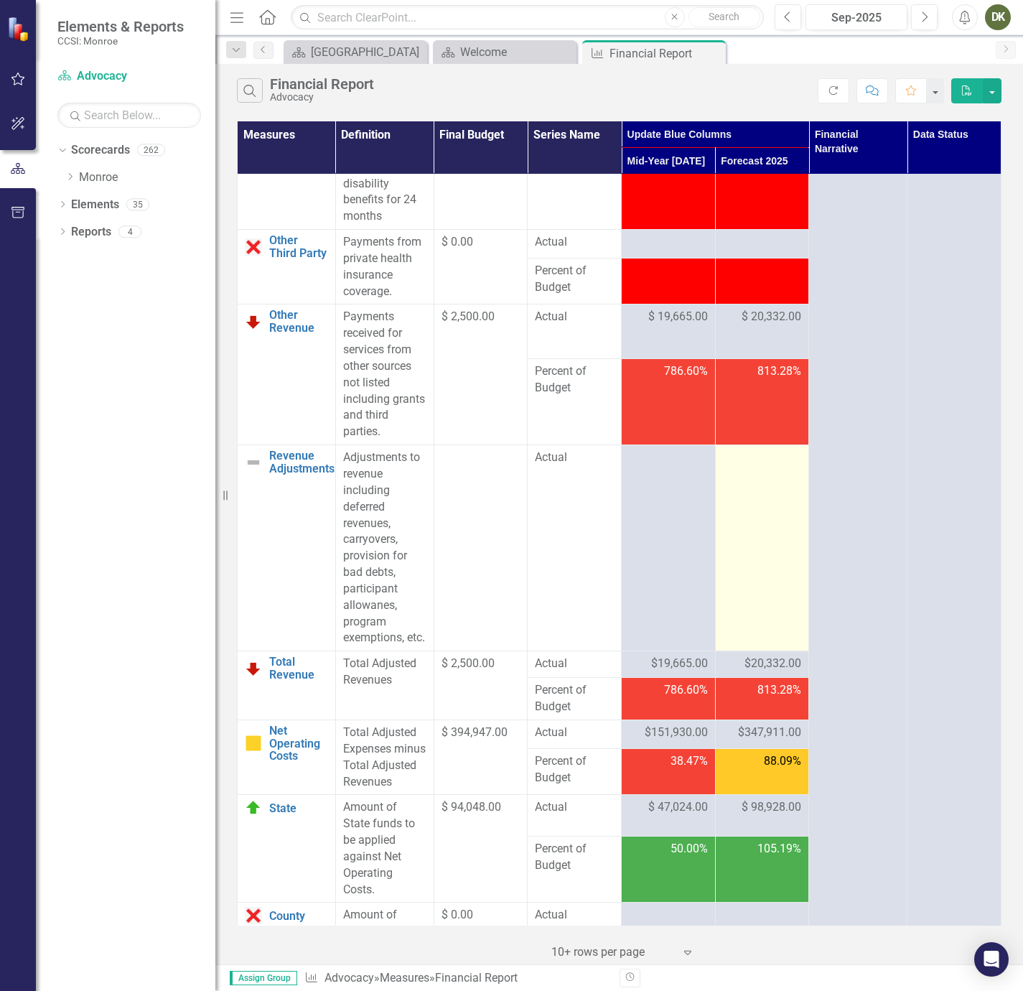
scroll to position [2585, 0]
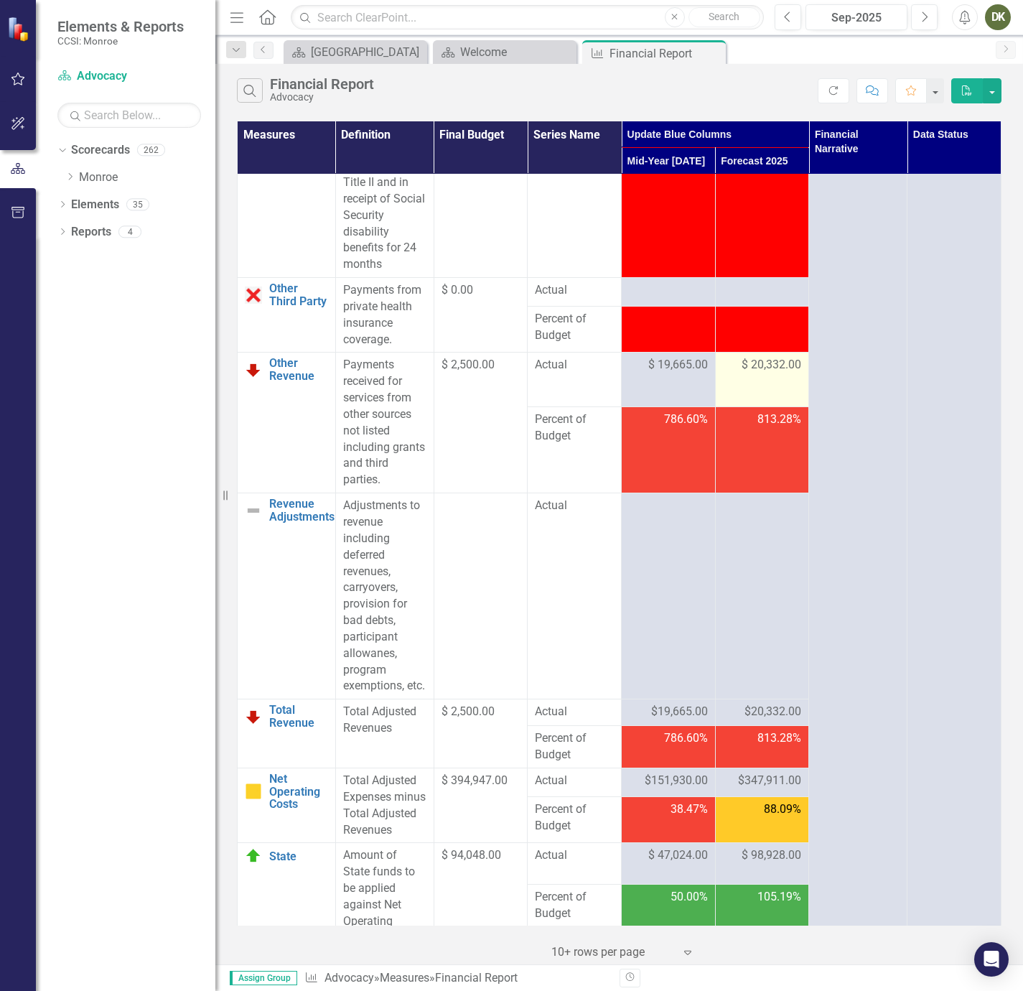
click at [769, 373] on span "$ 20,332.00" at bounding box center [772, 365] width 60 height 17
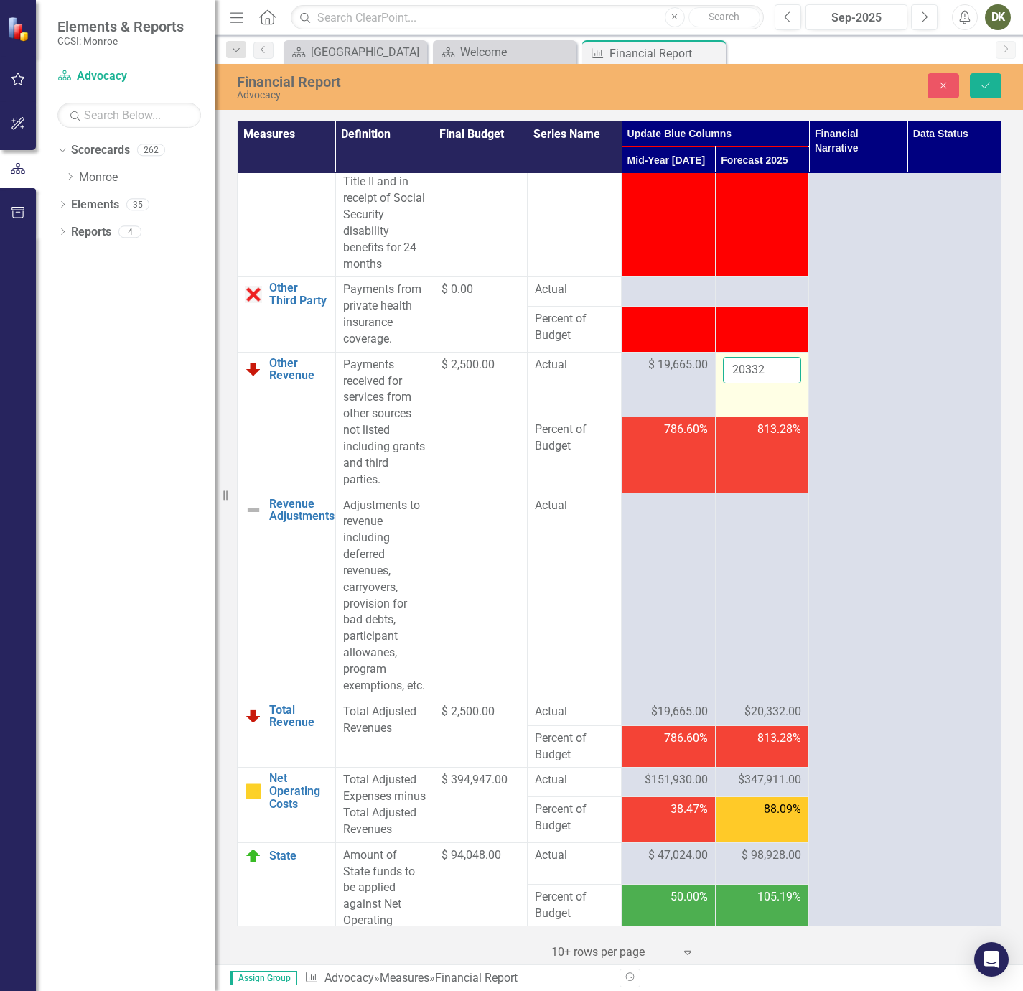
click at [769, 383] on input "20332" at bounding box center [762, 370] width 79 height 27
drag, startPoint x: 769, startPoint y: 438, endPoint x: 701, endPoint y: 455, distance: 70.2
click at [701, 417] on tr "Other Revenue Link Open Element Payments received for services from other sourc…" at bounding box center [620, 384] width 764 height 65
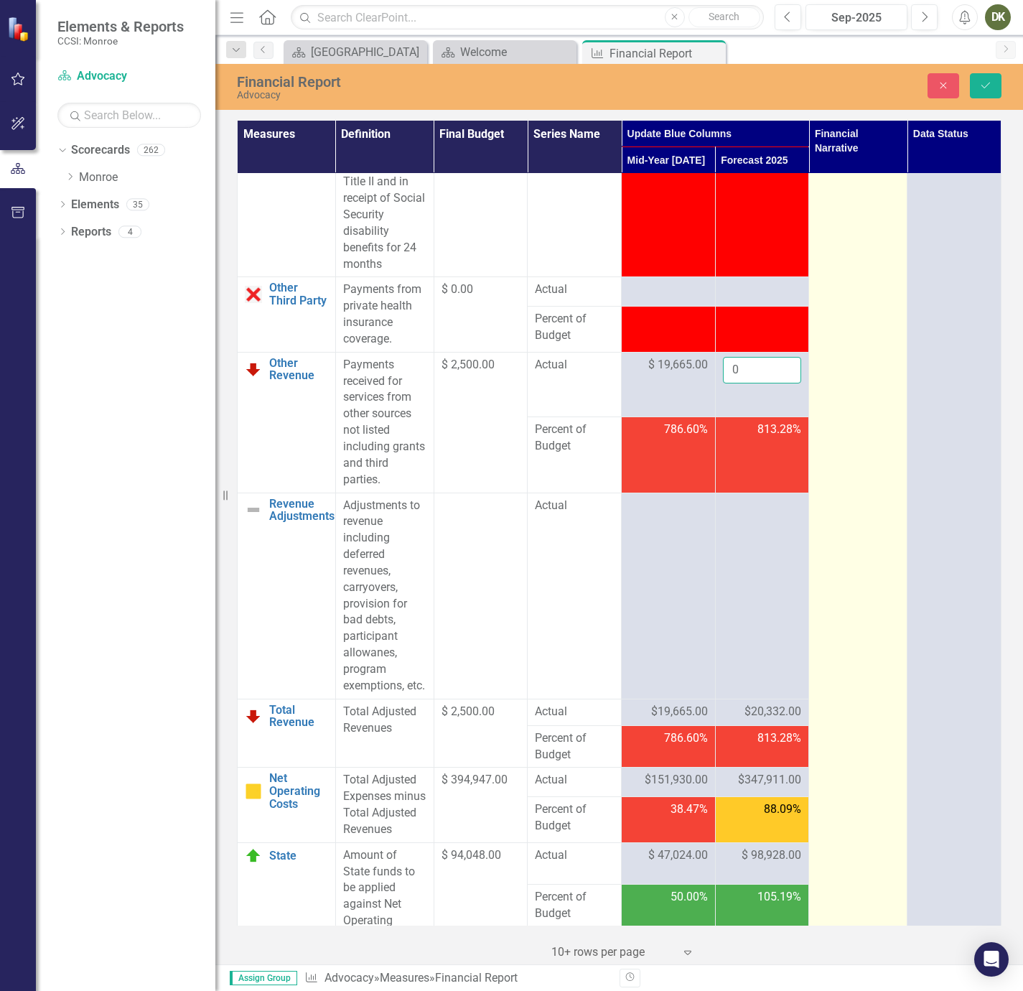
type input "0"
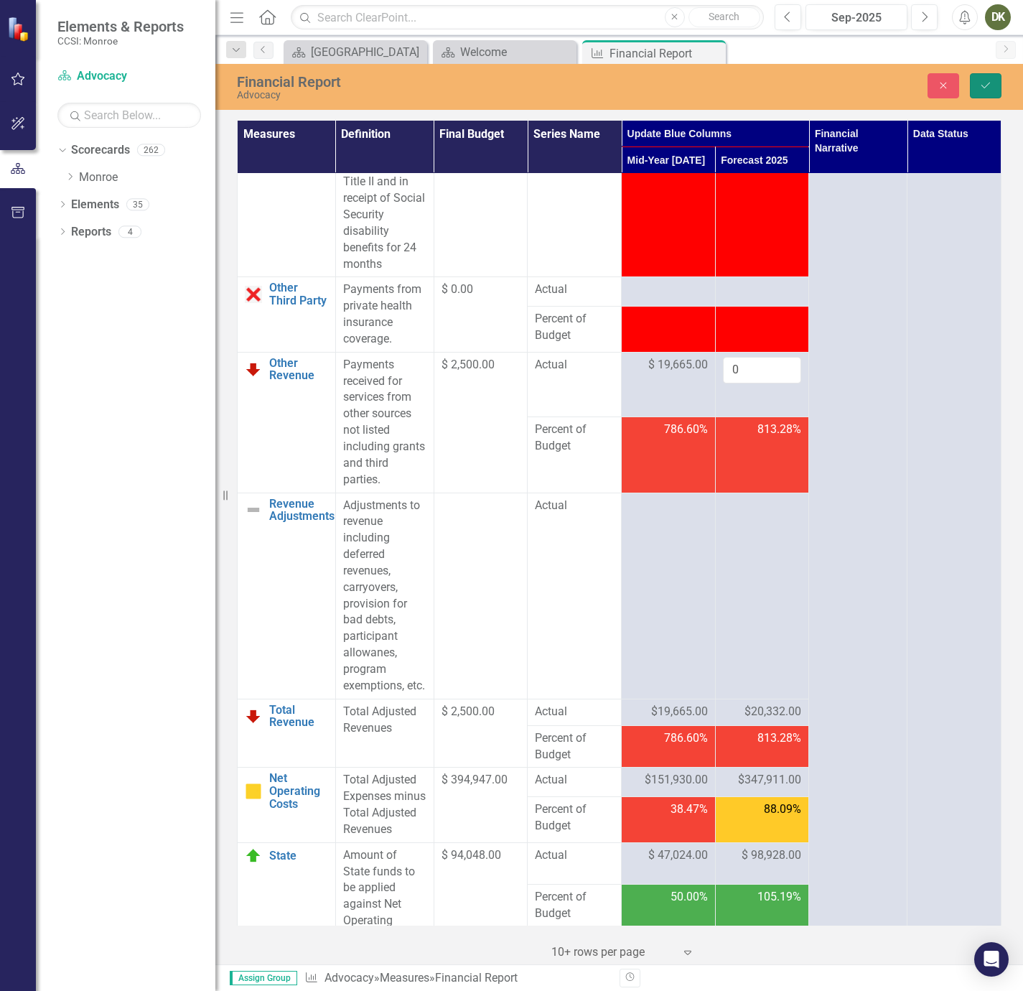
click at [991, 88] on icon "Save" at bounding box center [986, 85] width 13 height 10
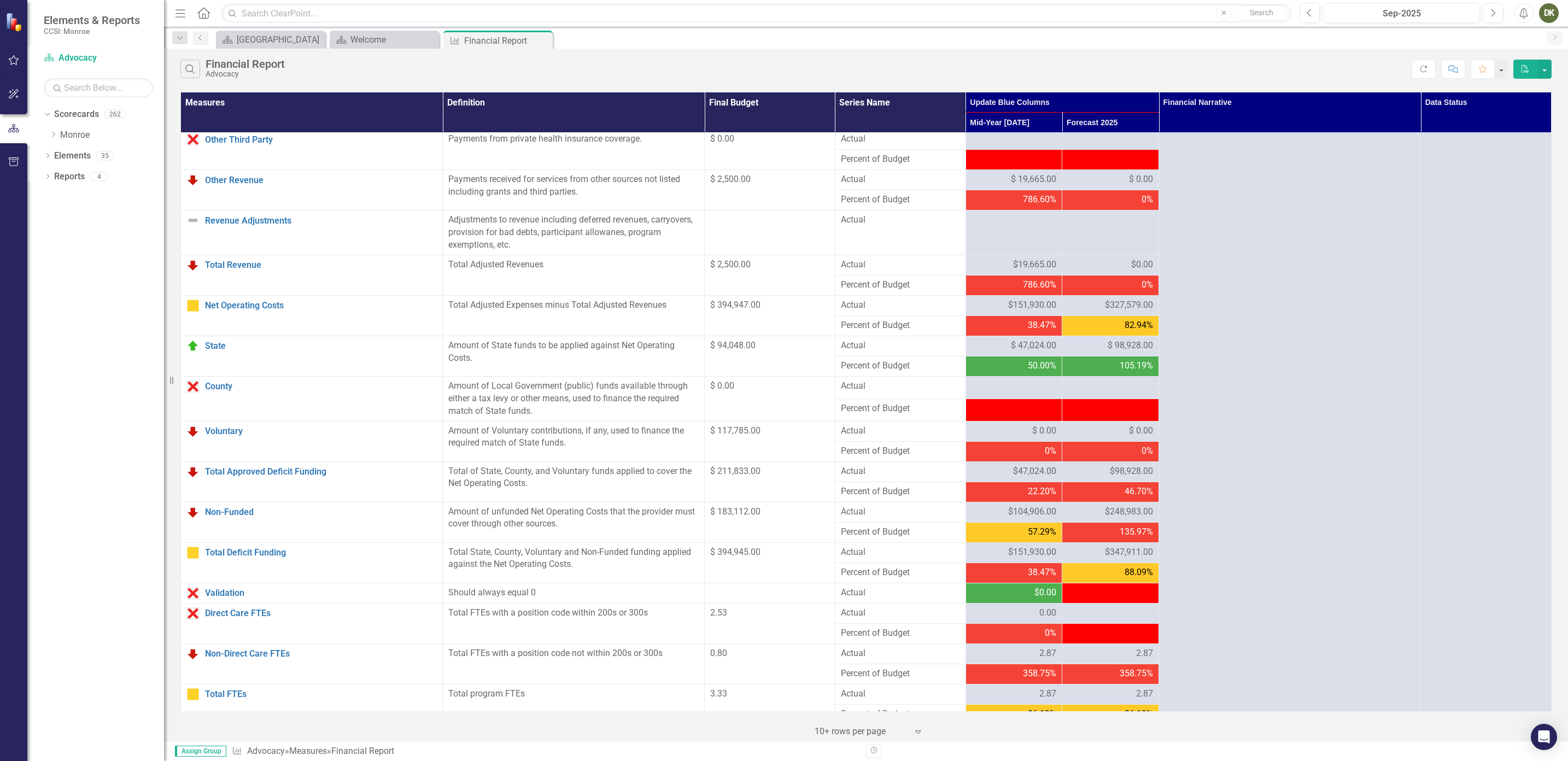
scroll to position [686, 0]
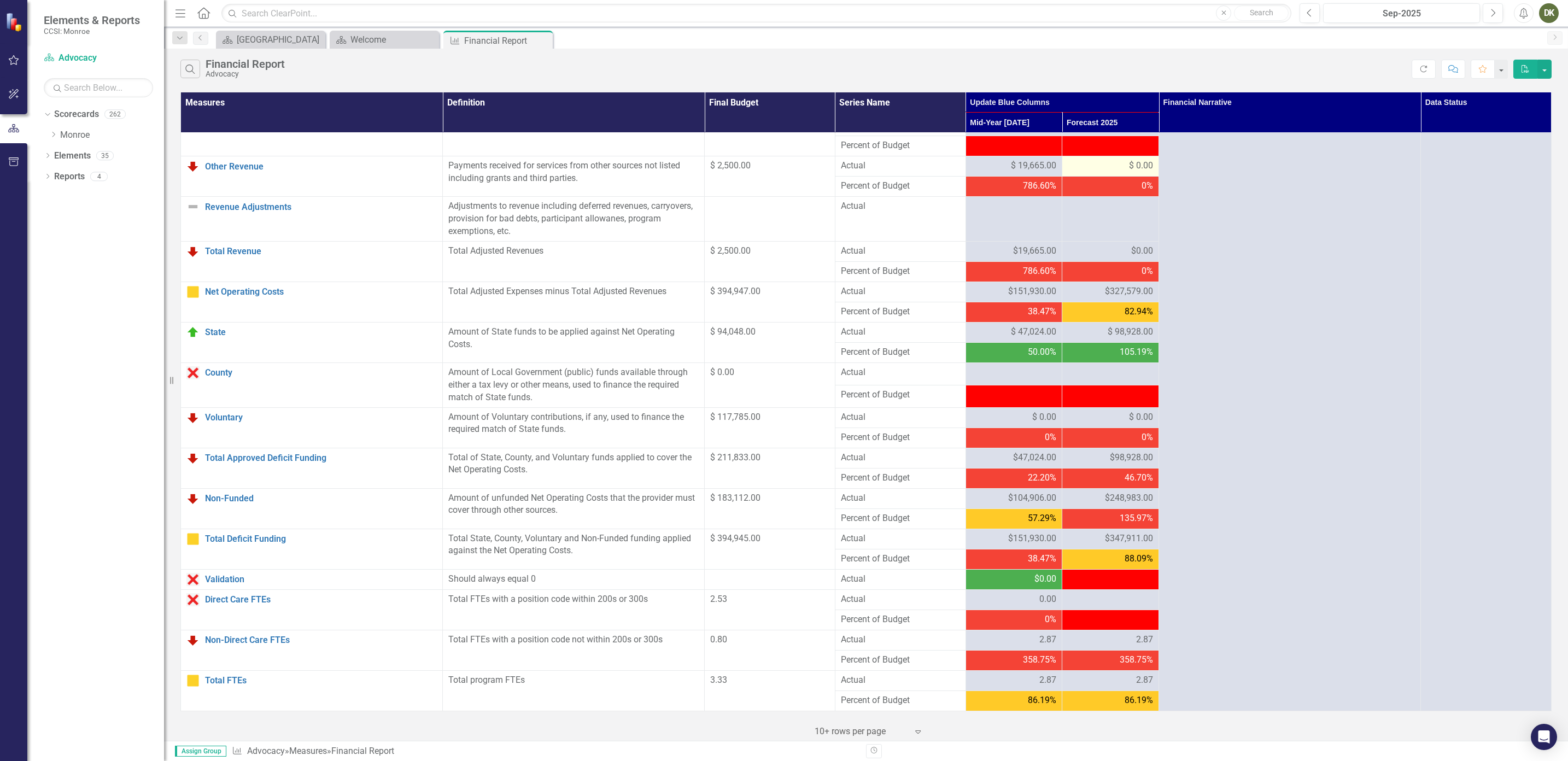
click at [779, 160] on div "$ 0.00" at bounding box center [1110, 166] width 85 height 13
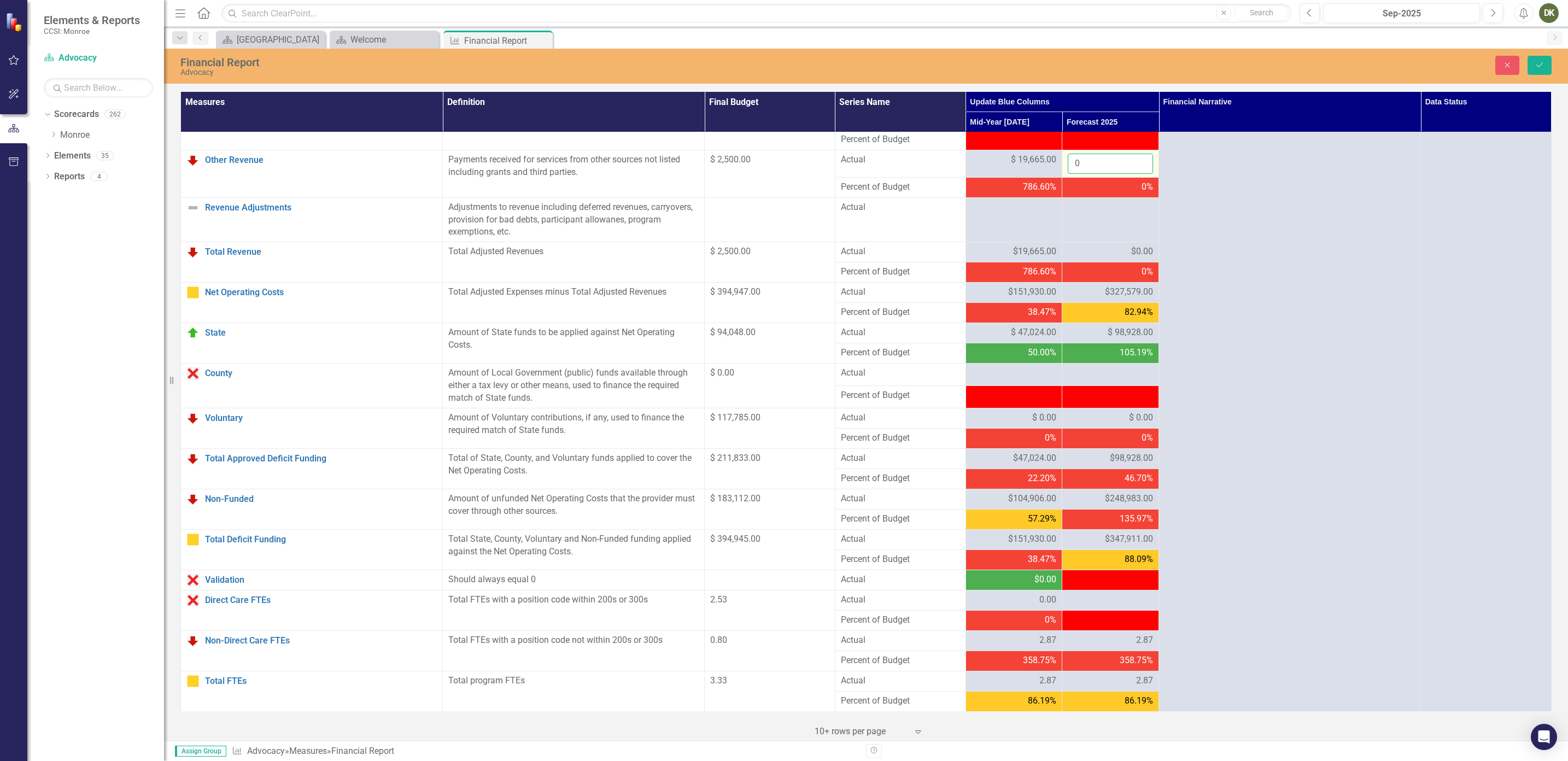
click at [779, 158] on input "0" at bounding box center [1110, 164] width 85 height 21
drag, startPoint x: 1112, startPoint y: 158, endPoint x: 1071, endPoint y: 166, distance: 41.8
click at [779, 166] on input "0" at bounding box center [1110, 164] width 85 height 21
type input "20332"
click at [779, 66] on icon "Save" at bounding box center [1539, 65] width 10 height 8
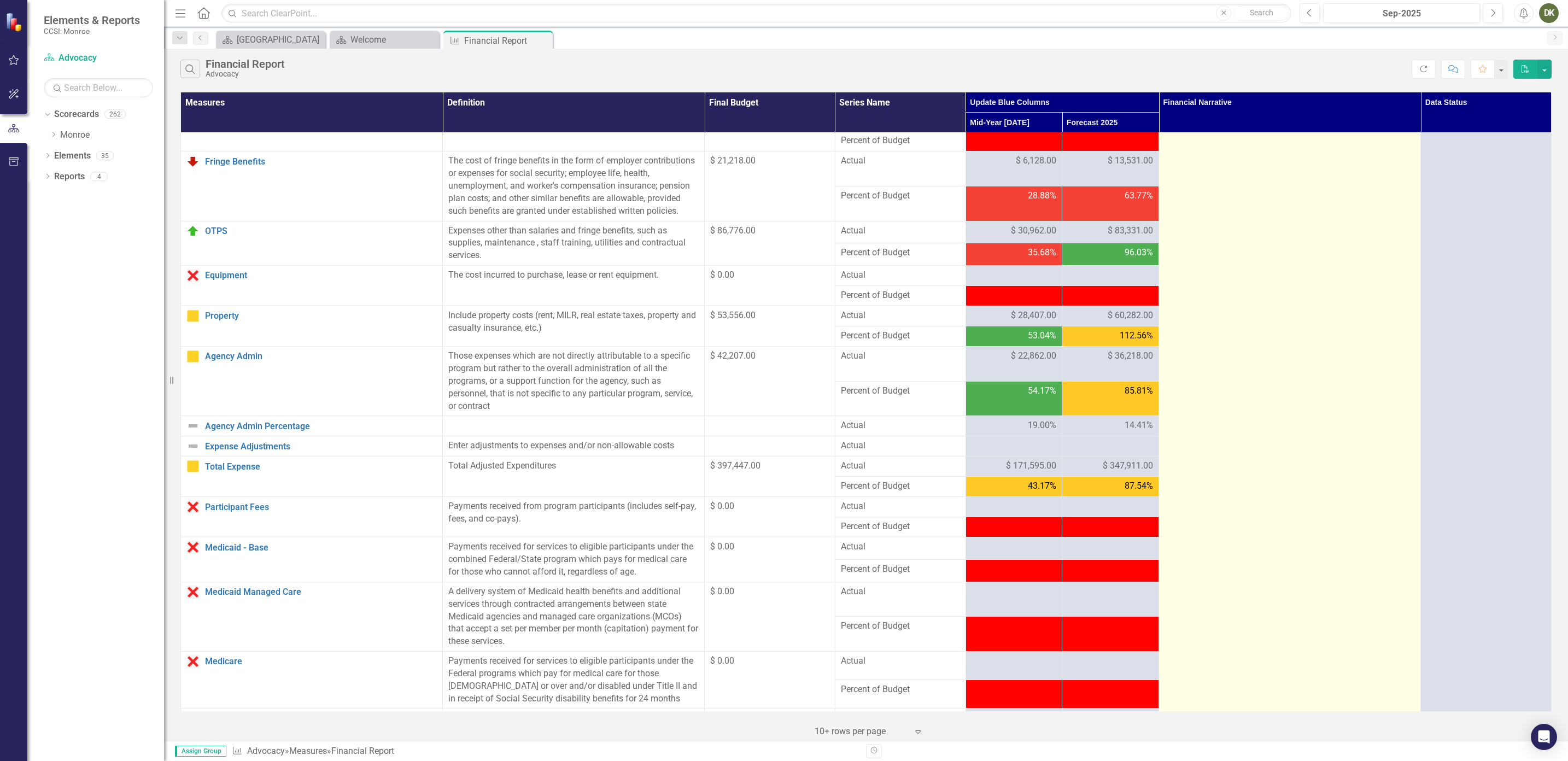
scroll to position [0, 0]
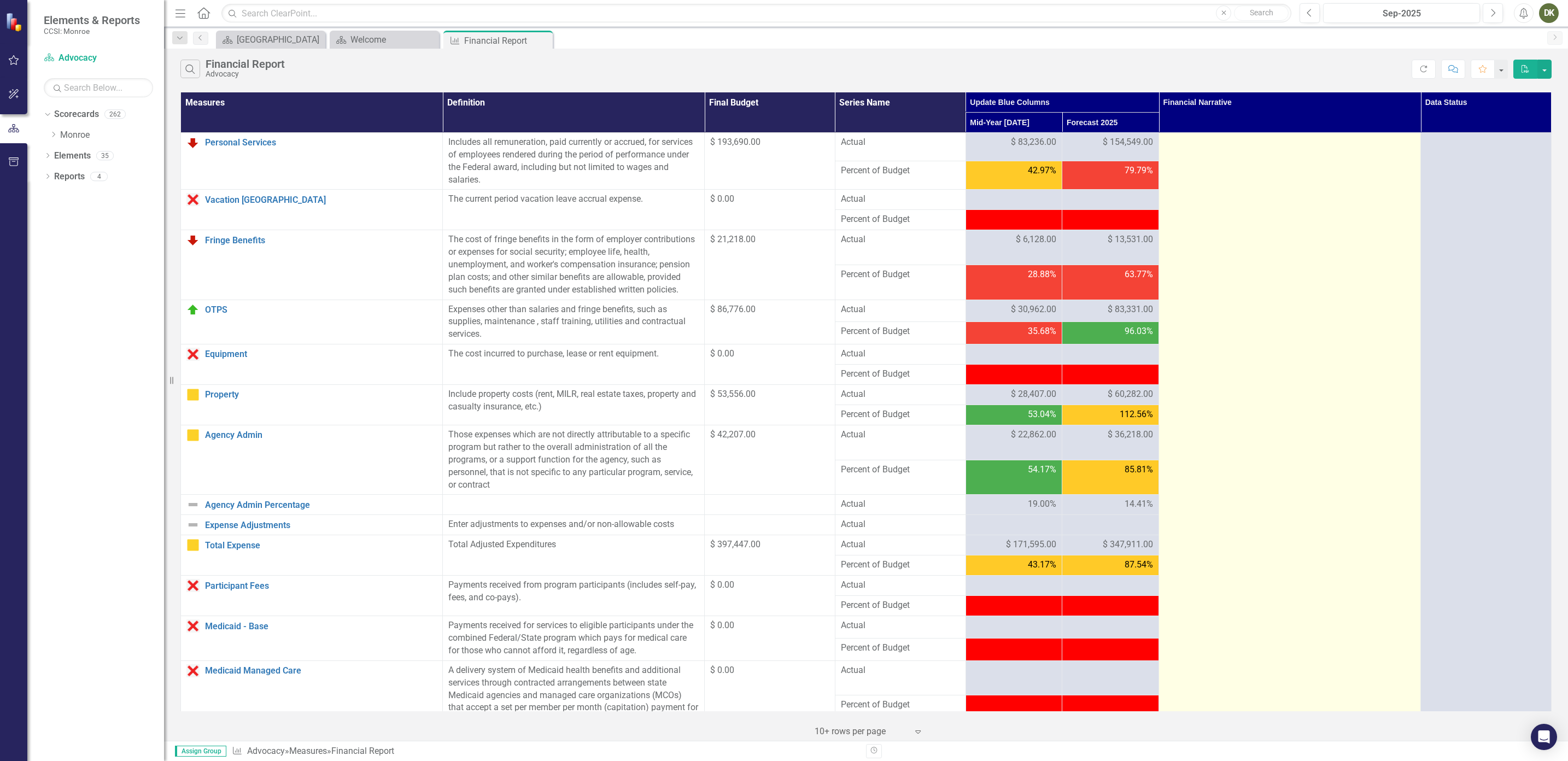
click at [779, 177] on td at bounding box center [1289, 758] width 262 height 1250
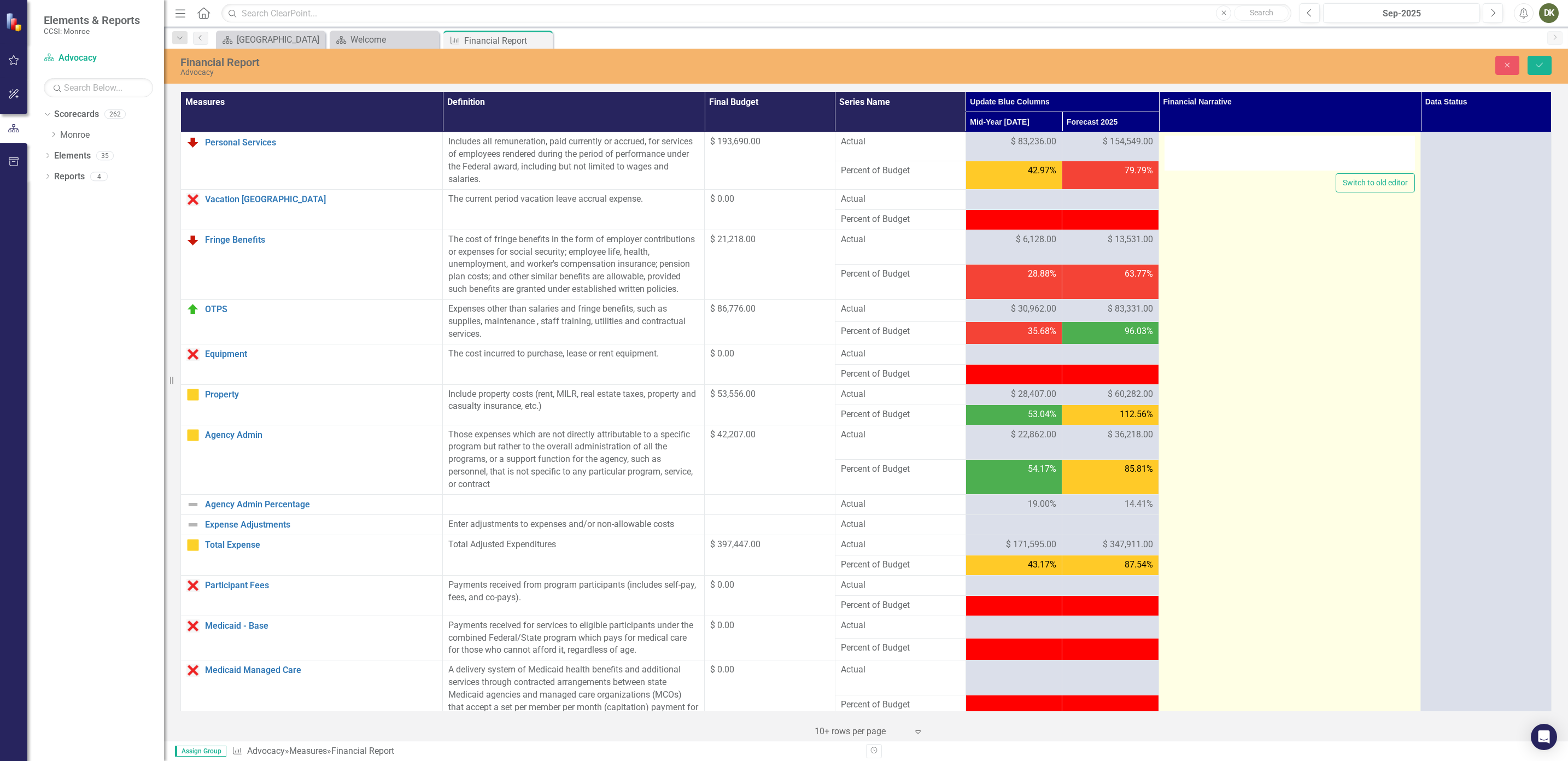
click at [779, 159] on div at bounding box center [1289, 153] width 250 height 35
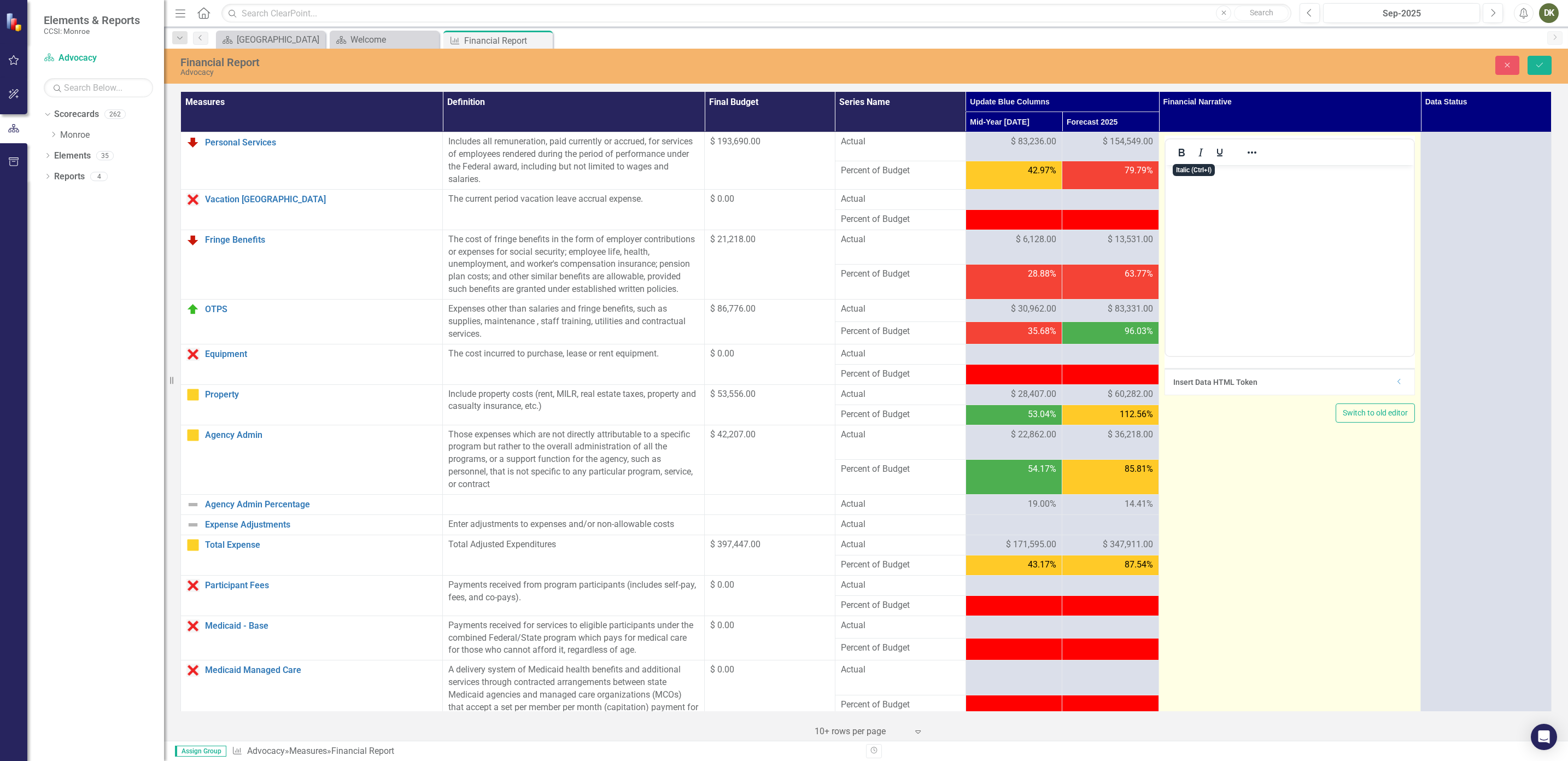
click at [779, 194] on body "Rich Text Area. Press ALT-0 for help." at bounding box center [1289, 247] width 248 height 164
drag, startPoint x: 1252, startPoint y: 179, endPoint x: 2323, endPoint y: 337, distance: 1082.6
click at [779, 171] on html "Current fiscal" at bounding box center [1289, 247] width 248 height 164
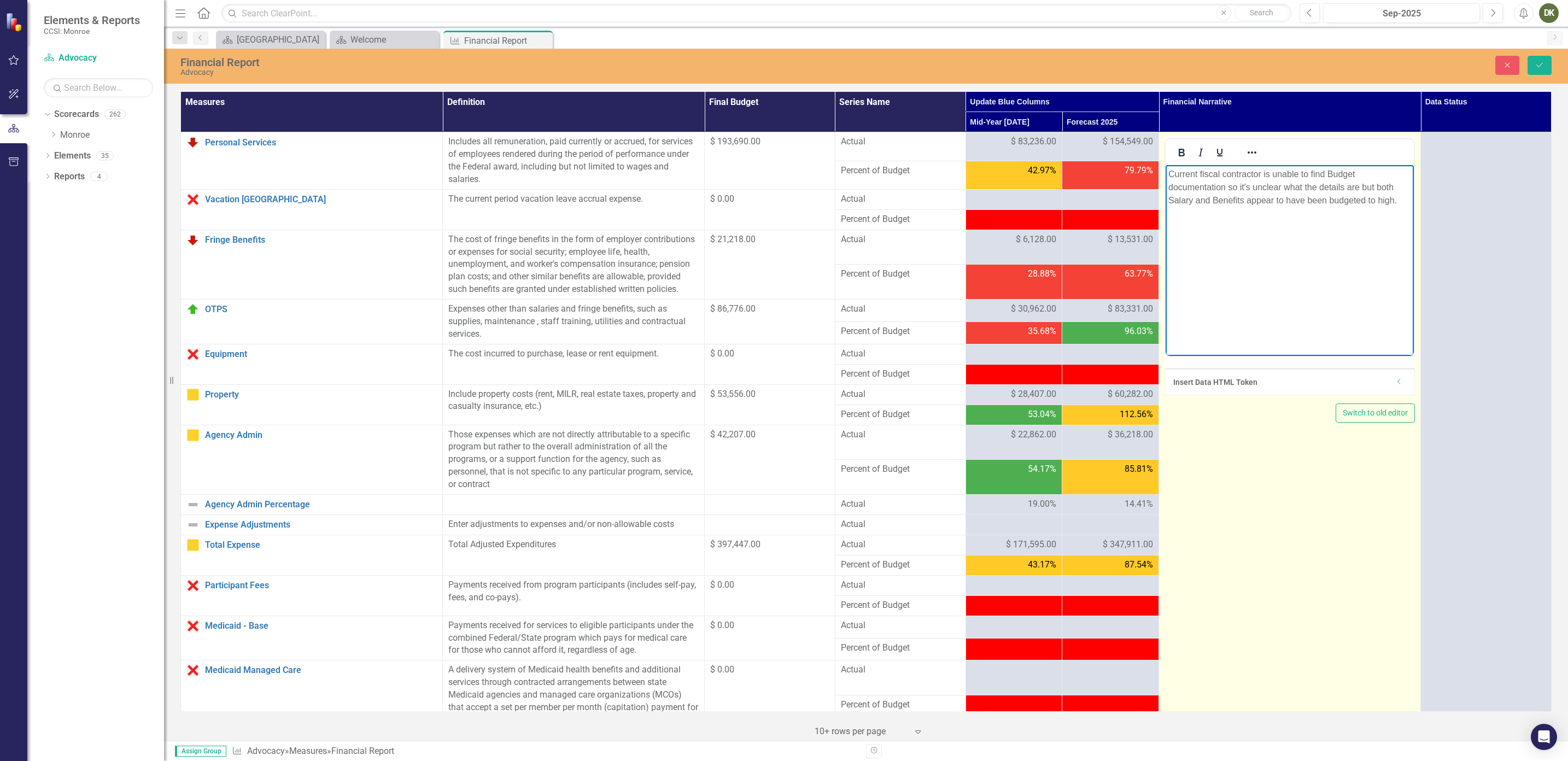
click at [779, 199] on p "Current fiscal contractor is unable to find Budget documentation so it's unclea…" at bounding box center [1289, 187] width 243 height 40
click at [779, 524] on td "Insert Data HTML Token Dropdown Switch to old editor" at bounding box center [1289, 757] width 262 height 1250
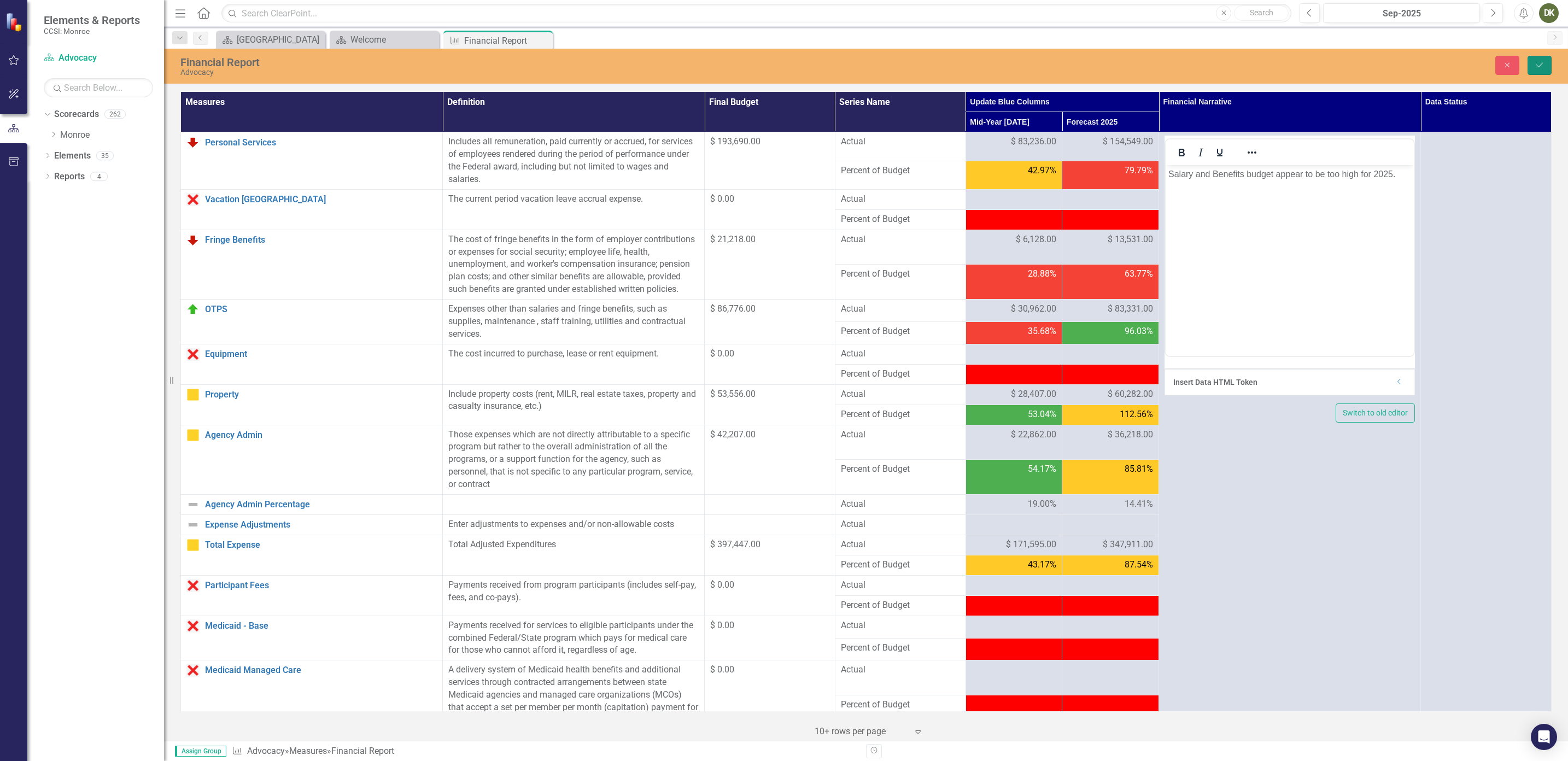
click at [779, 69] on button "Save" at bounding box center [1539, 65] width 24 height 19
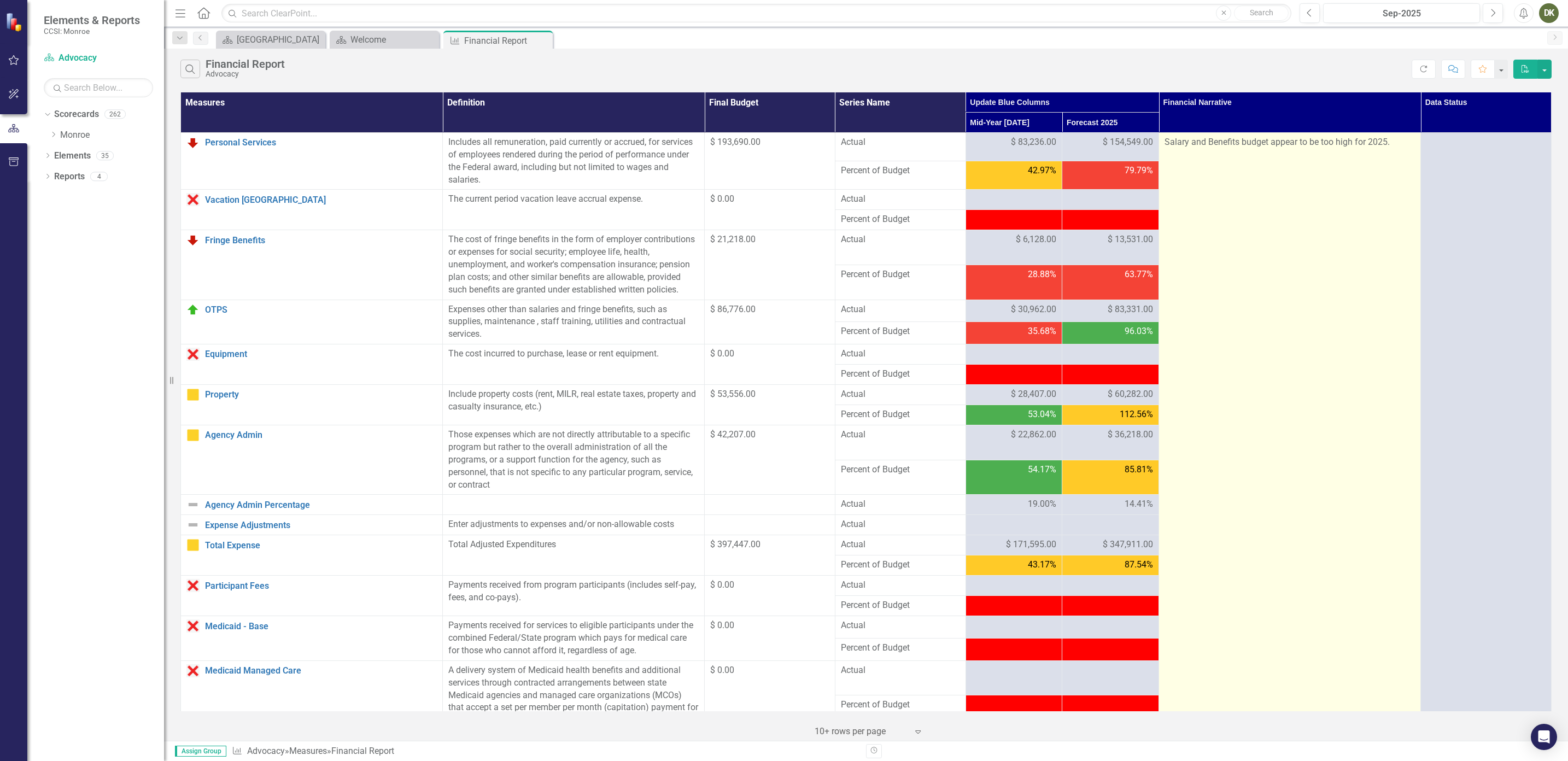
click at [779, 279] on td "Salary and Benefits budget appear to be too high for 2025." at bounding box center [1289, 758] width 262 height 1250
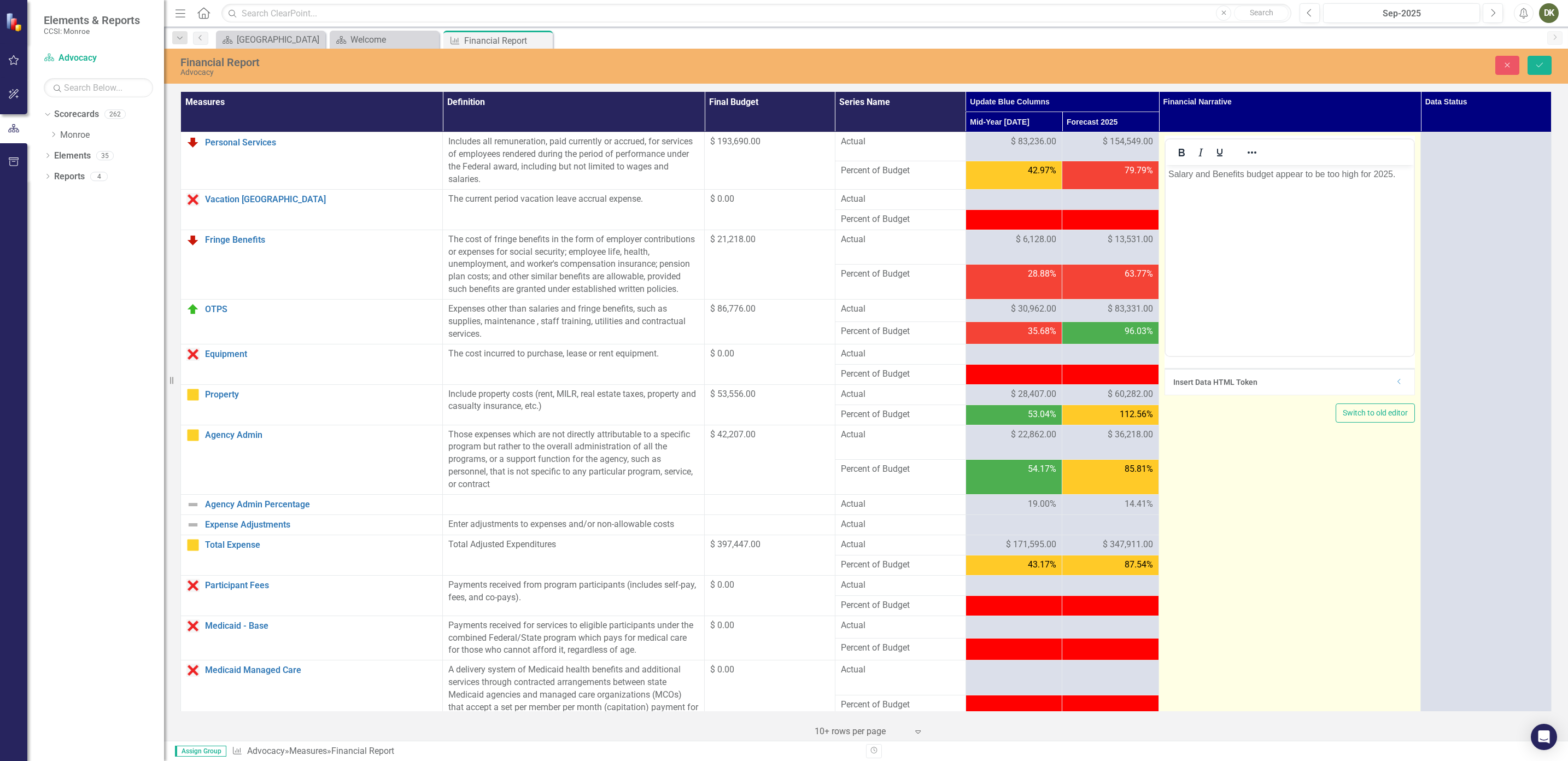
click at [779, 176] on p "Salary and Benefits budget appear to be too high for 2025." at bounding box center [1289, 174] width 243 height 13
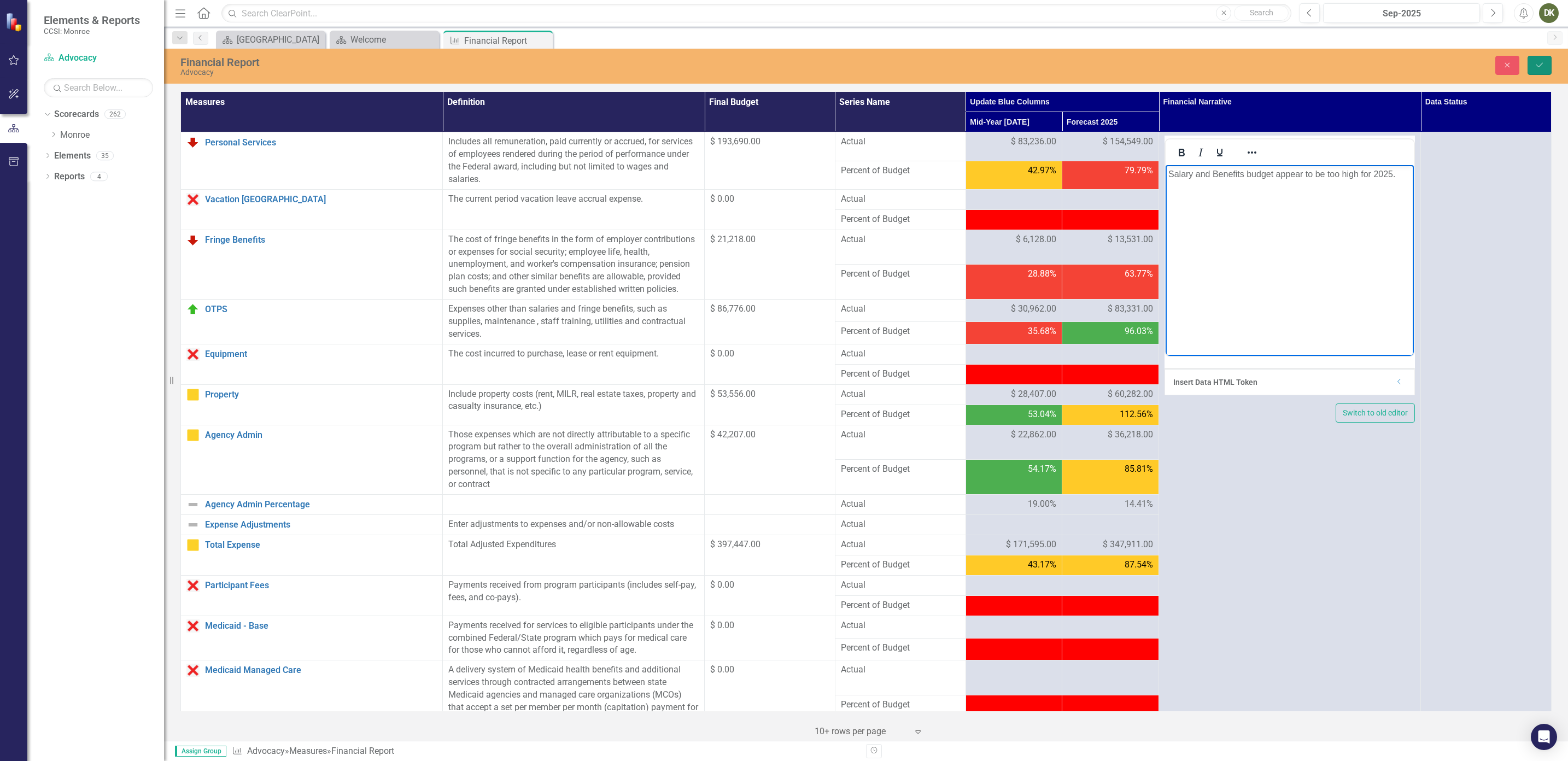
click at [779, 65] on button "Save" at bounding box center [1539, 65] width 24 height 19
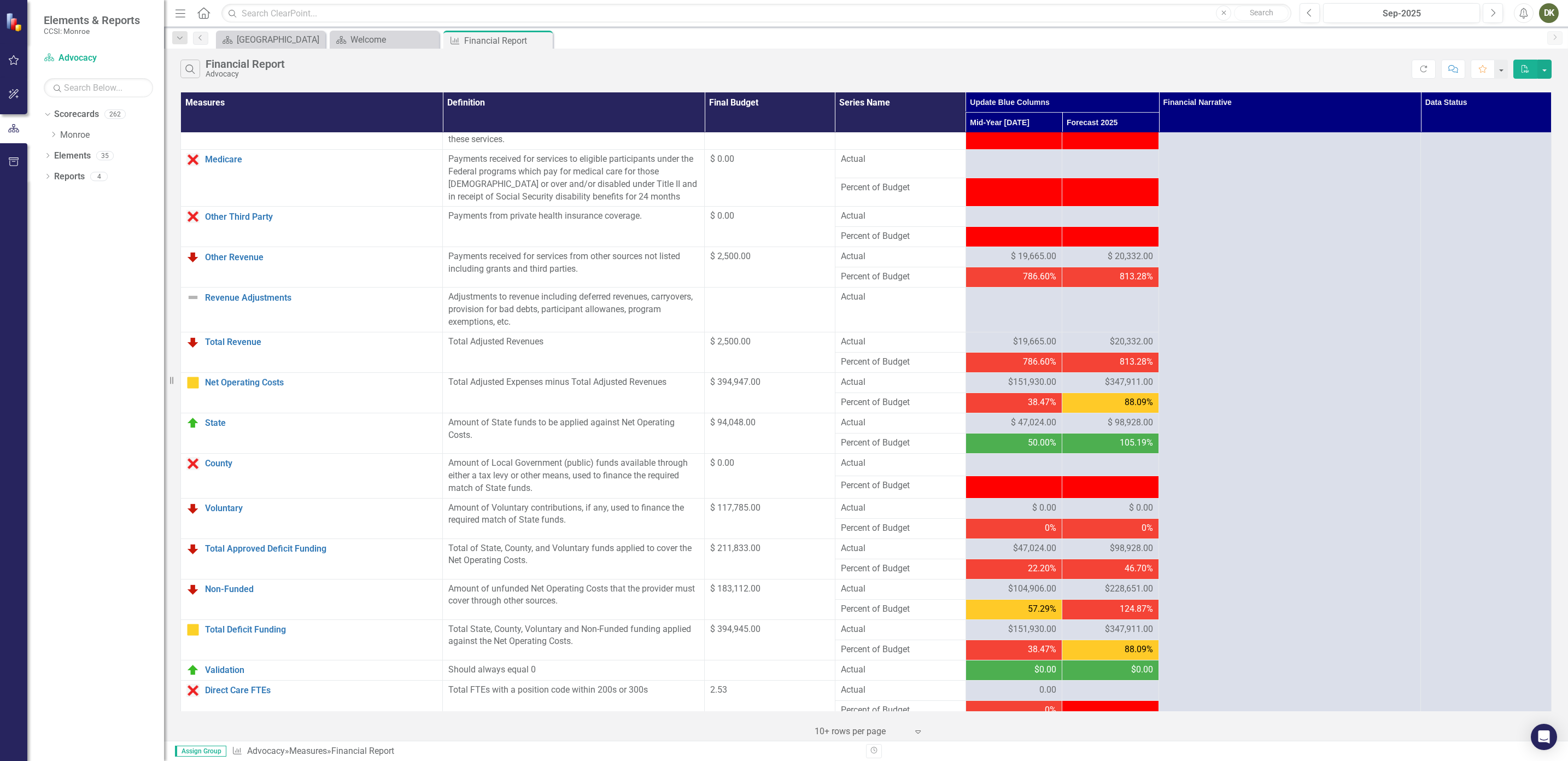
scroll to position [686, 0]
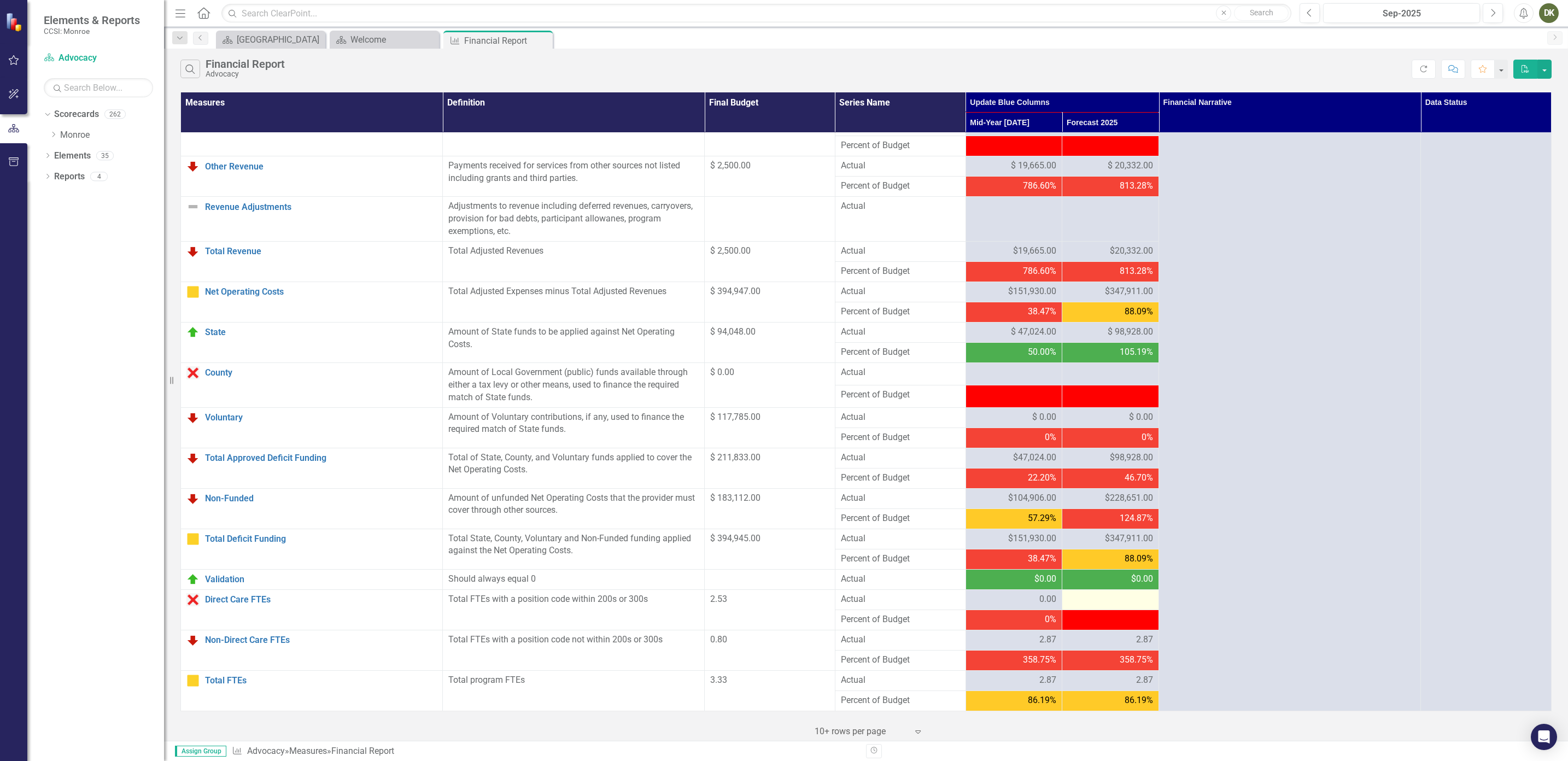
click at [779, 600] on div at bounding box center [1110, 599] width 85 height 13
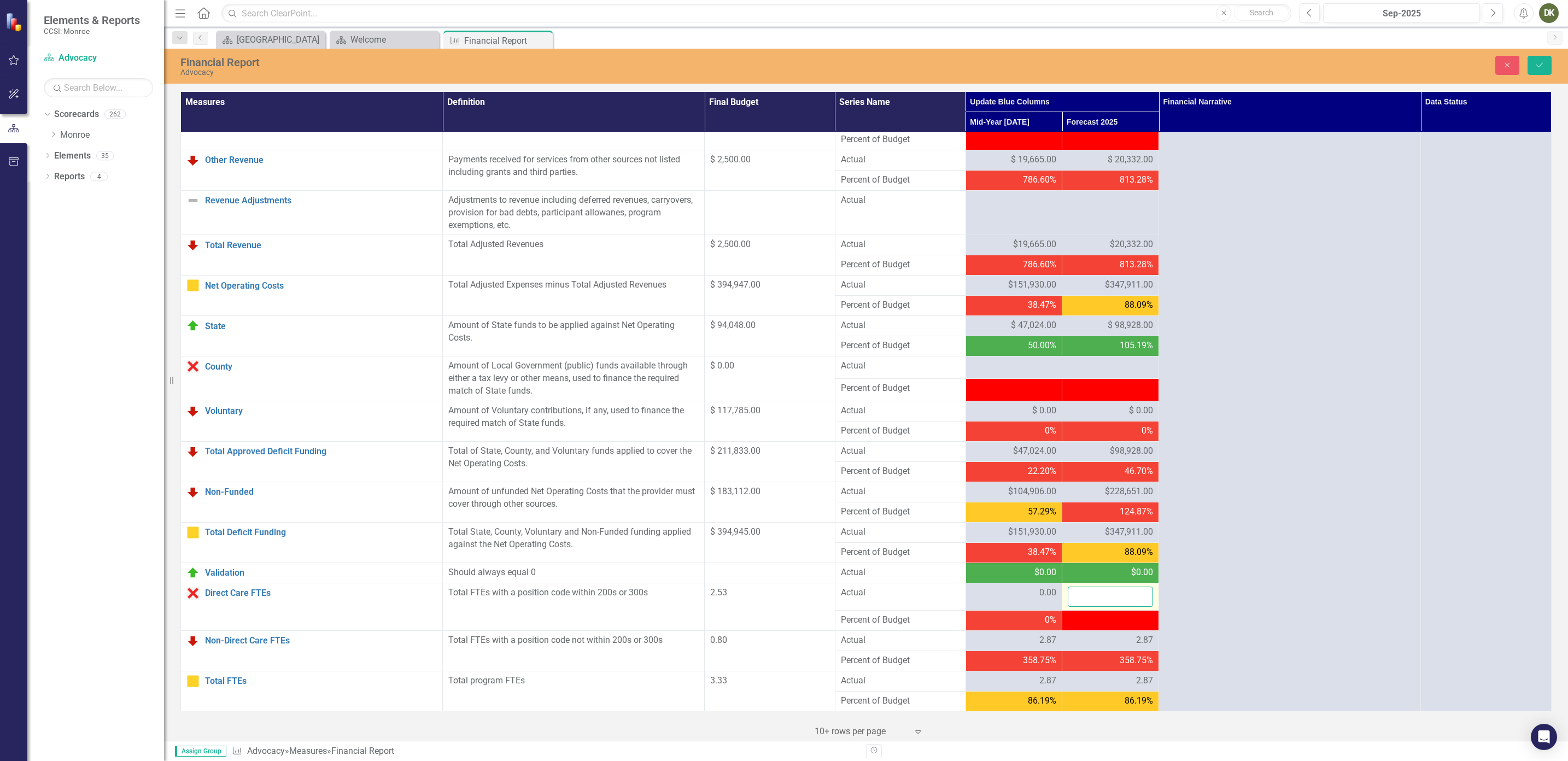
click at [779, 600] on input "number" at bounding box center [1110, 597] width 85 height 21
type input "0"
click at [779, 63] on button "Save" at bounding box center [1539, 65] width 24 height 19
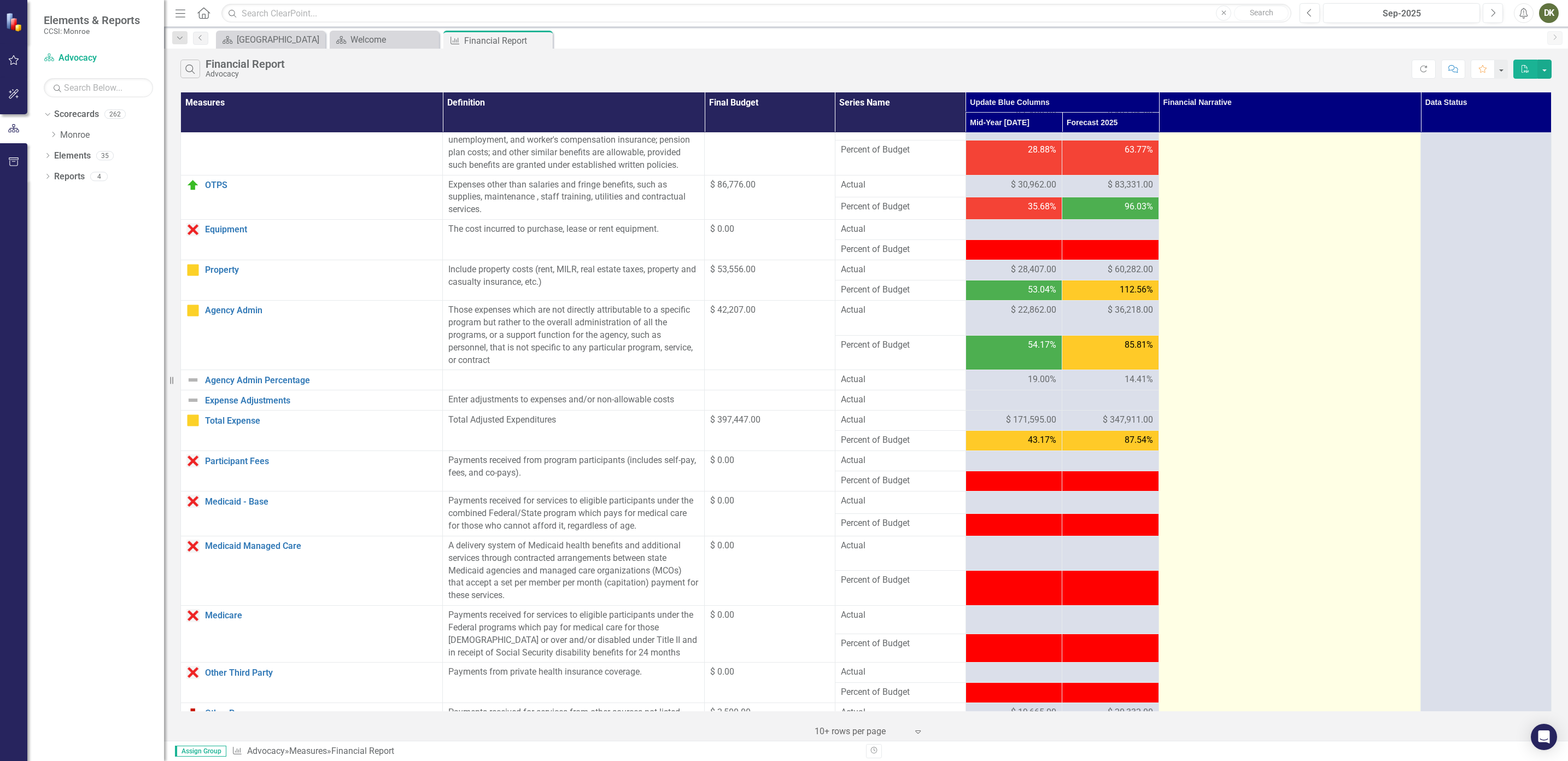
scroll to position [0, 0]
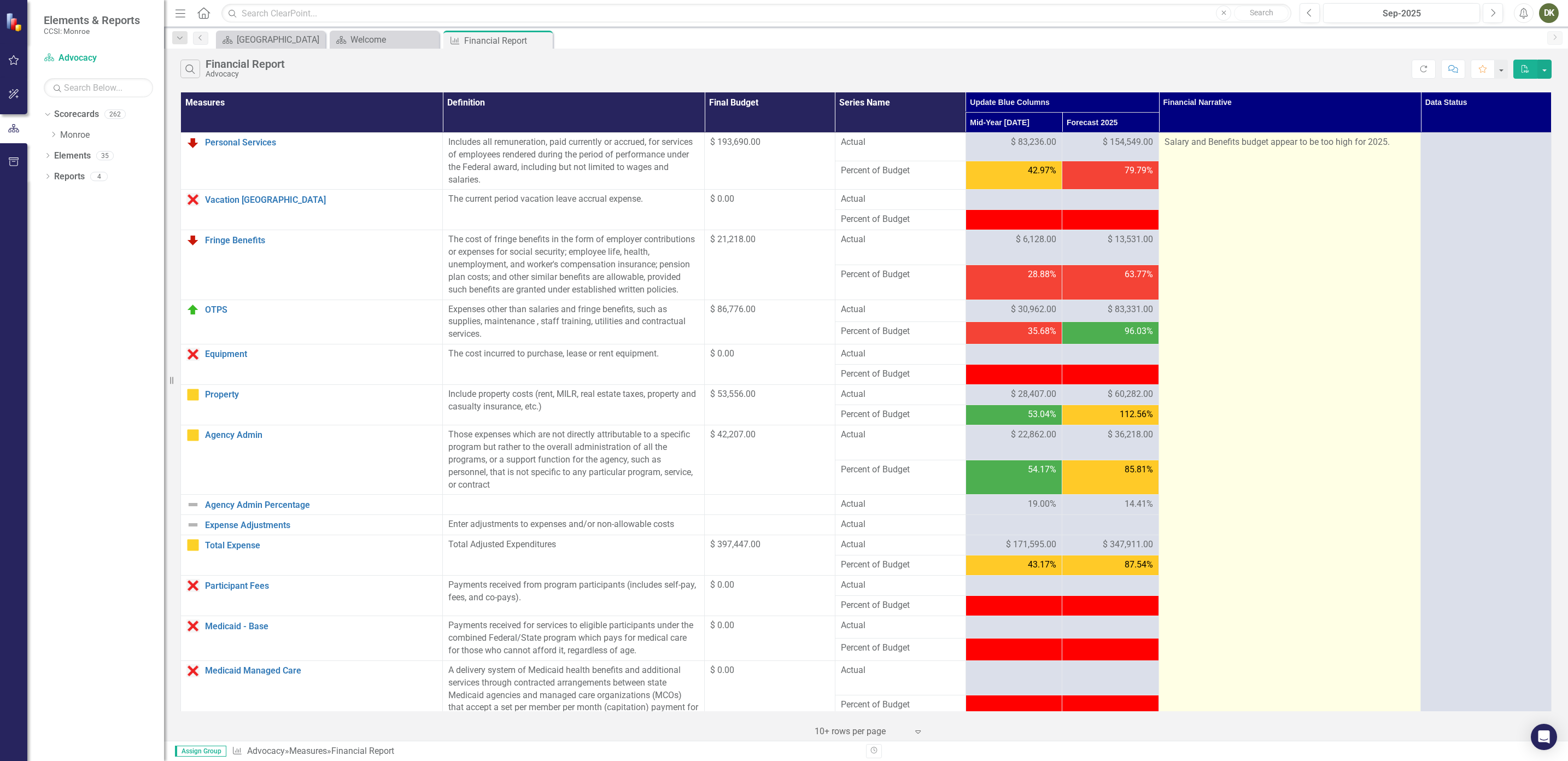
click at [779, 187] on td "Salary and Benefits budget appear to be too high for 2025." at bounding box center [1289, 758] width 262 height 1250
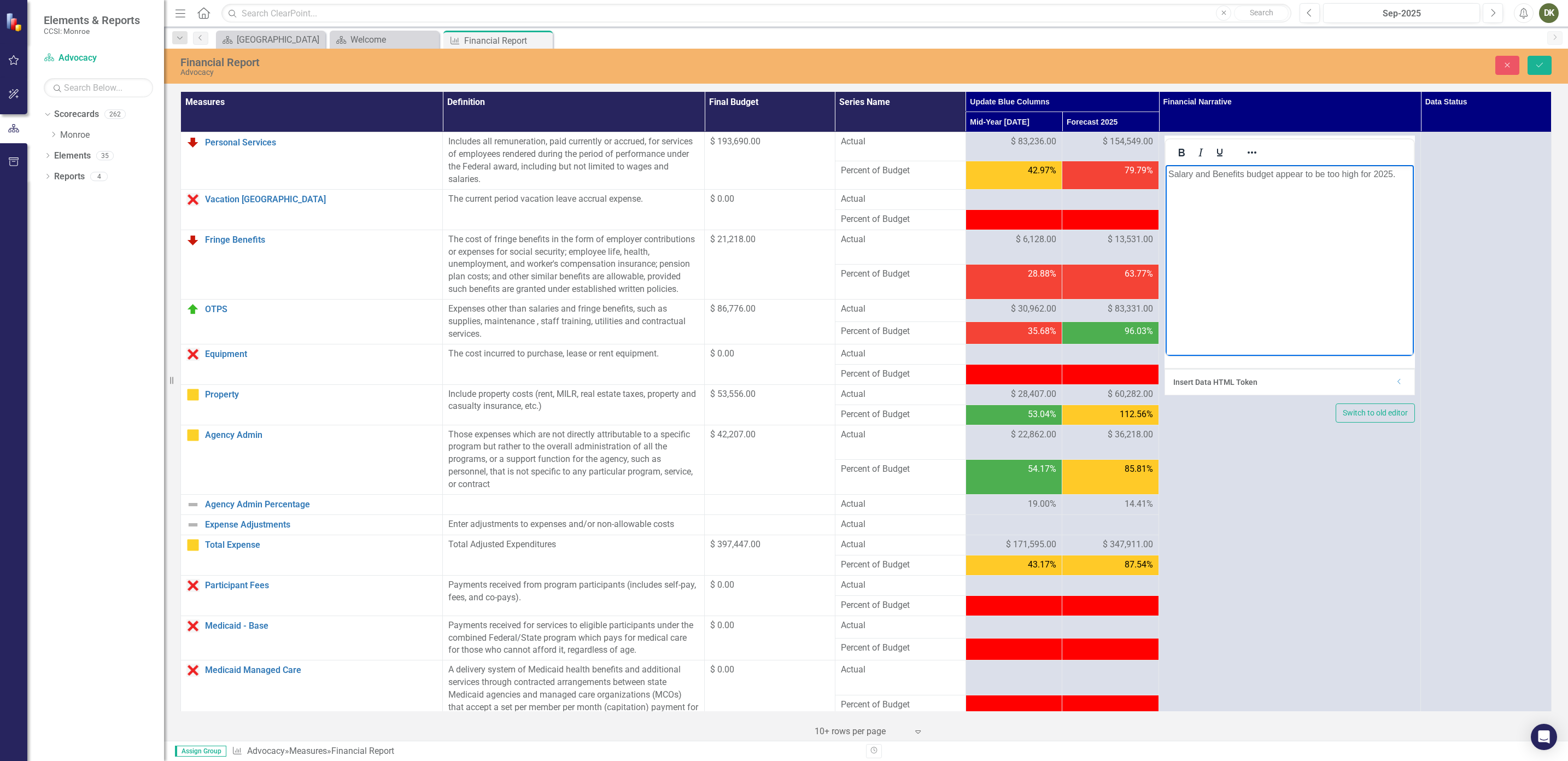
click at [779, 202] on body "Salary and Benefits budget appear to be too high for 2025." at bounding box center [1289, 247] width 248 height 164
click at [779, 177] on p "Salary and Benefits budget appear to be too high for 2025." at bounding box center [1289, 174] width 243 height 13
click at [1532, 68] on button "Save" at bounding box center [1539, 65] width 24 height 19
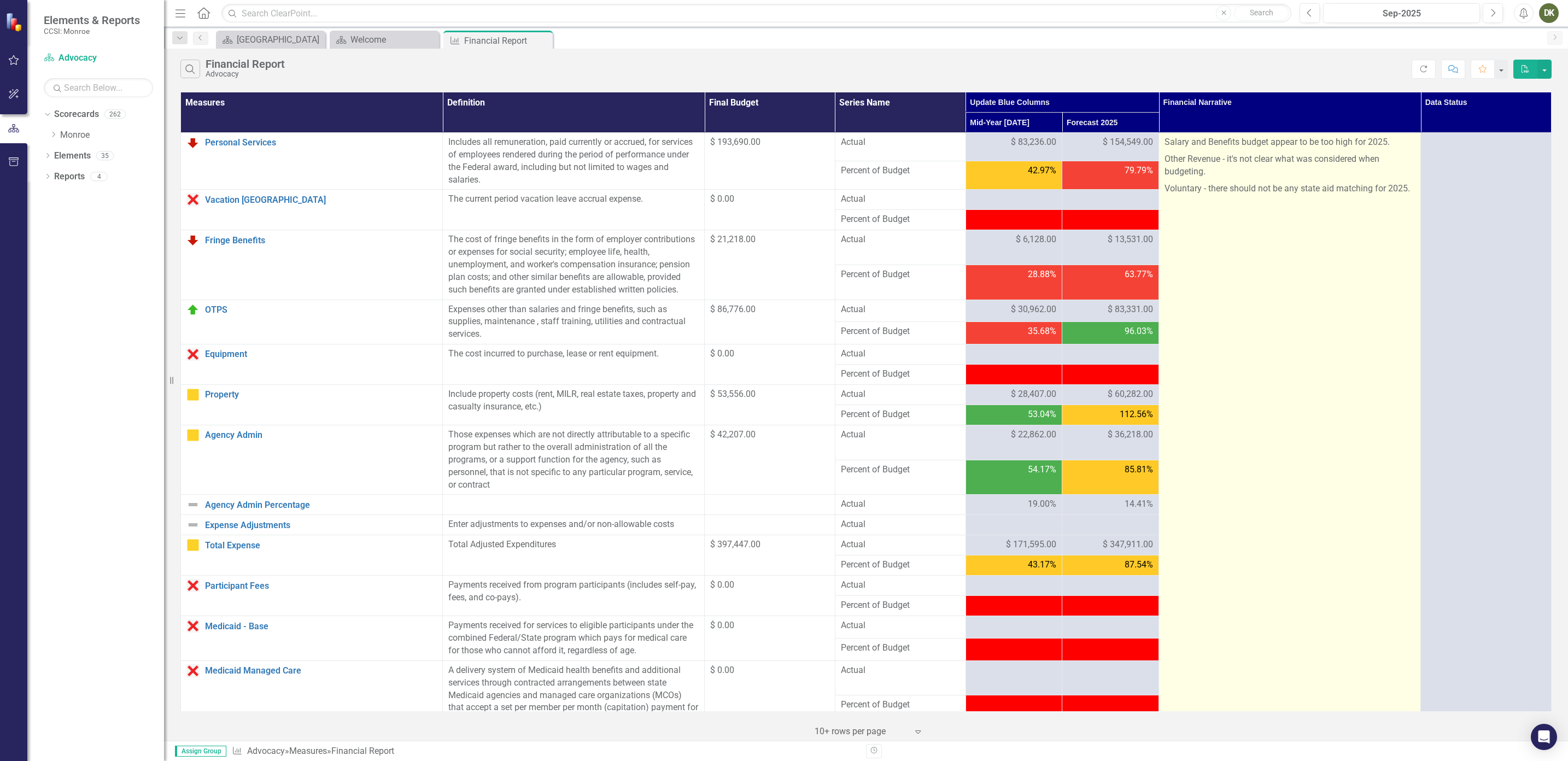
click at [1234, 177] on p "Other Revenue - it's not clear what was considered when budgeting." at bounding box center [1289, 165] width 250 height 30
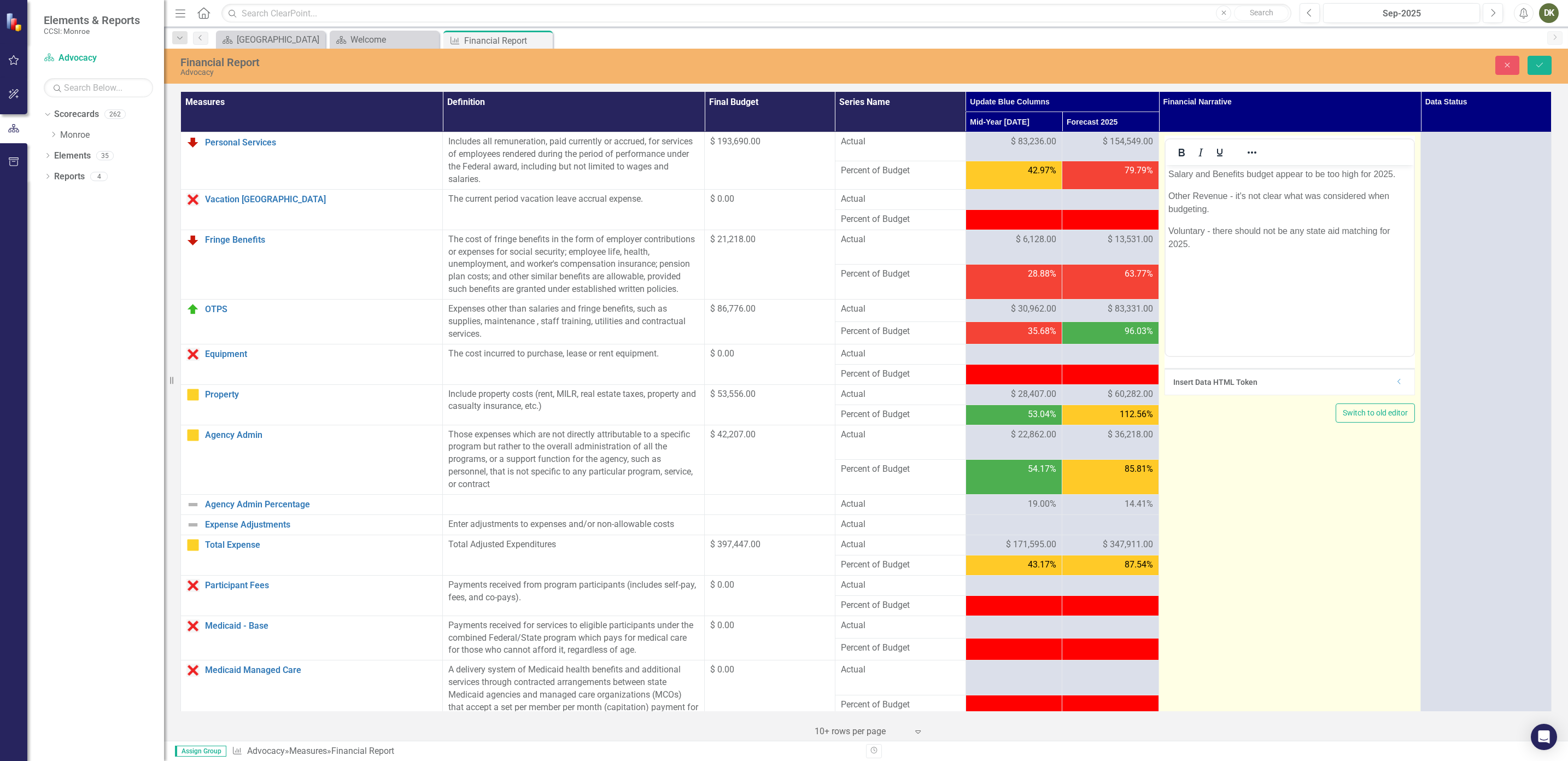
click at [1206, 212] on p "Other Revenue - it's not clear what was considered when budgeting." at bounding box center [1289, 202] width 243 height 26
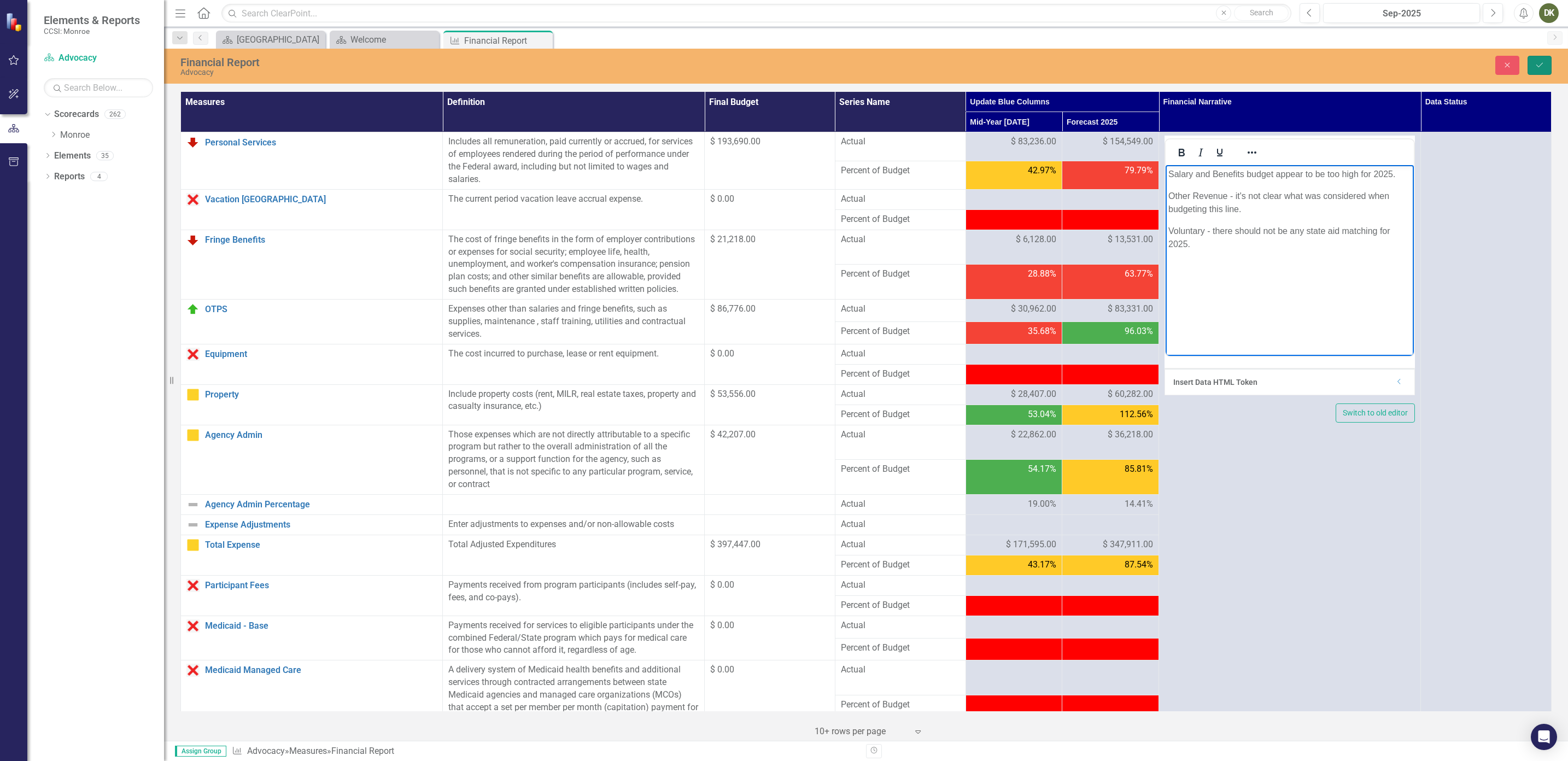
click at [1541, 65] on icon "Save" at bounding box center [1539, 65] width 10 height 8
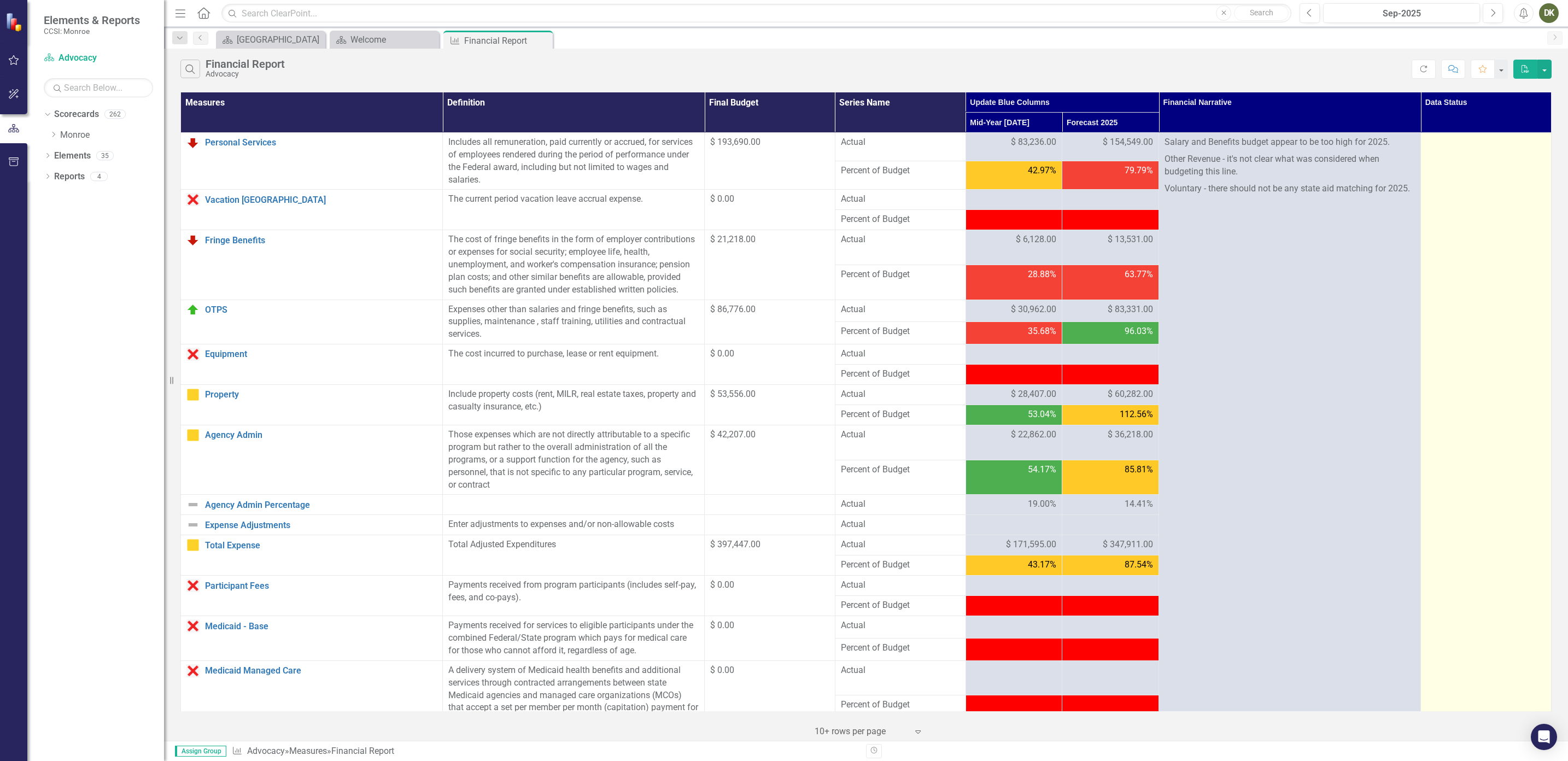
click at [1478, 152] on td at bounding box center [1486, 758] width 131 height 1250
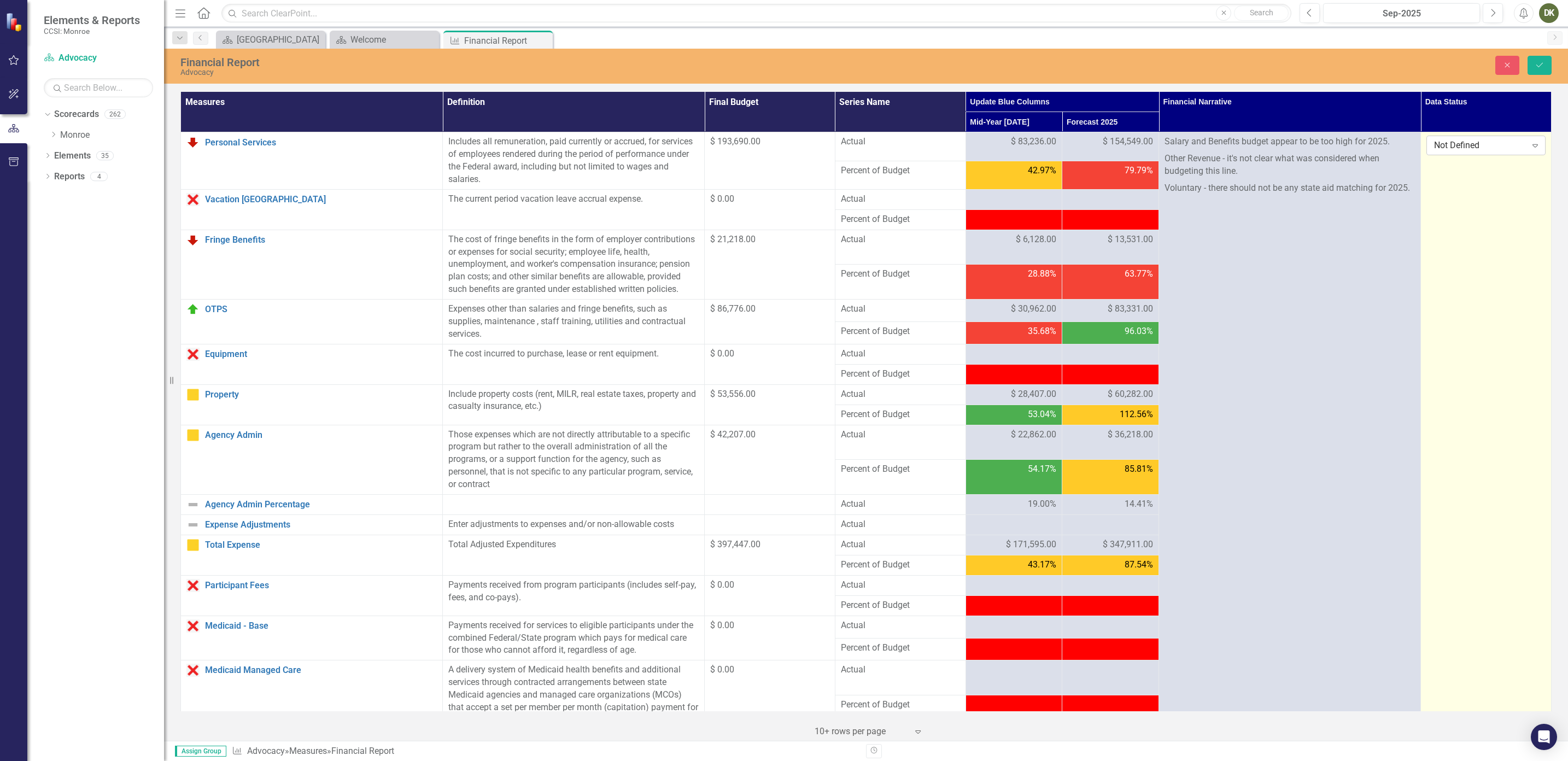
drag, startPoint x: 1478, startPoint y: 152, endPoint x: 1527, endPoint y: 148, distance: 49.2
click at [1529, 148] on icon "Expand" at bounding box center [1535, 145] width 11 height 8
click at [1499, 199] on div "Submitted" at bounding box center [1480, 202] width 100 height 13
click at [1547, 69] on button "Save" at bounding box center [1539, 65] width 24 height 19
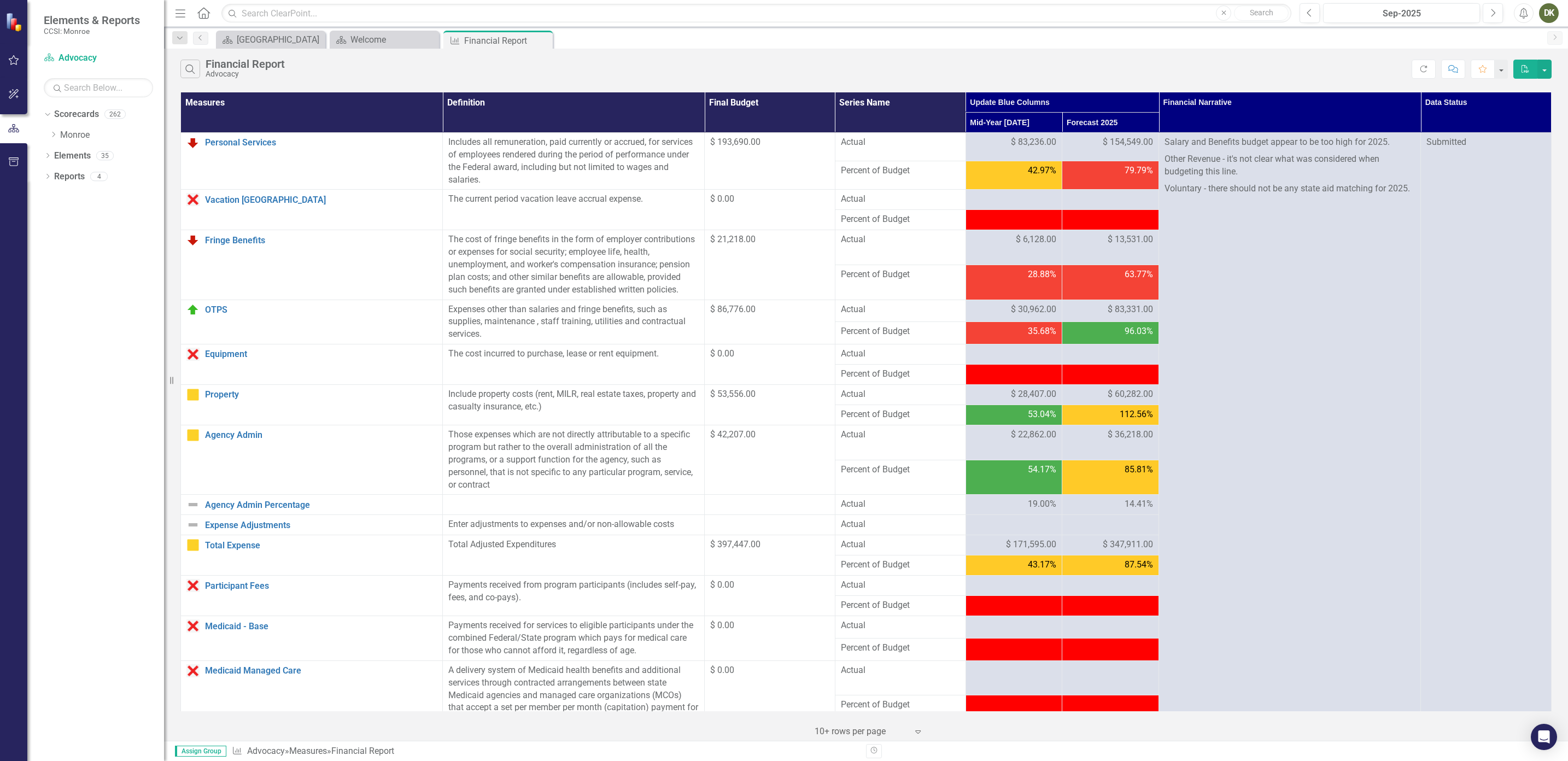
click at [1547, 14] on div "DK" at bounding box center [1548, 13] width 20 height 20
click at [1506, 142] on link "Logout Log Out" at bounding box center [1514, 138] width 86 height 21
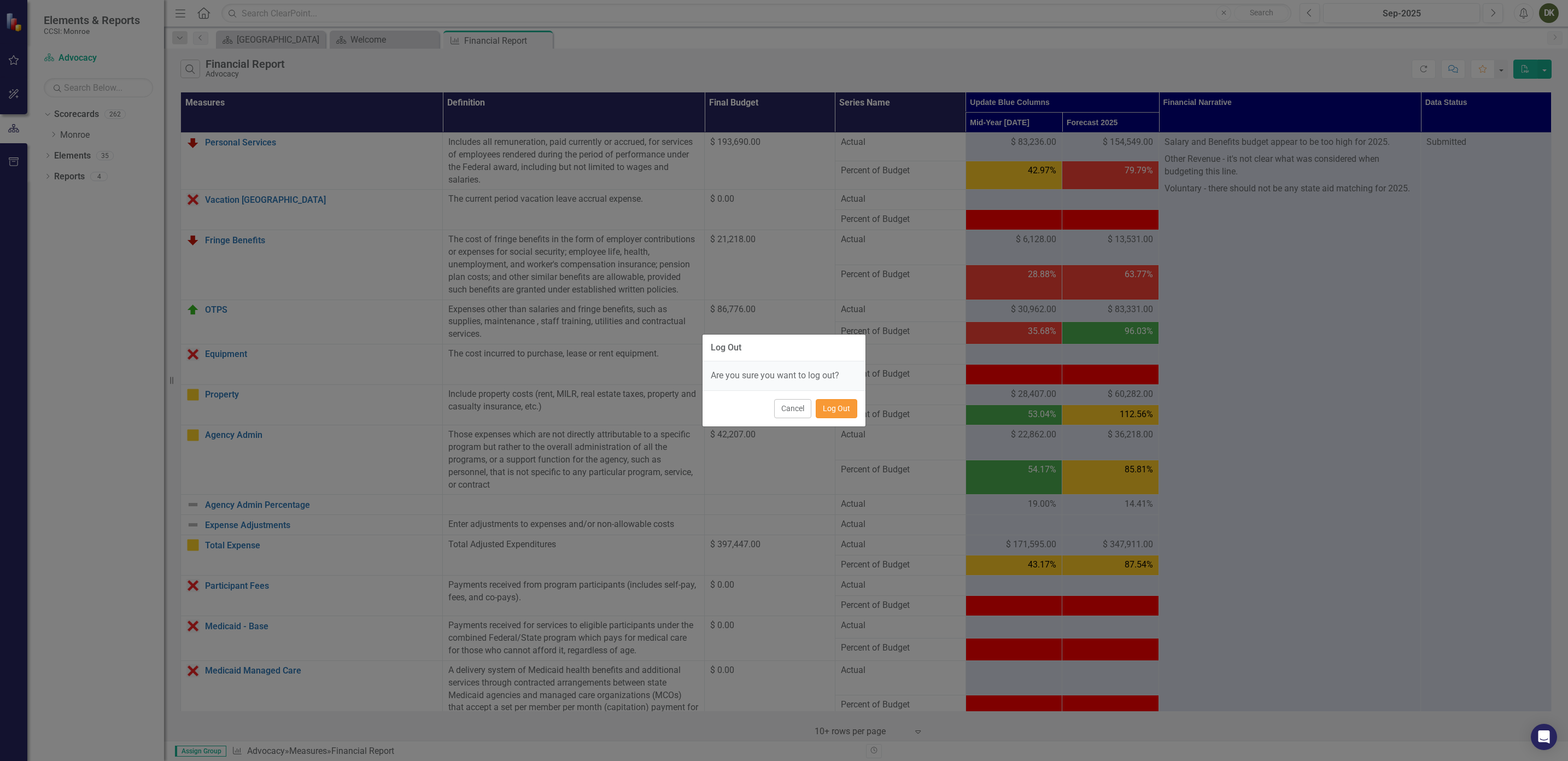
click at [835, 408] on button "Log Out" at bounding box center [836, 408] width 42 height 19
